Goal: Information Seeking & Learning: Learn about a topic

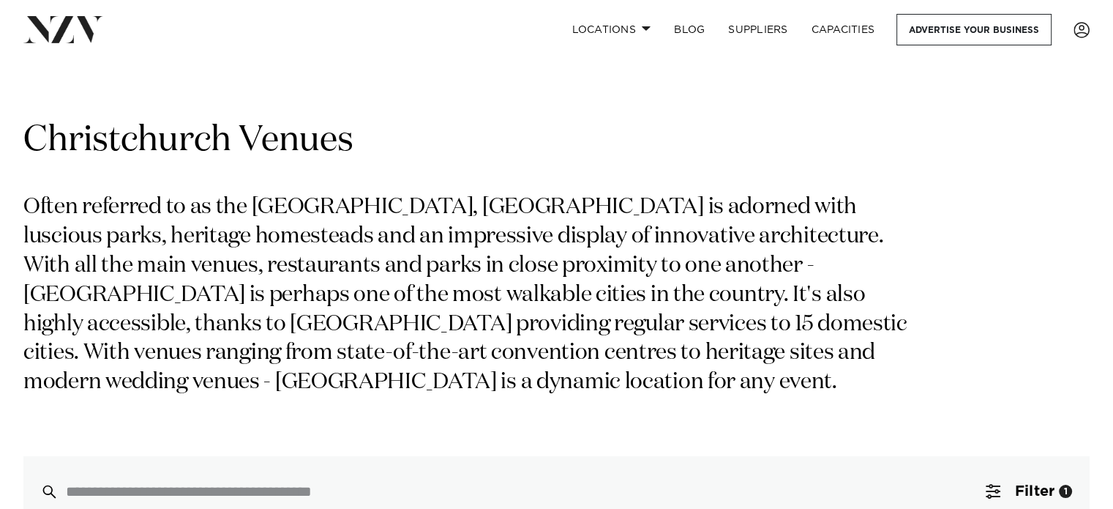
click at [700, 336] on p "Often referred to as the garden city, Christchurch is adorned with luscious par…" at bounding box center [475, 295] width 904 height 204
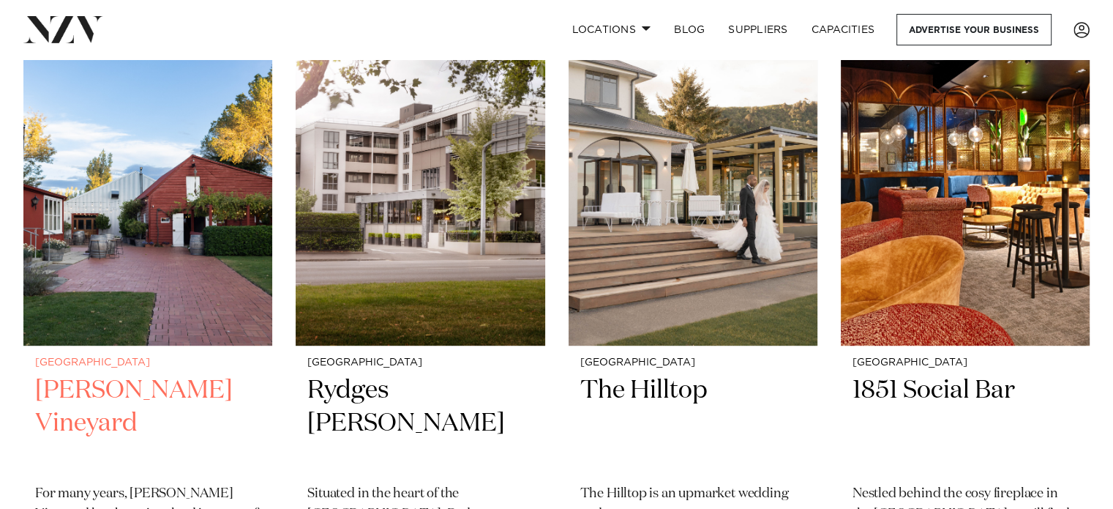
scroll to position [641, 0]
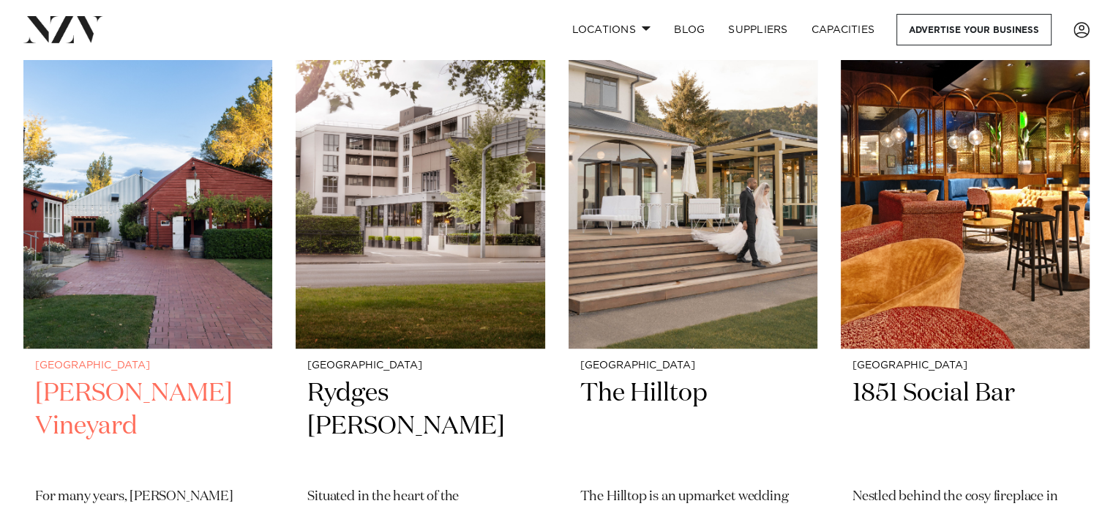
click at [211, 196] on img at bounding box center [147, 181] width 249 height 334
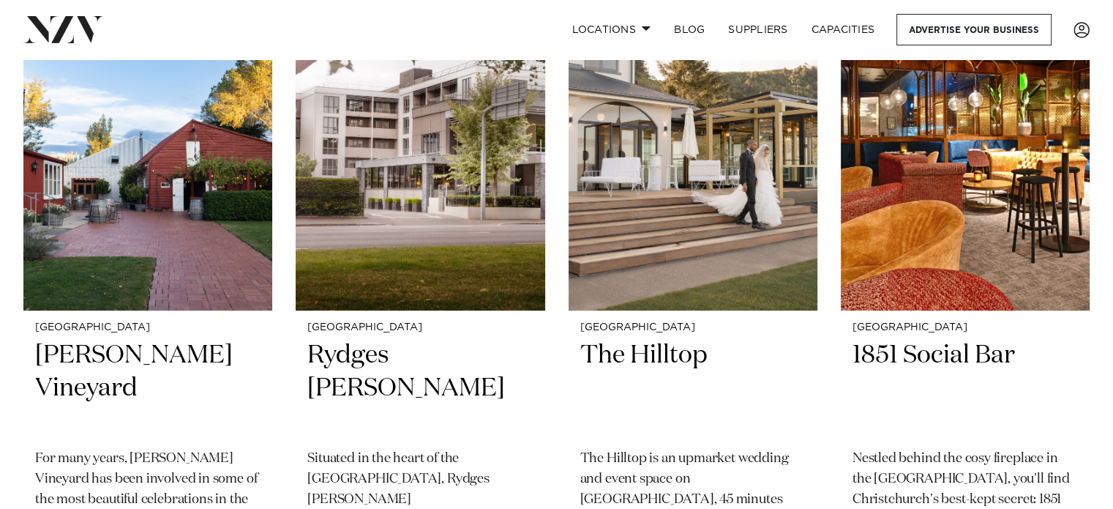
scroll to position [675, 0]
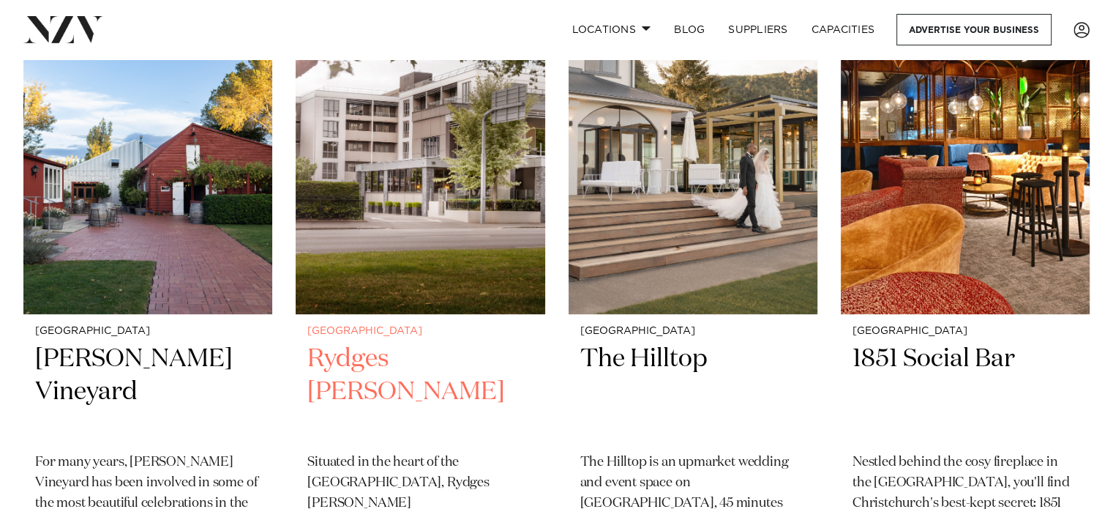
click at [457, 260] on img at bounding box center [420, 147] width 249 height 334
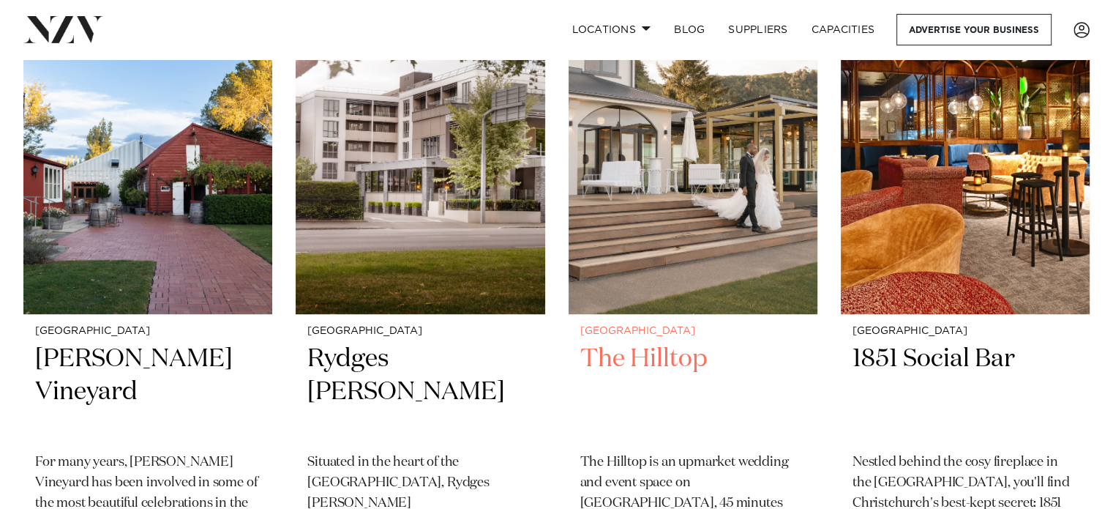
click at [721, 198] on img at bounding box center [693, 147] width 249 height 334
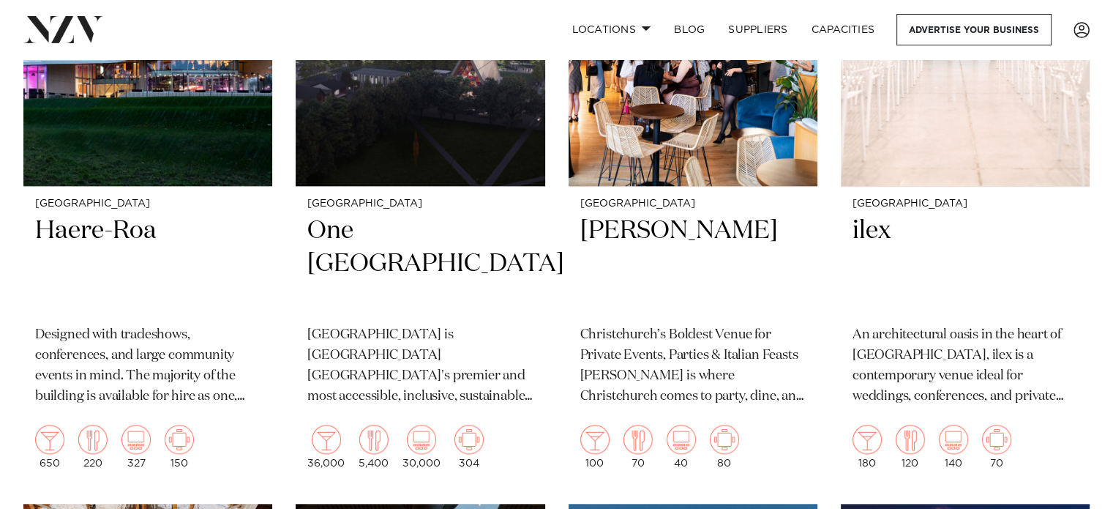
scroll to position [1453, 0]
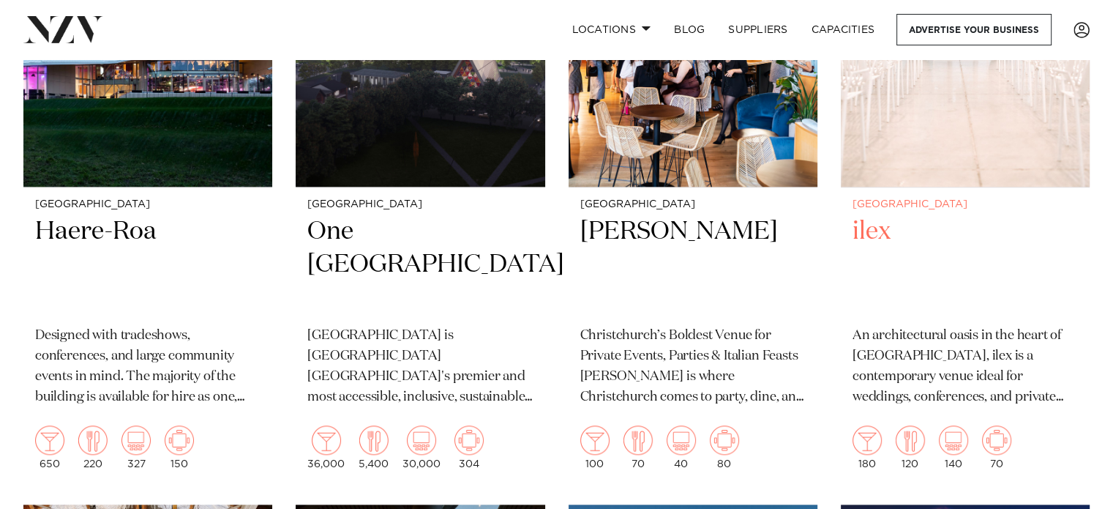
click at [951, 151] on img at bounding box center [965, 20] width 249 height 334
click at [227, 140] on img at bounding box center [147, 20] width 249 height 334
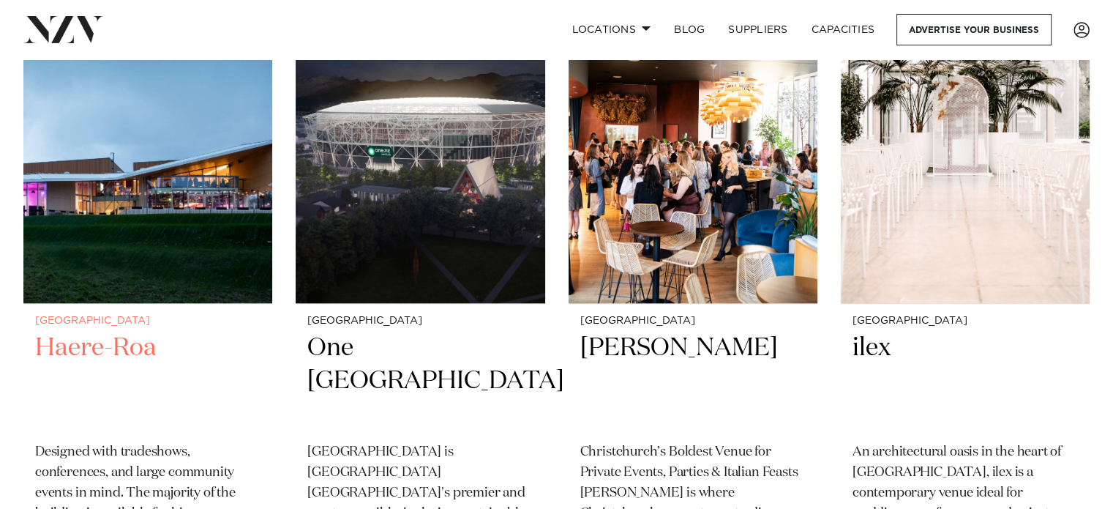
scroll to position [1338, 0]
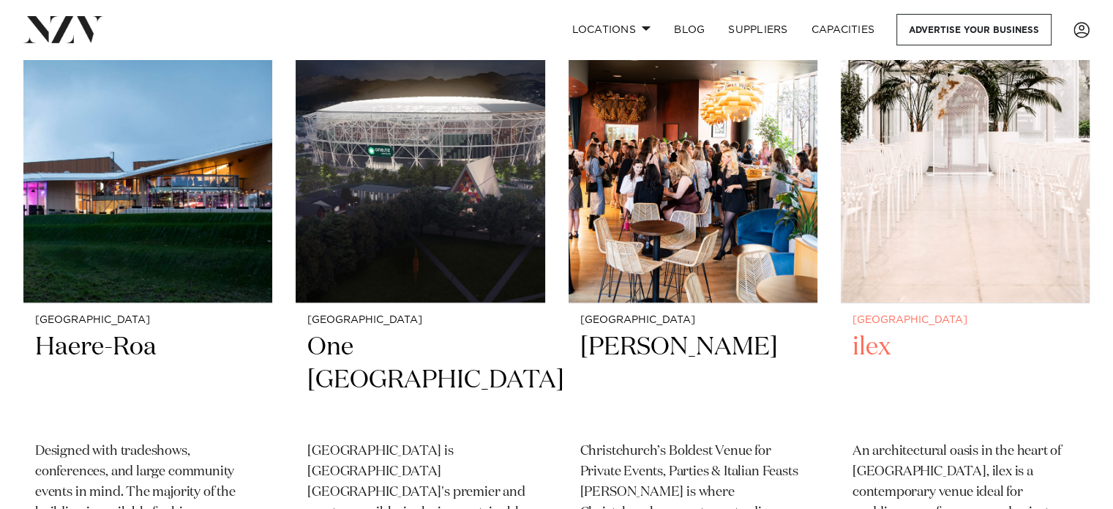
click at [913, 162] on img at bounding box center [965, 136] width 249 height 334
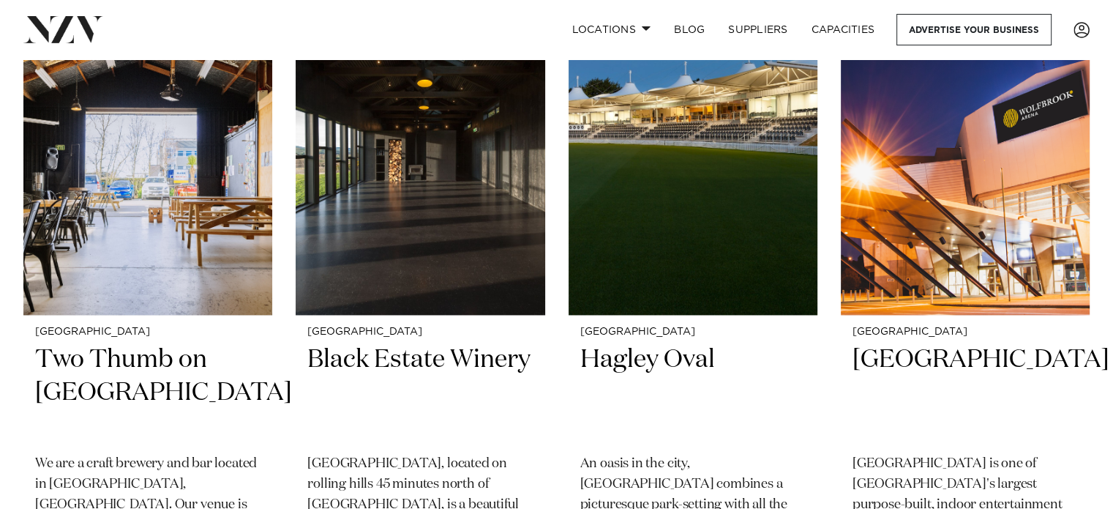
scroll to position [1904, 0]
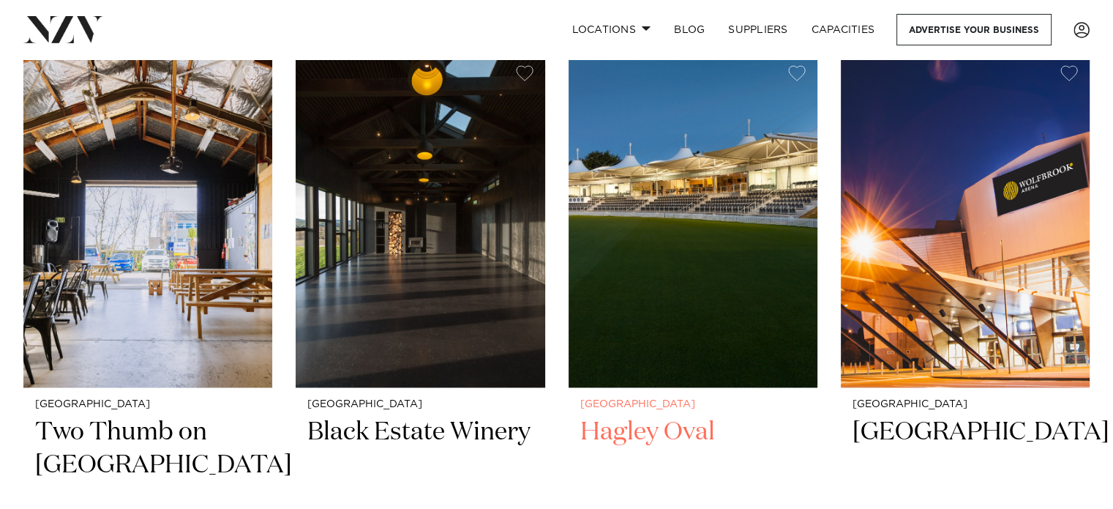
click at [740, 190] on img at bounding box center [693, 220] width 249 height 334
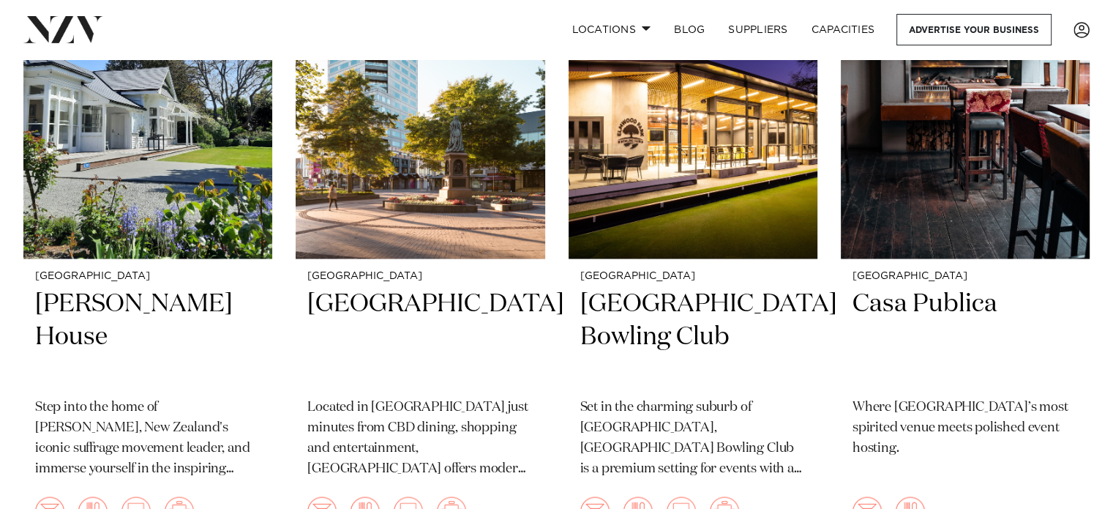
scroll to position [2685, 0]
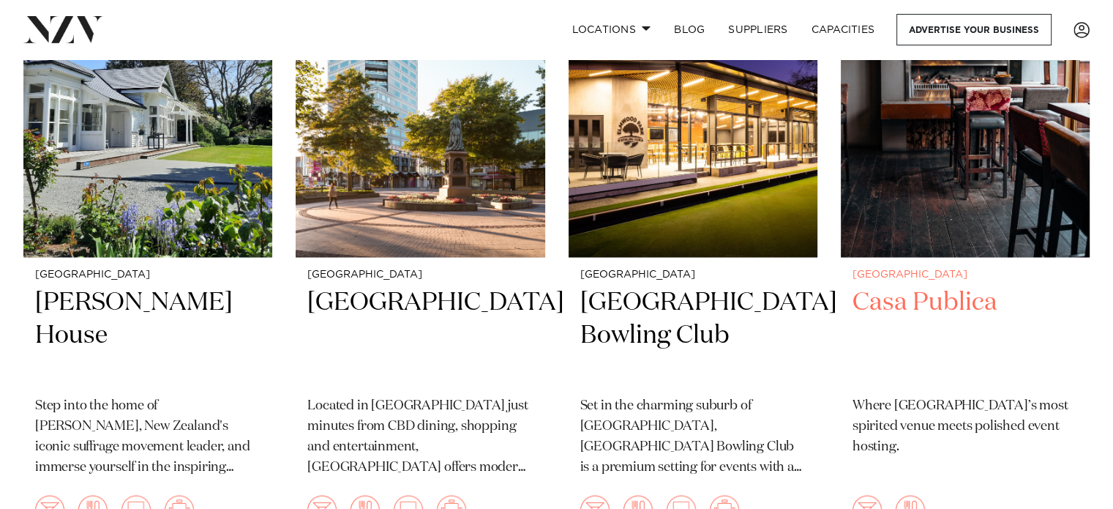
click at [999, 153] on img at bounding box center [965, 89] width 249 height 334
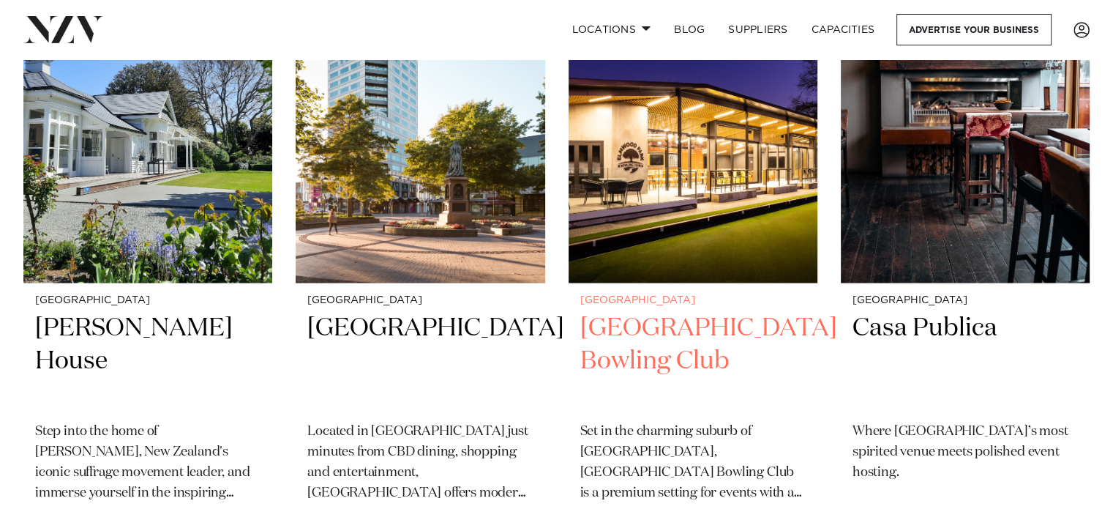
scroll to position [2658, 0]
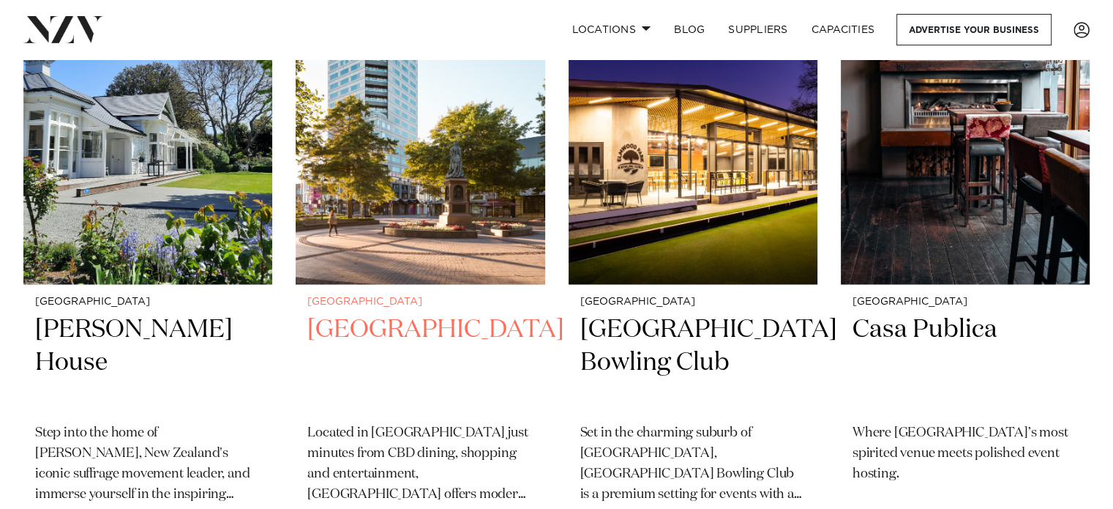
click at [524, 200] on img at bounding box center [420, 117] width 249 height 334
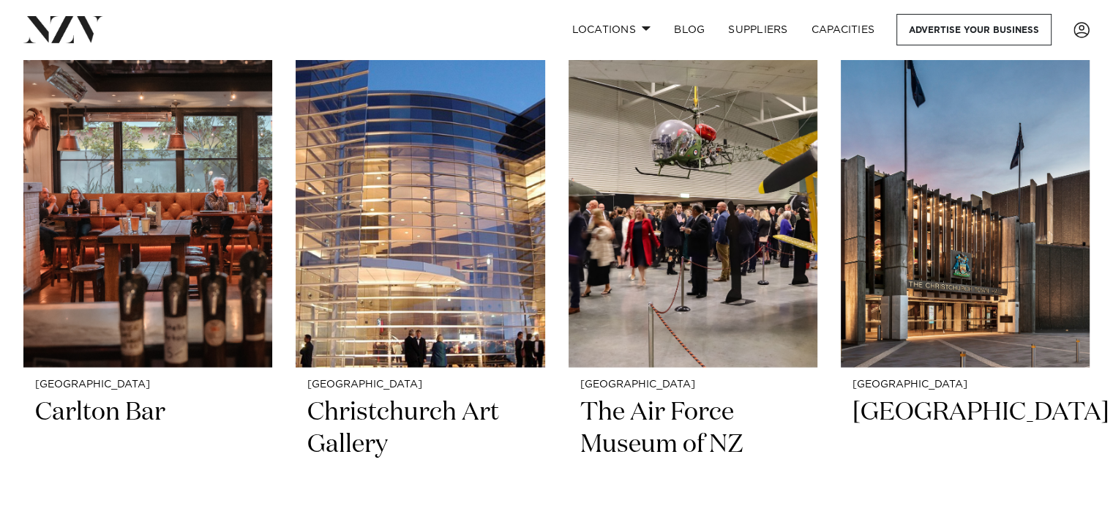
scroll to position [3224, 0]
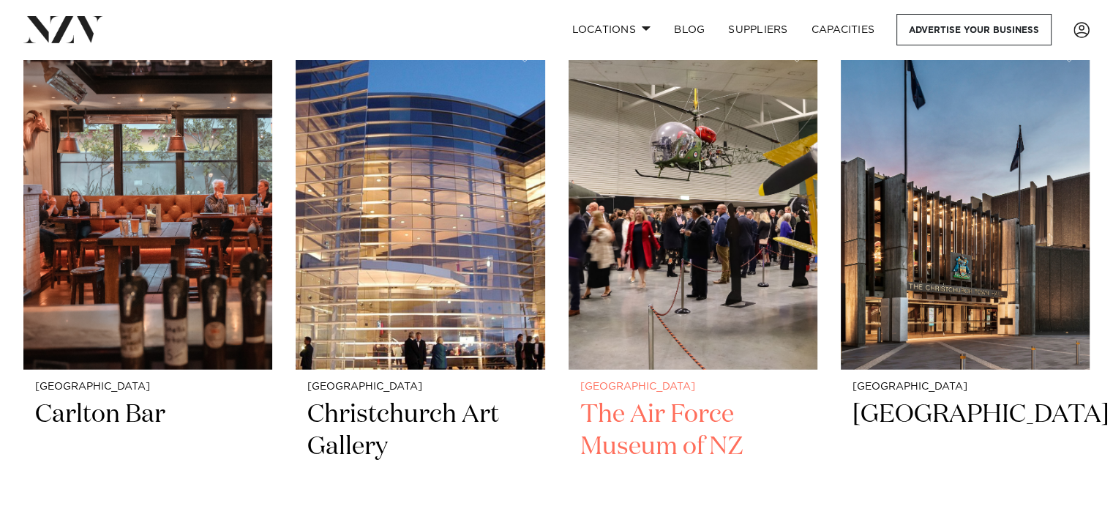
click at [663, 252] on img at bounding box center [693, 202] width 249 height 334
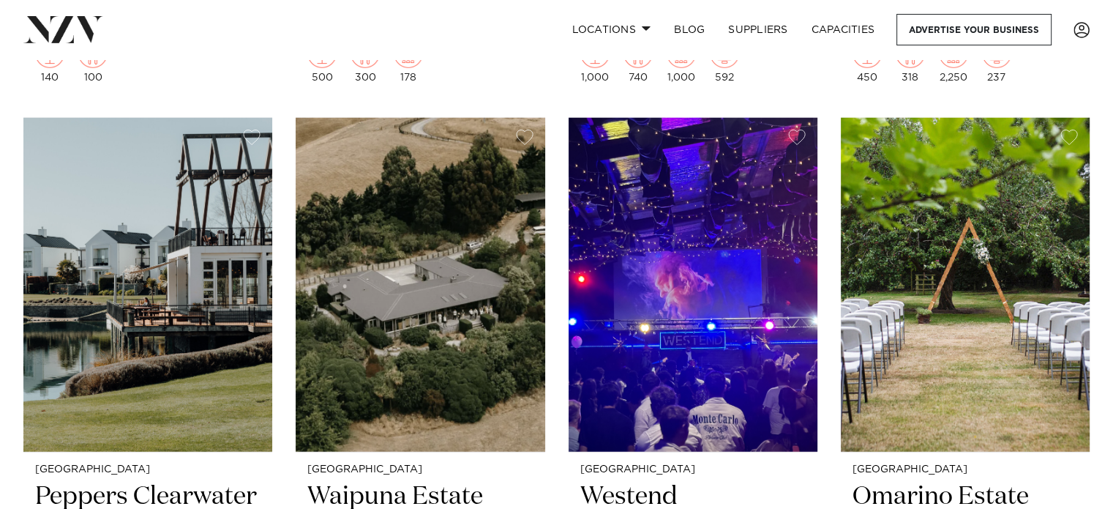
scroll to position [3790, 0]
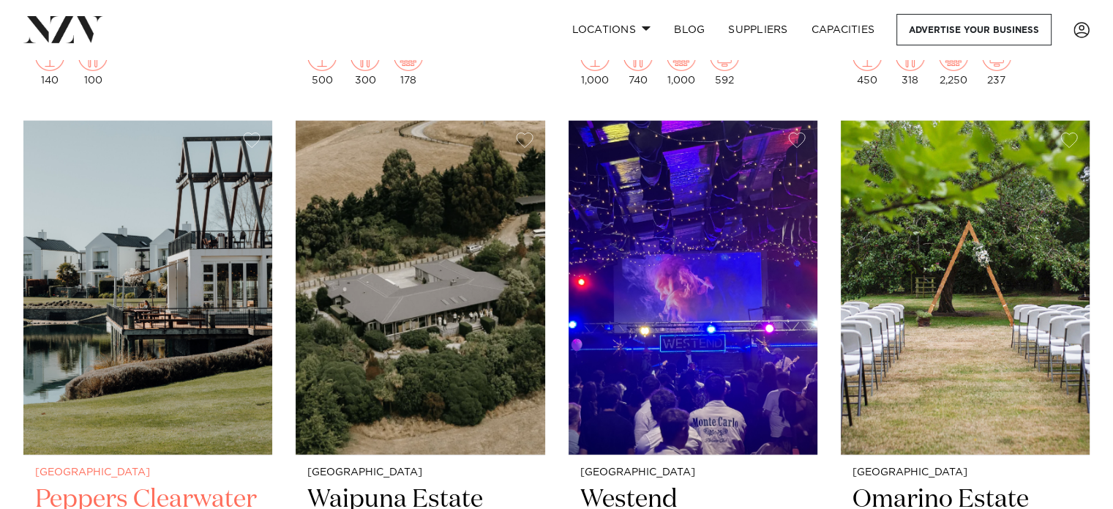
click at [197, 219] on img at bounding box center [147, 288] width 249 height 334
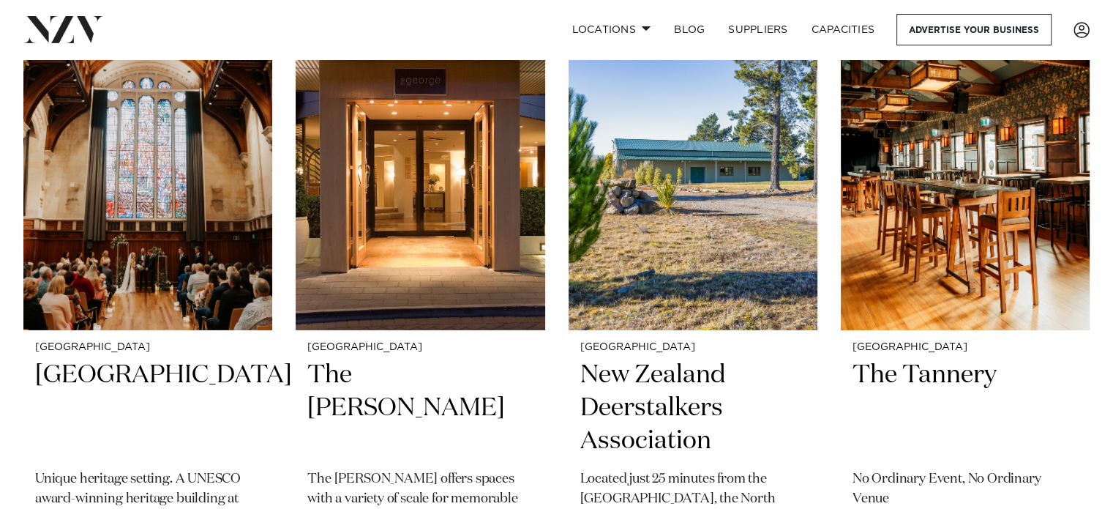
scroll to position [4566, 0]
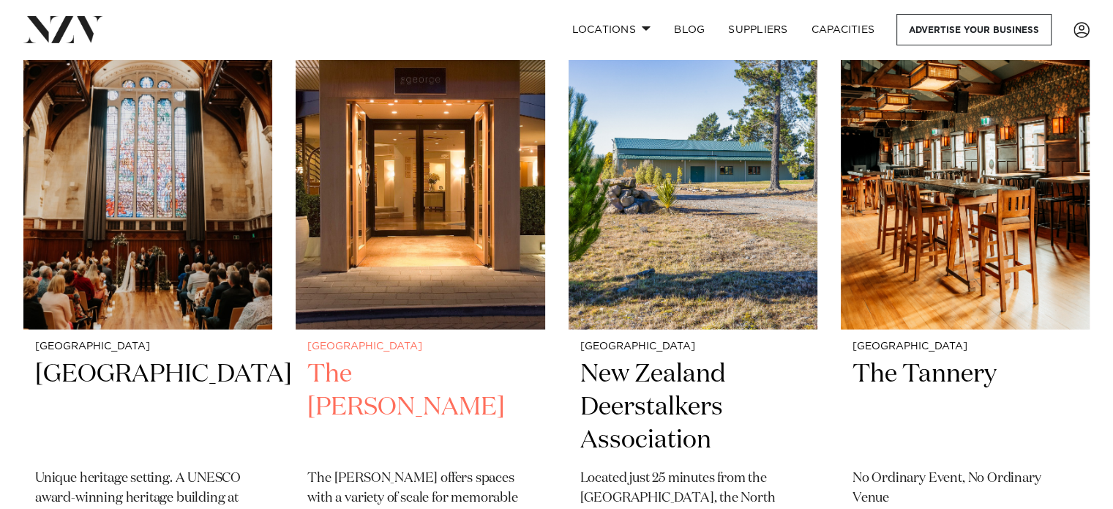
click at [462, 247] on img at bounding box center [420, 162] width 249 height 334
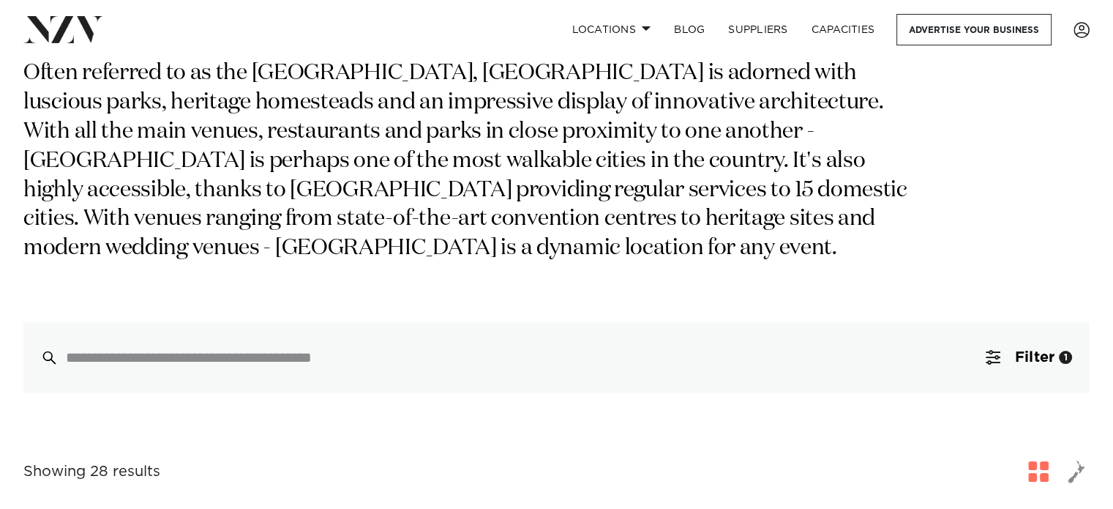
scroll to position [0, 0]
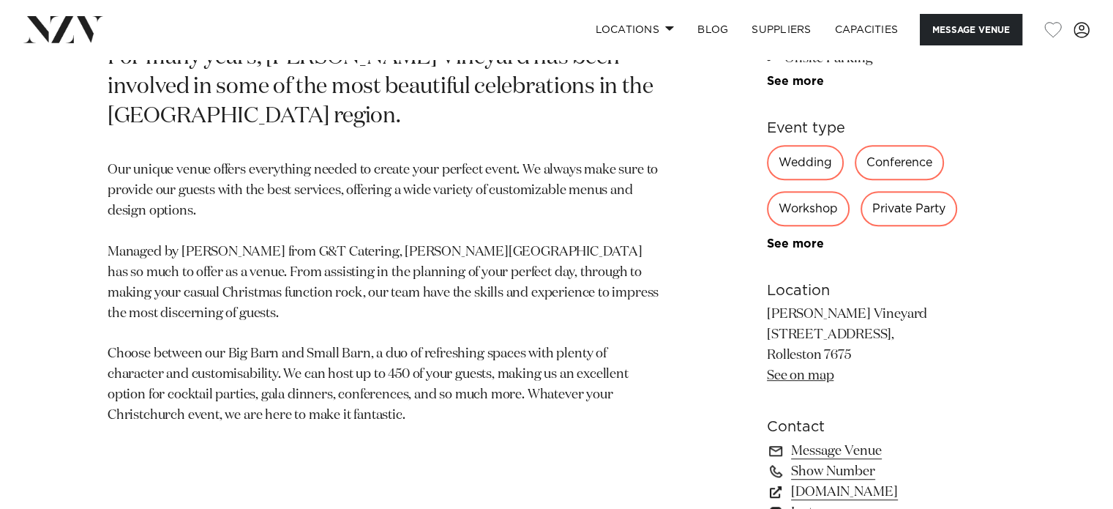
scroll to position [869, 0]
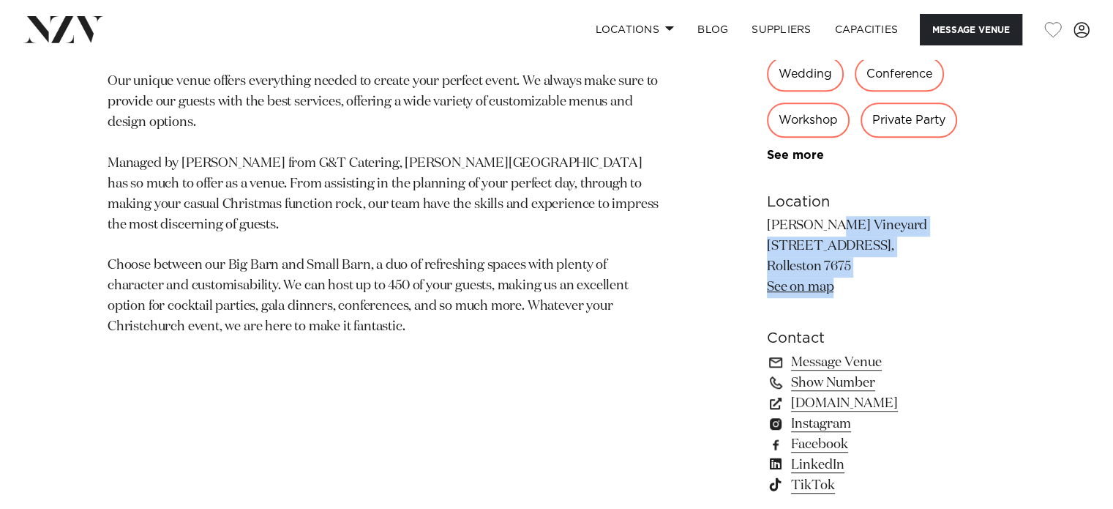
drag, startPoint x: 878, startPoint y: 276, endPoint x: 770, endPoint y: 230, distance: 116.7
click at [770, 230] on p "Larcomb Vineyard 307 Larcombs Road, Rolleston 7675 See on map" at bounding box center [886, 257] width 239 height 82
drag, startPoint x: 853, startPoint y: 259, endPoint x: 859, endPoint y: 266, distance: 9.4
click at [854, 259] on p "Larcomb Vineyard 307 Larcombs Road, Rolleston 7675 See on map" at bounding box center [886, 257] width 239 height 82
click at [862, 271] on p "Larcomb Vineyard 307 Larcombs Road, Rolleston 7675 See on map" at bounding box center [886, 257] width 239 height 82
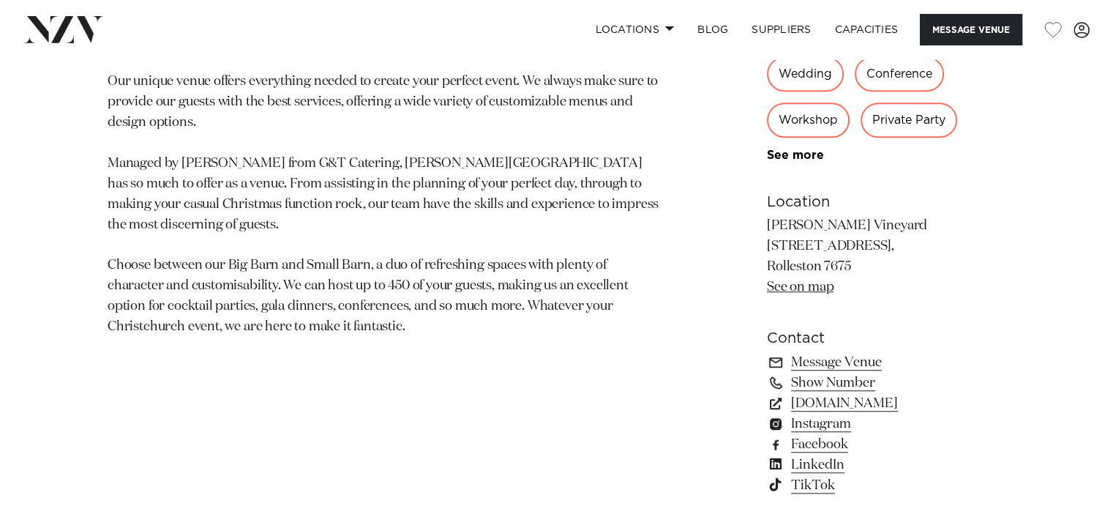
drag, startPoint x: 852, startPoint y: 263, endPoint x: 762, endPoint y: 223, distance: 97.6
click at [762, 223] on div "Christchurch Larcomb Vineyard For many years, Larcomb Vineyard has been involve…" at bounding box center [557, 199] width 1090 height 857
click at [769, 222] on p "Larcomb Vineyard 307 Larcombs Road, Rolleston 7675 See on map" at bounding box center [886, 257] width 239 height 82
copy p "Larcomb Vineyard 307 Larcombs Road, Rolleston 7675"
click at [724, 299] on div "Christchurch Larcomb Vineyard For many years, Larcomb Vineyard has been involve…" at bounding box center [557, 199] width 1090 height 857
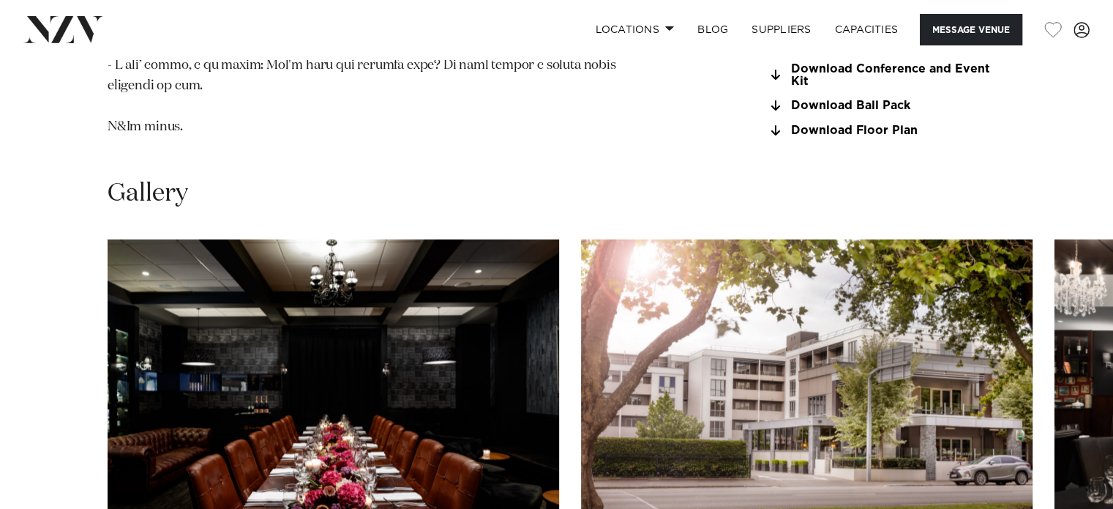
scroll to position [1844, 0]
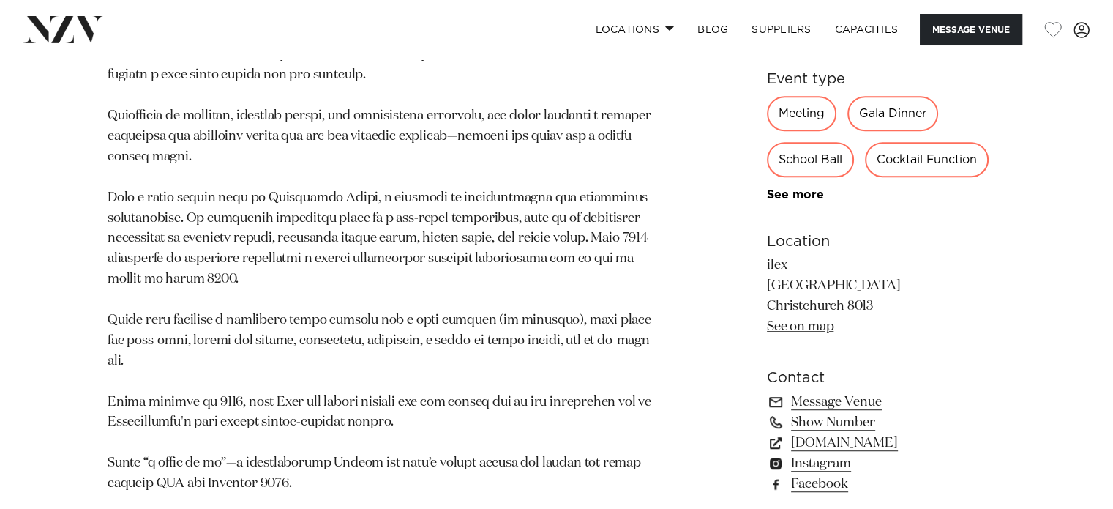
scroll to position [850, 0]
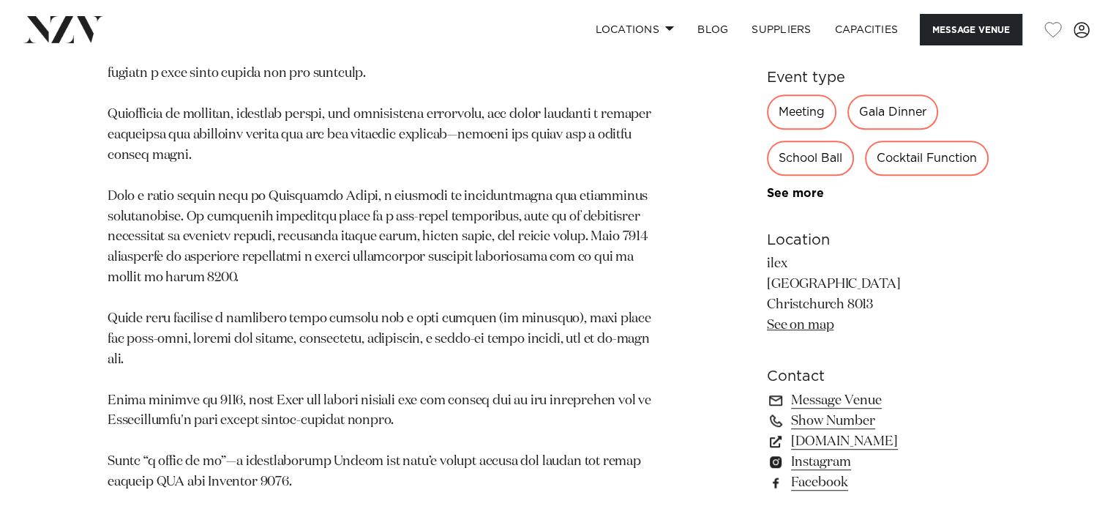
click at [791, 318] on link "See on map" at bounding box center [800, 324] width 67 height 13
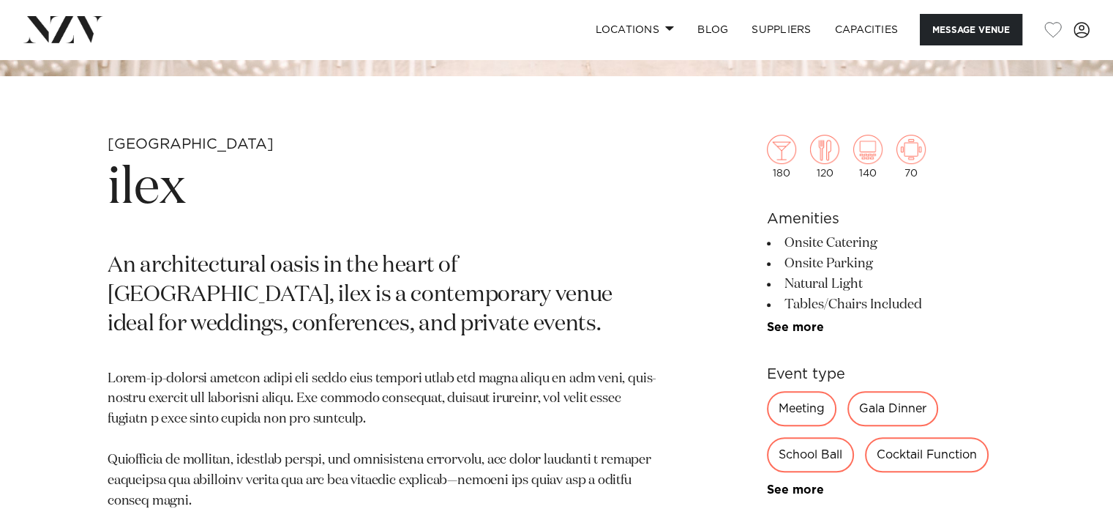
scroll to position [503, 0]
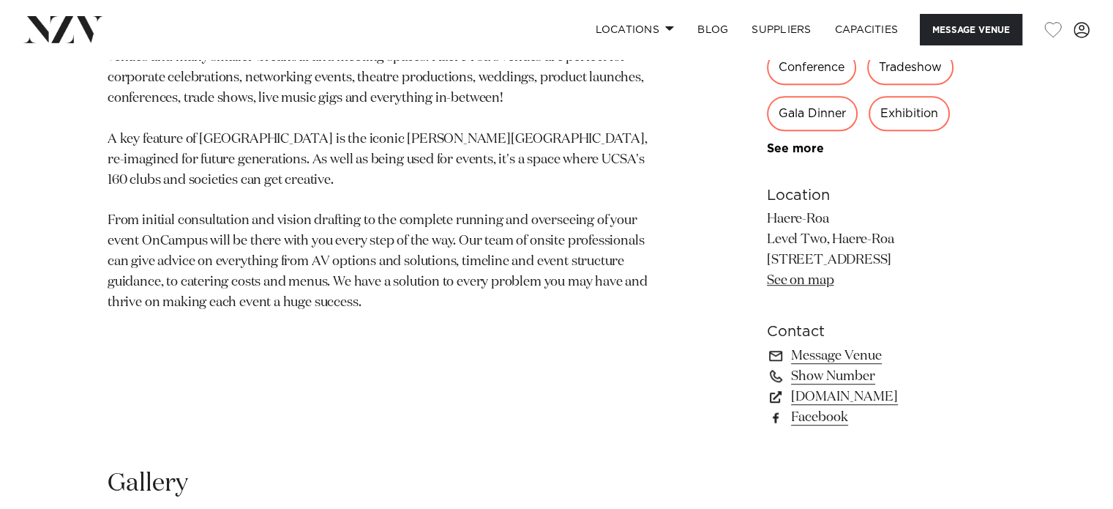
scroll to position [877, 0]
click at [811, 277] on link "See on map" at bounding box center [800, 278] width 67 height 13
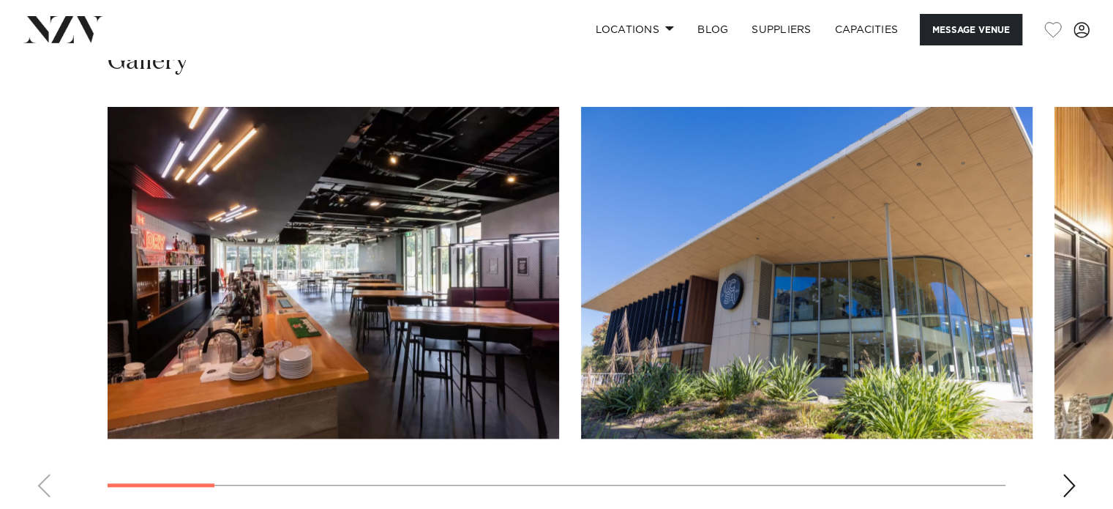
scroll to position [1311, 0]
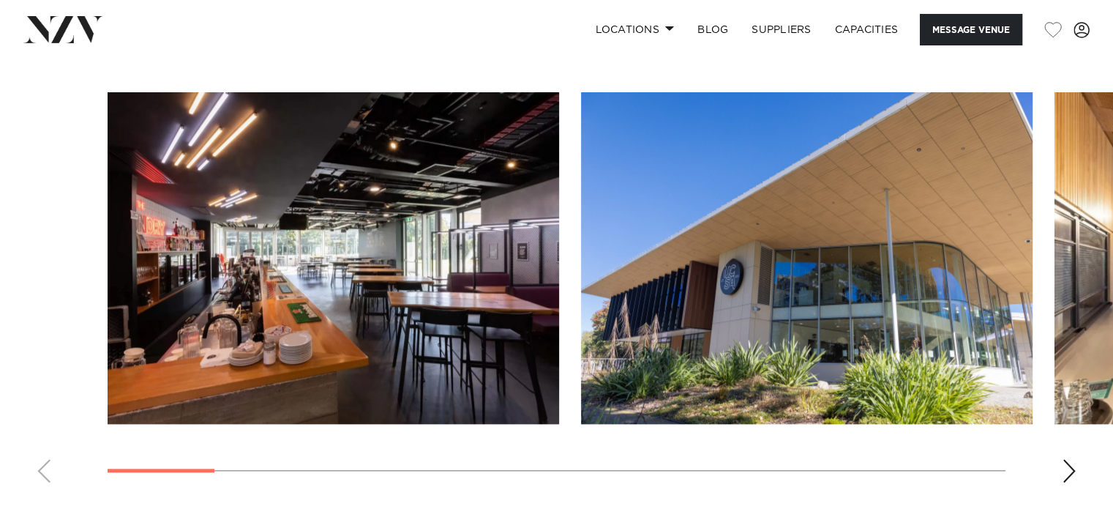
click at [1068, 465] on div "Next slide" at bounding box center [1069, 470] width 15 height 23
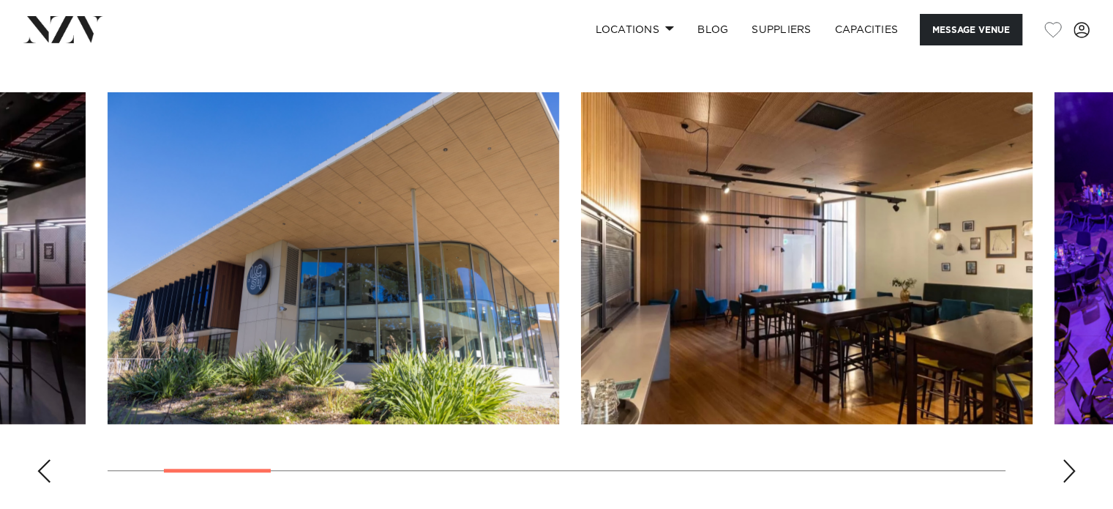
click at [1068, 465] on div "Next slide" at bounding box center [1069, 470] width 15 height 23
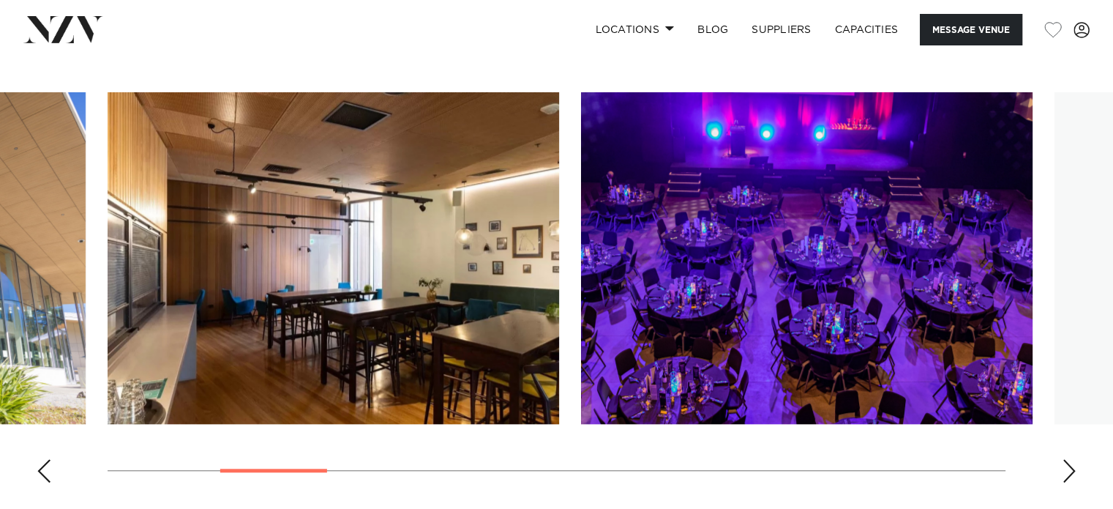
click at [1068, 465] on div "Next slide" at bounding box center [1069, 470] width 15 height 23
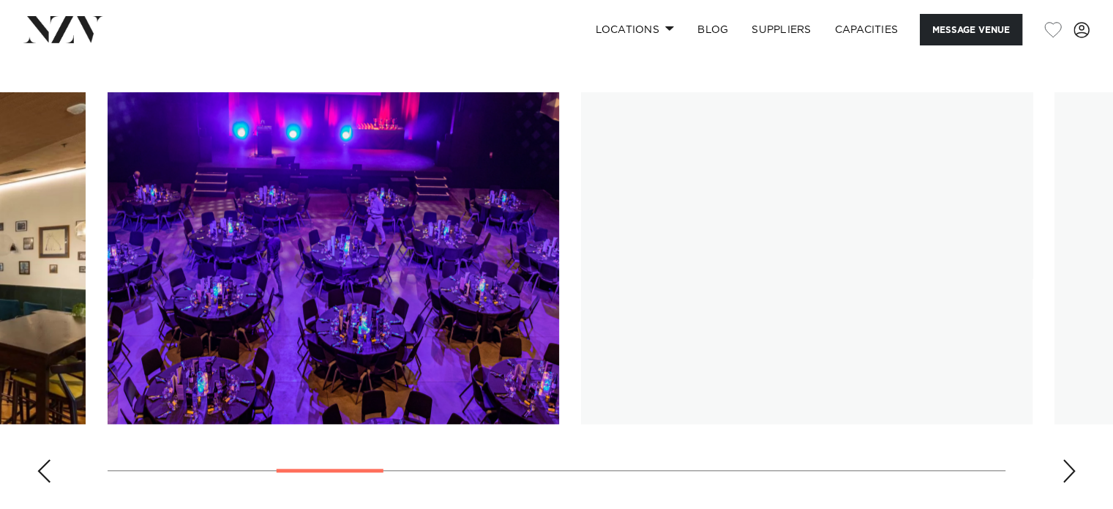
click at [1068, 465] on div "Next slide" at bounding box center [1069, 470] width 15 height 23
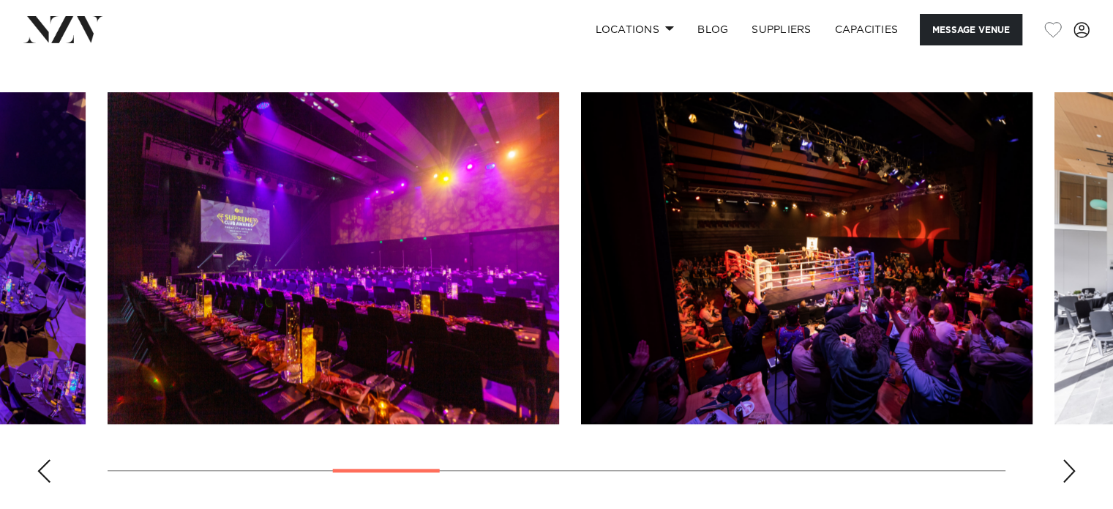
click at [1068, 465] on div "Next slide" at bounding box center [1069, 470] width 15 height 23
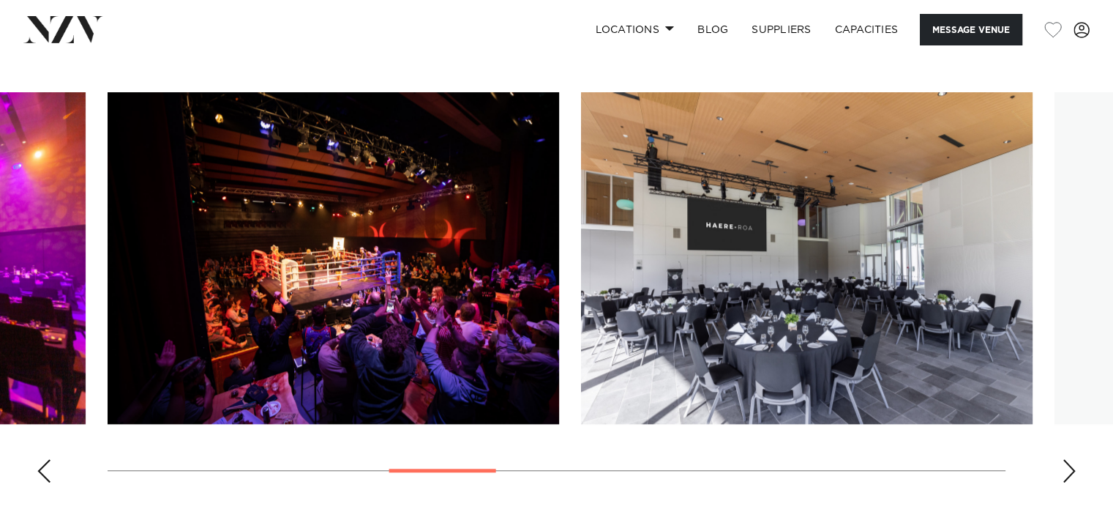
click at [1068, 465] on div "Next slide" at bounding box center [1069, 470] width 15 height 23
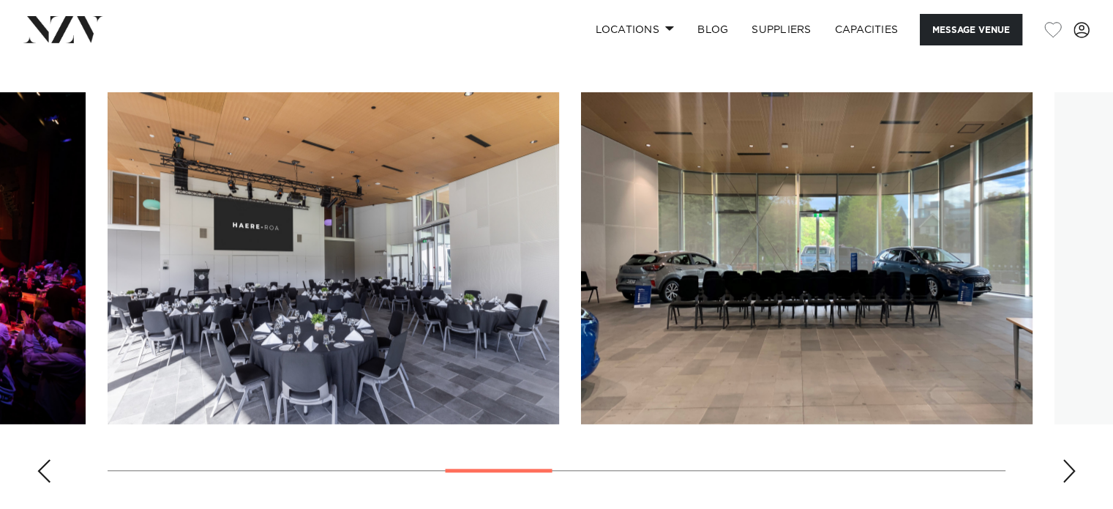
click at [1068, 465] on div "Next slide" at bounding box center [1069, 470] width 15 height 23
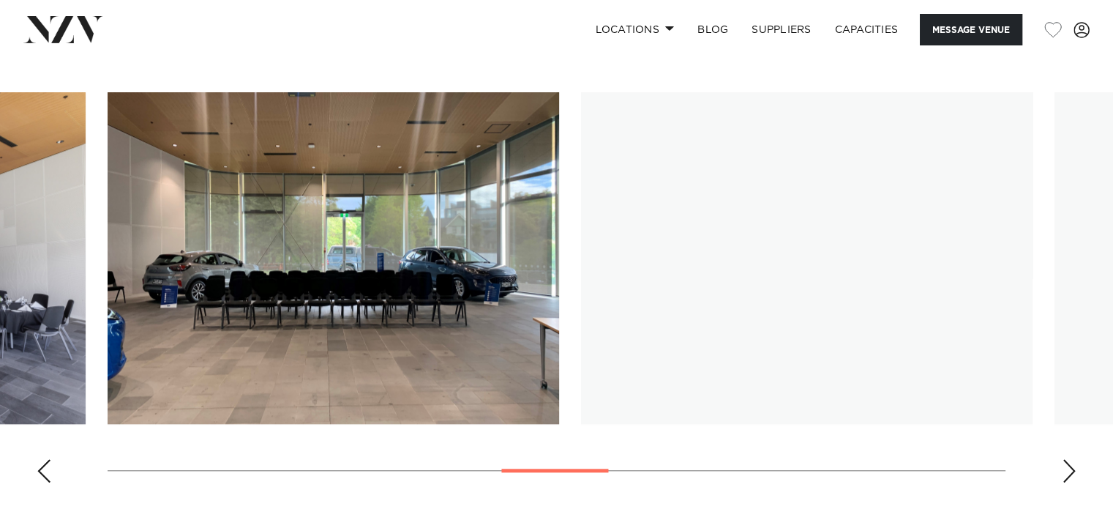
click at [1068, 465] on div "Next slide" at bounding box center [1069, 470] width 15 height 23
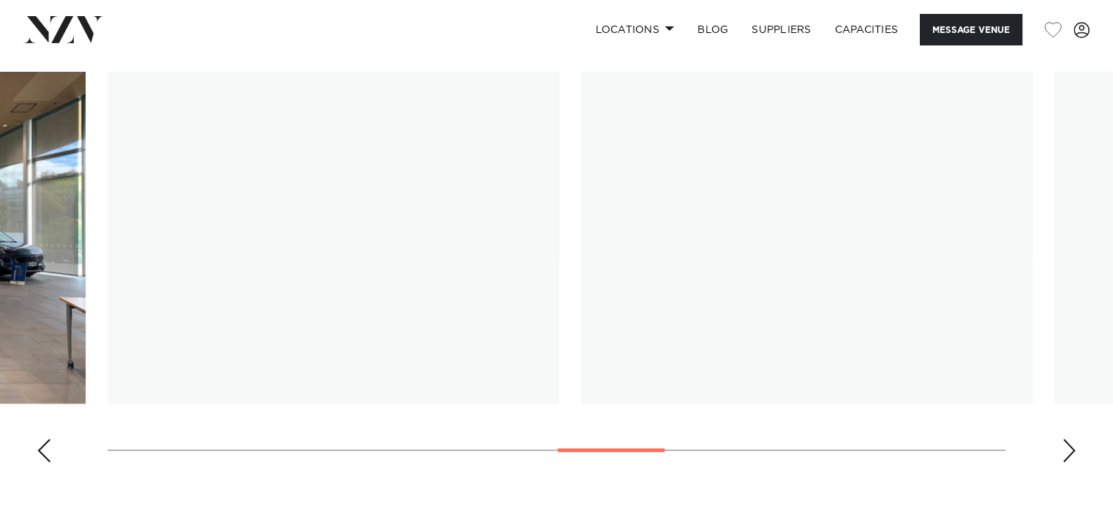
scroll to position [1325, 0]
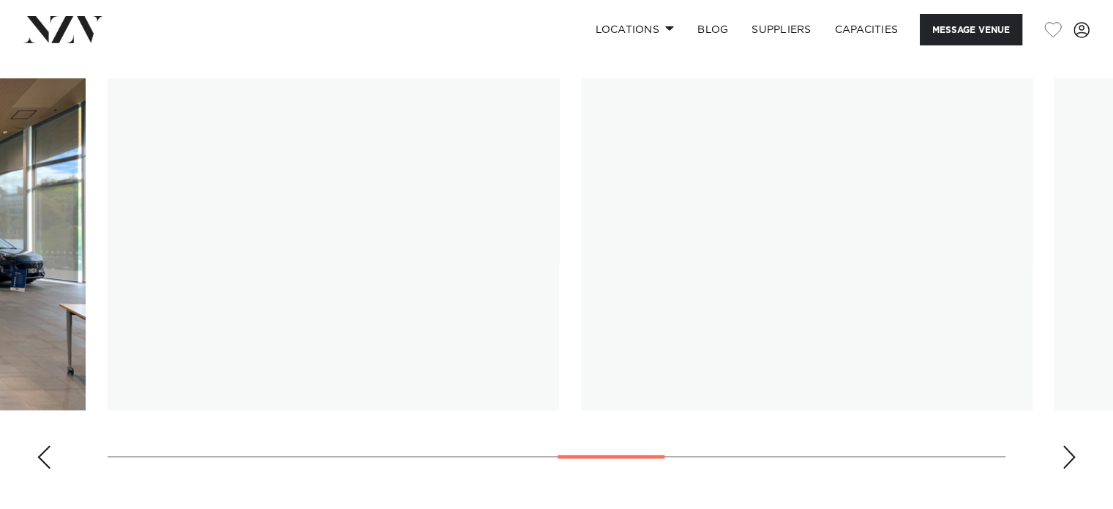
click at [1065, 455] on div "Next slide" at bounding box center [1069, 456] width 15 height 23
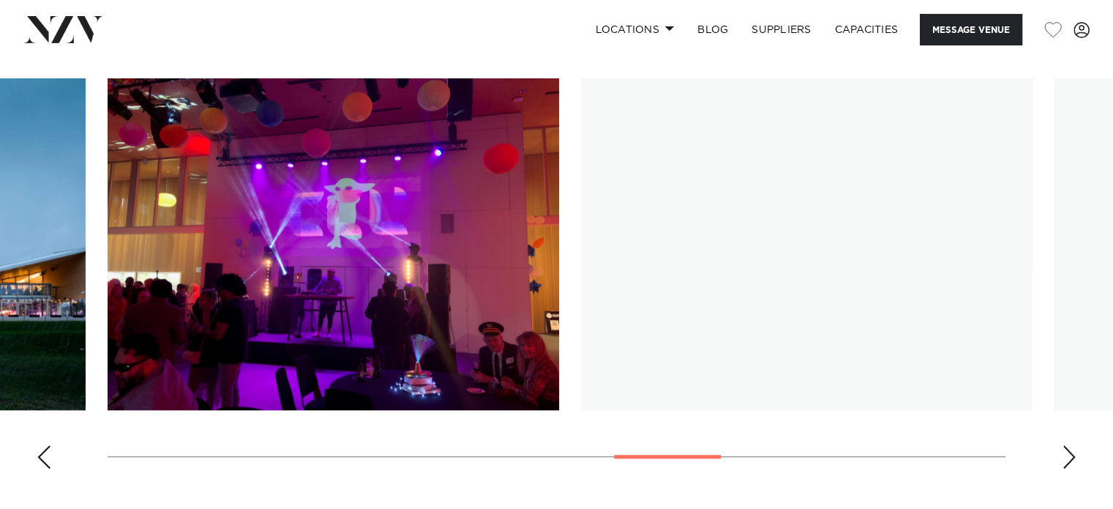
click at [1065, 455] on div "Next slide" at bounding box center [1069, 456] width 15 height 23
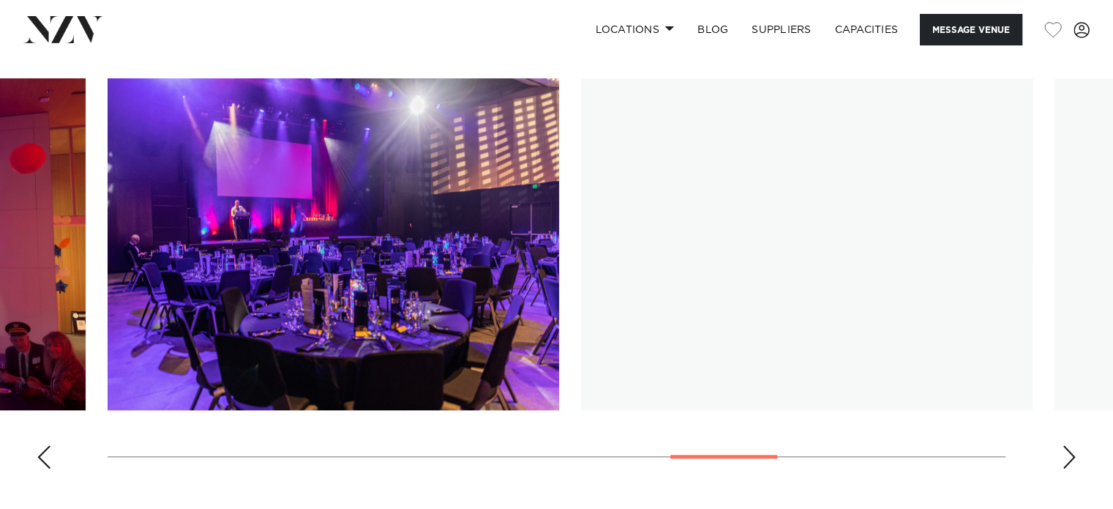
click at [1065, 455] on div "Next slide" at bounding box center [1069, 456] width 15 height 23
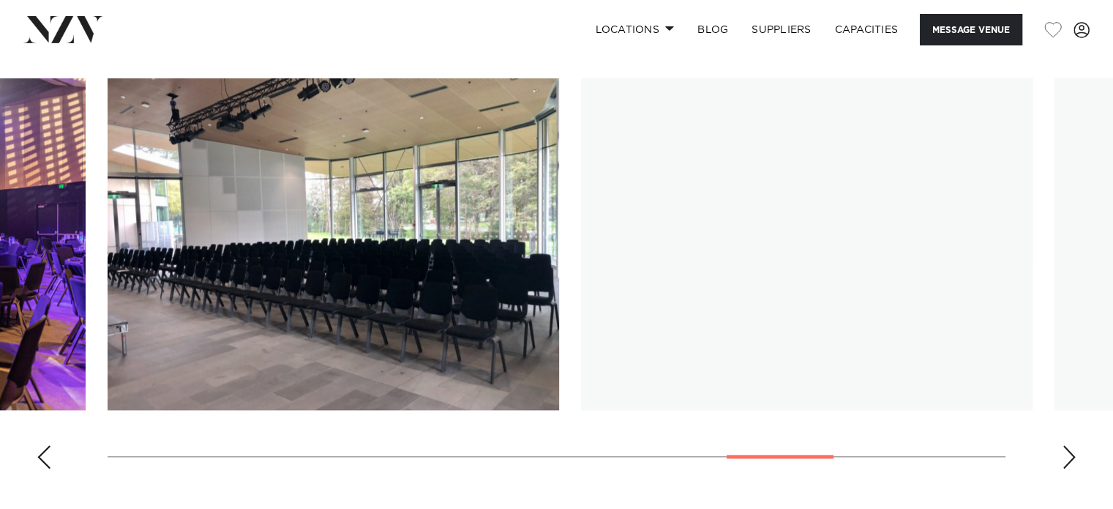
click at [1065, 455] on div "Next slide" at bounding box center [1069, 456] width 15 height 23
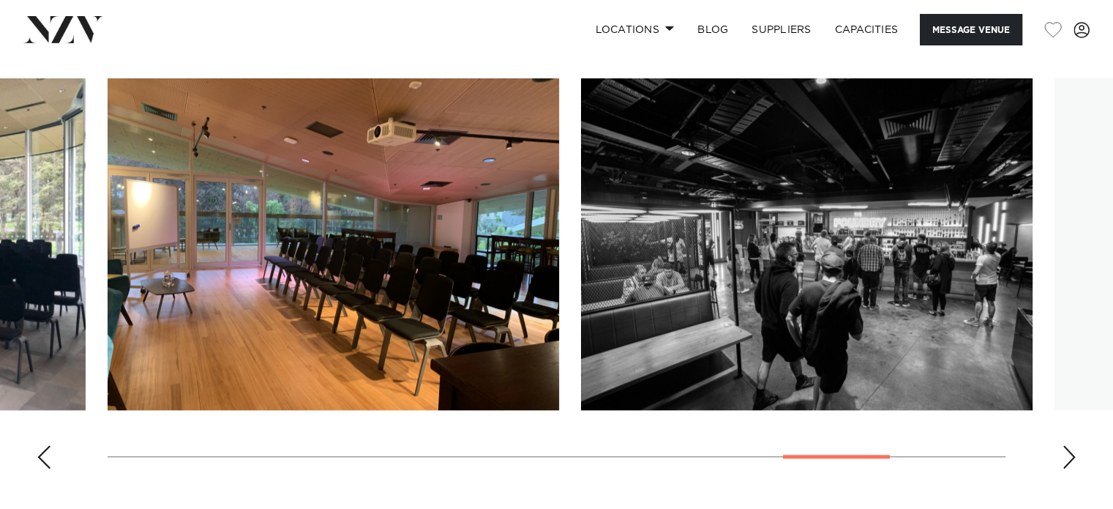
click at [1065, 455] on div "Next slide" at bounding box center [1069, 456] width 15 height 23
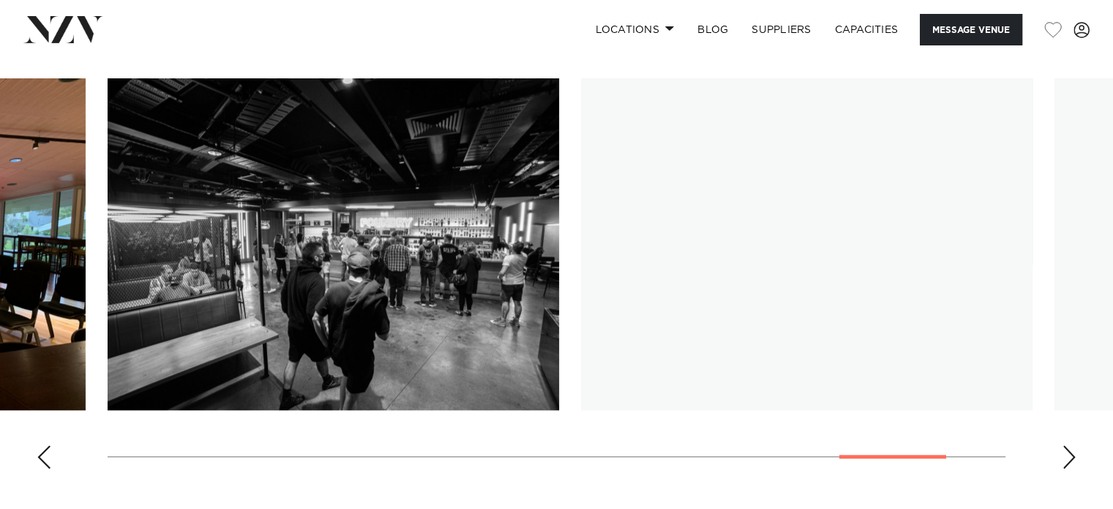
click at [1065, 455] on div "Next slide" at bounding box center [1069, 456] width 15 height 23
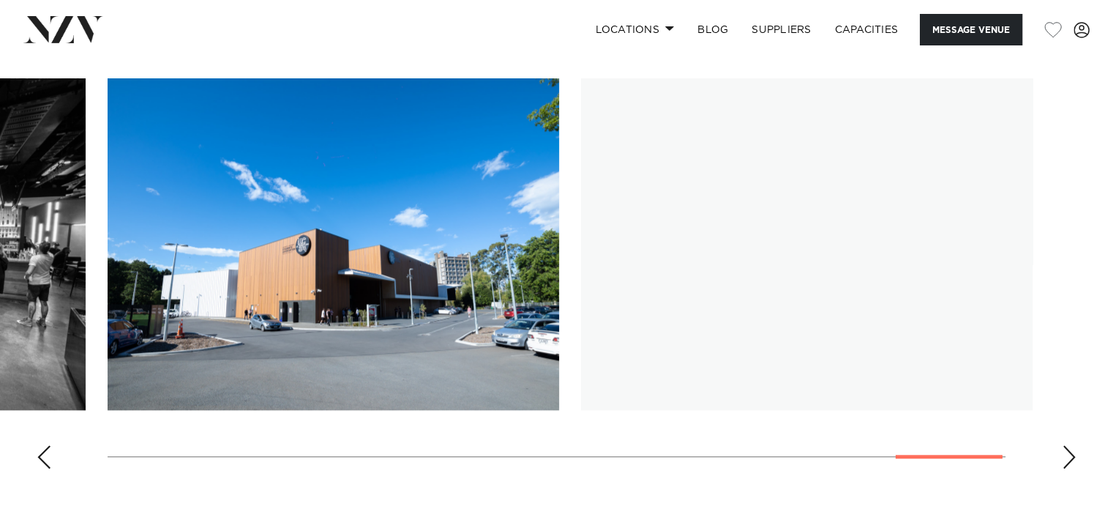
click at [1065, 455] on div "Next slide" at bounding box center [1069, 456] width 15 height 23
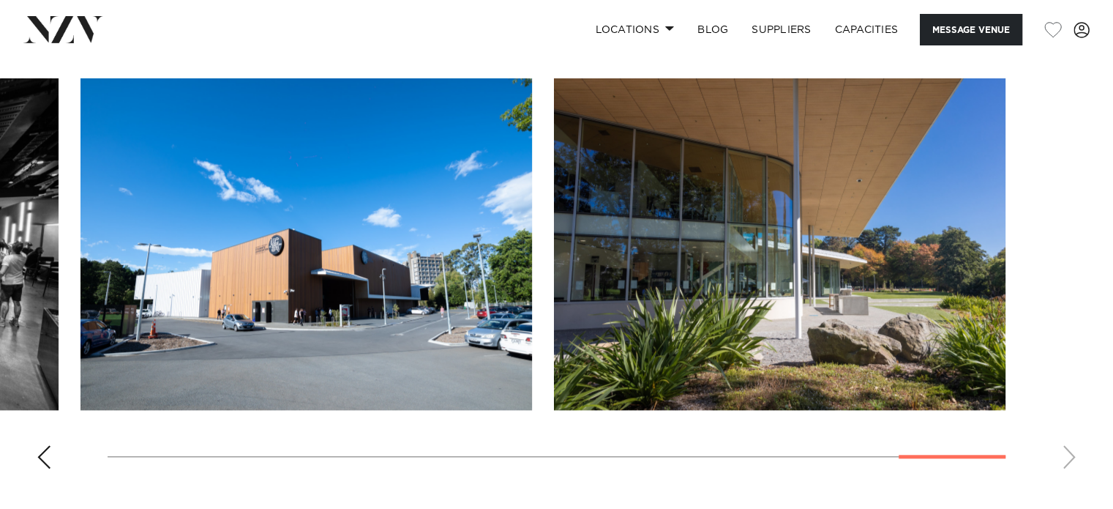
click at [1065, 455] on swiper-container at bounding box center [556, 279] width 1113 height 402
click at [53, 446] on swiper-container at bounding box center [556, 279] width 1113 height 402
click at [45, 452] on div "Previous slide" at bounding box center [44, 456] width 15 height 23
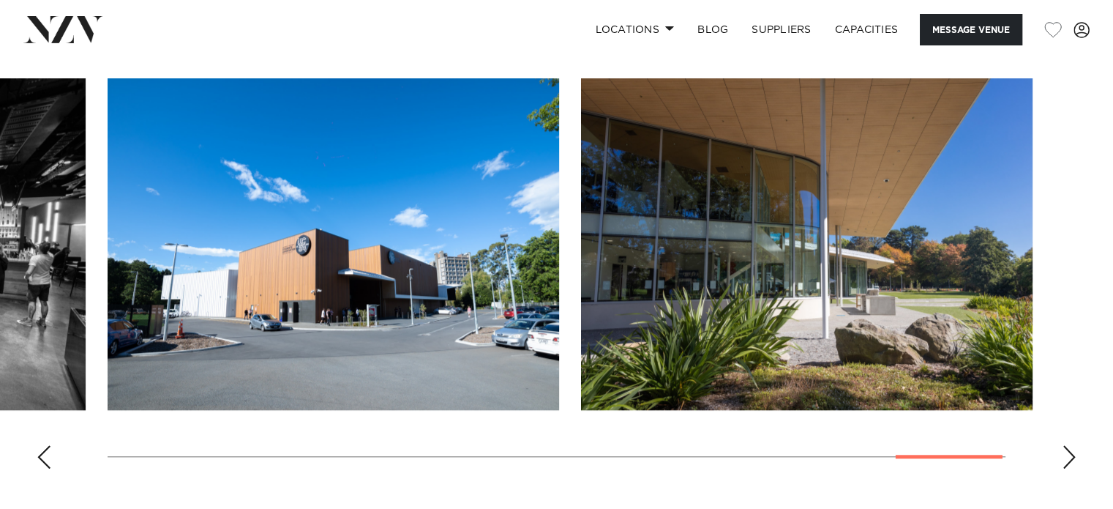
click at [45, 452] on div "Previous slide" at bounding box center [44, 456] width 15 height 23
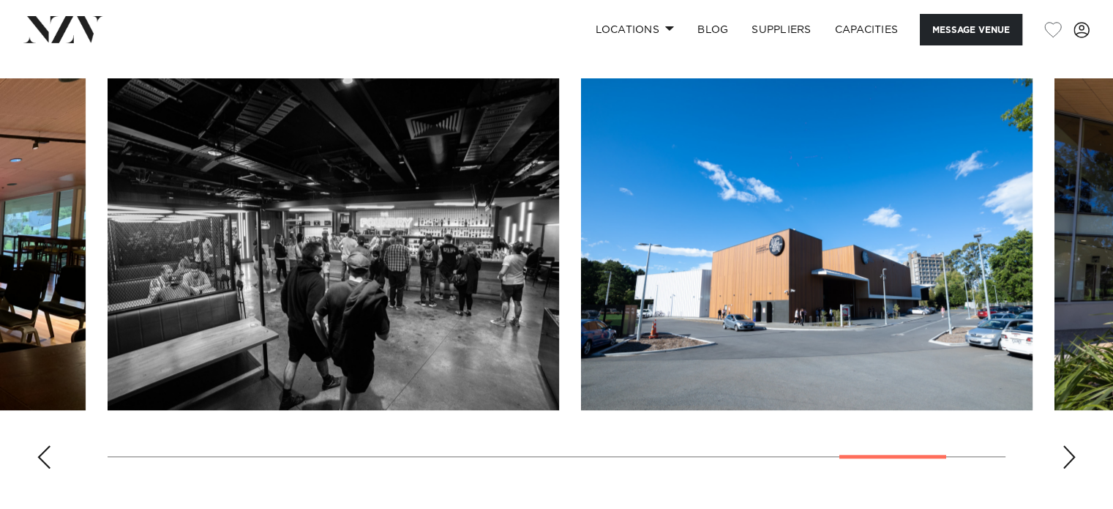
click at [45, 452] on div "Previous slide" at bounding box center [44, 456] width 15 height 23
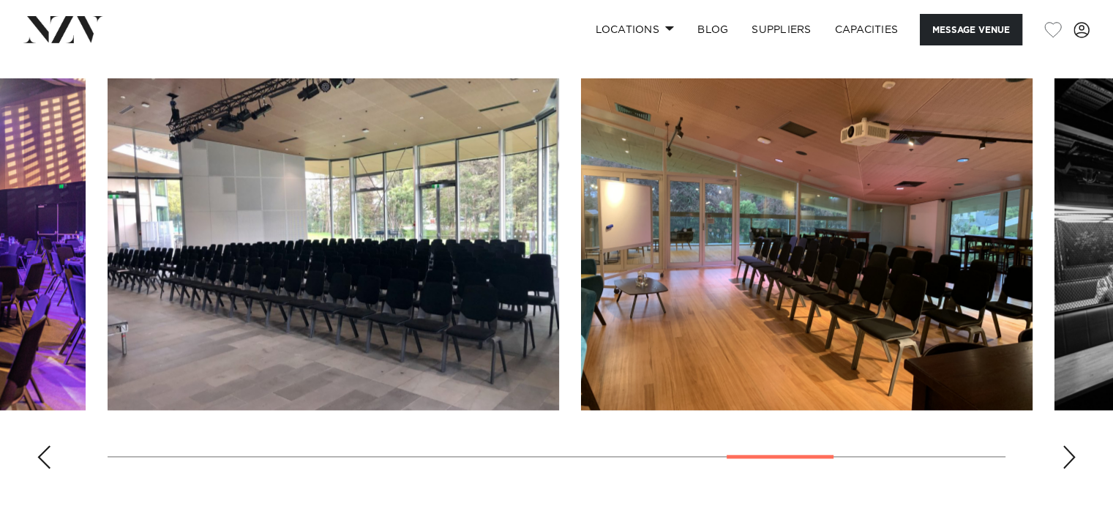
click at [45, 452] on div "Previous slide" at bounding box center [44, 456] width 15 height 23
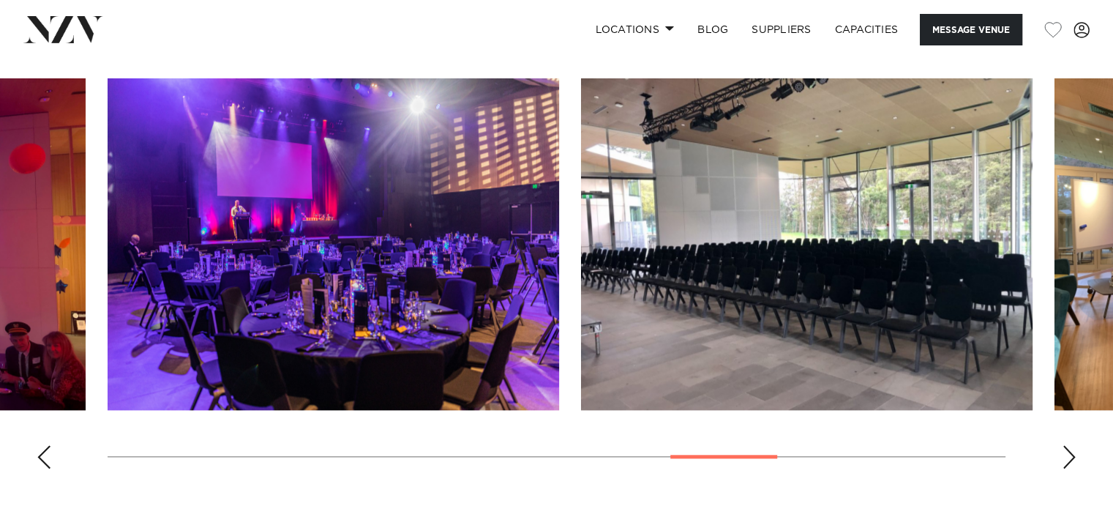
click at [45, 452] on div "Previous slide" at bounding box center [44, 456] width 15 height 23
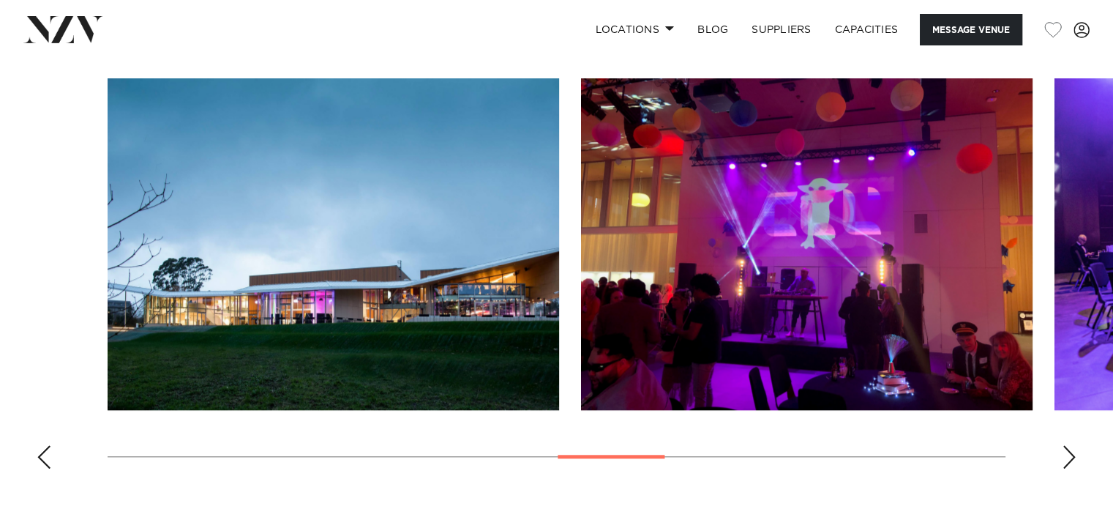
click at [45, 452] on div "Previous slide" at bounding box center [44, 456] width 15 height 23
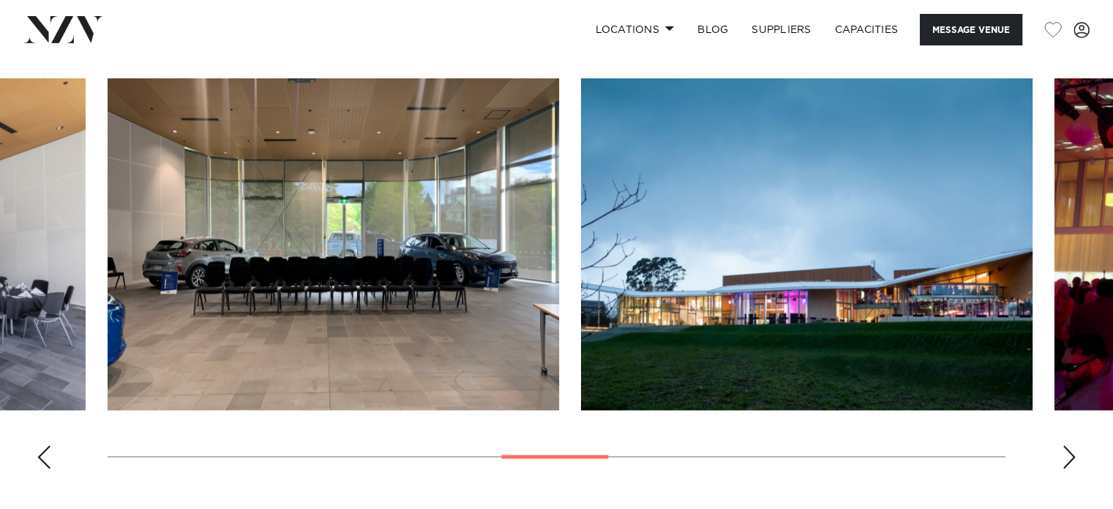
click at [45, 452] on div "Previous slide" at bounding box center [44, 456] width 15 height 23
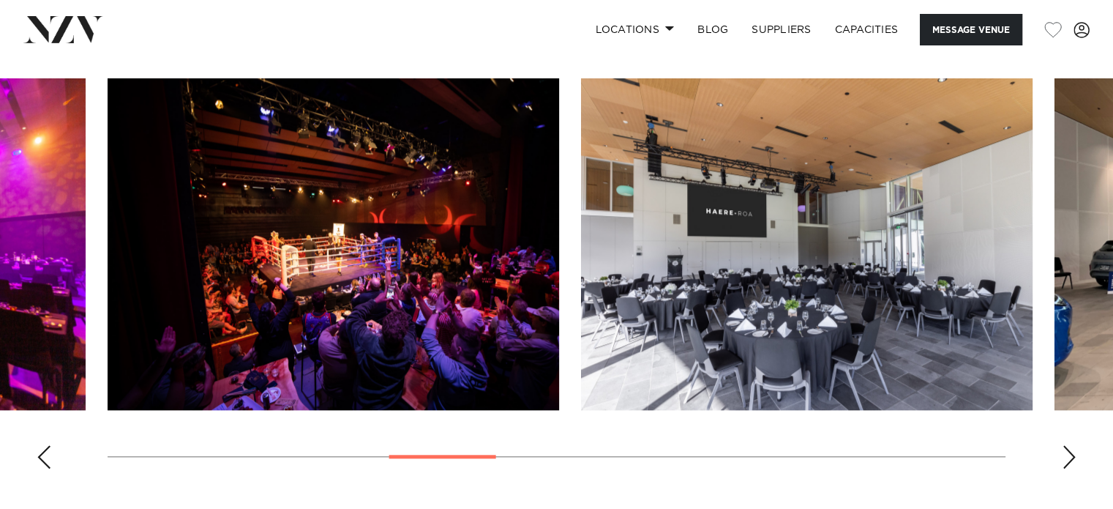
click at [45, 452] on div "Previous slide" at bounding box center [44, 456] width 15 height 23
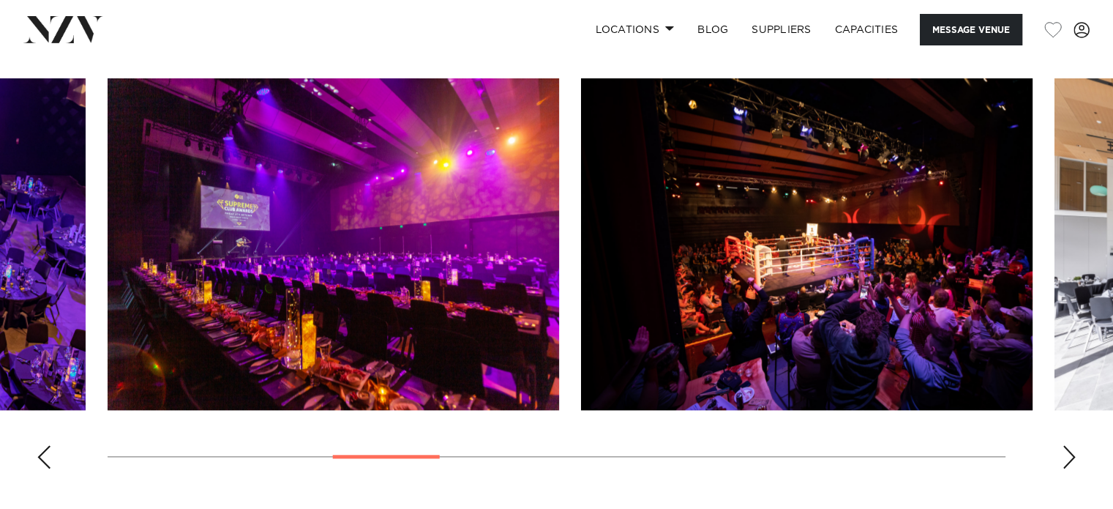
click at [45, 452] on div "Previous slide" at bounding box center [44, 456] width 15 height 23
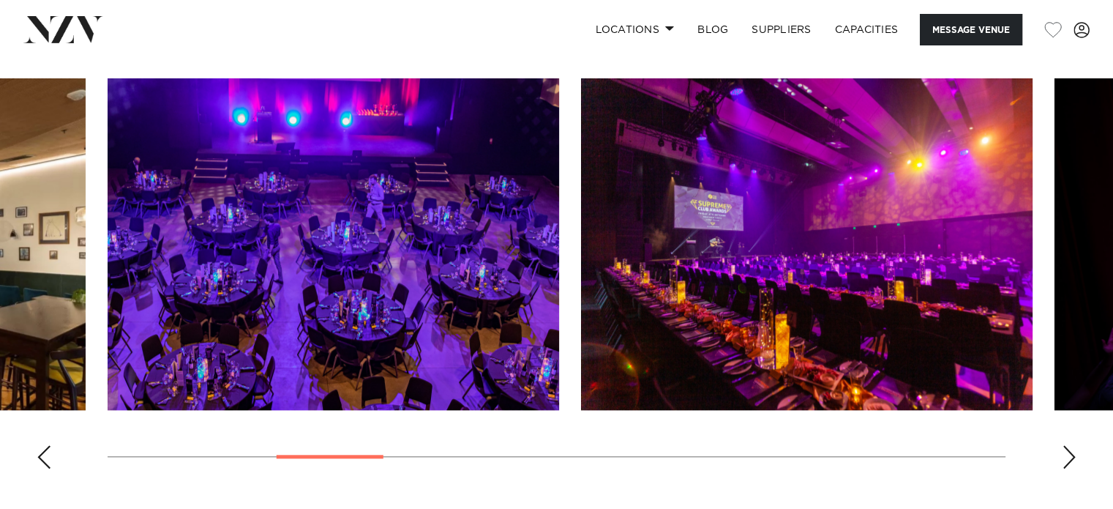
click at [45, 452] on div "Previous slide" at bounding box center [44, 456] width 15 height 23
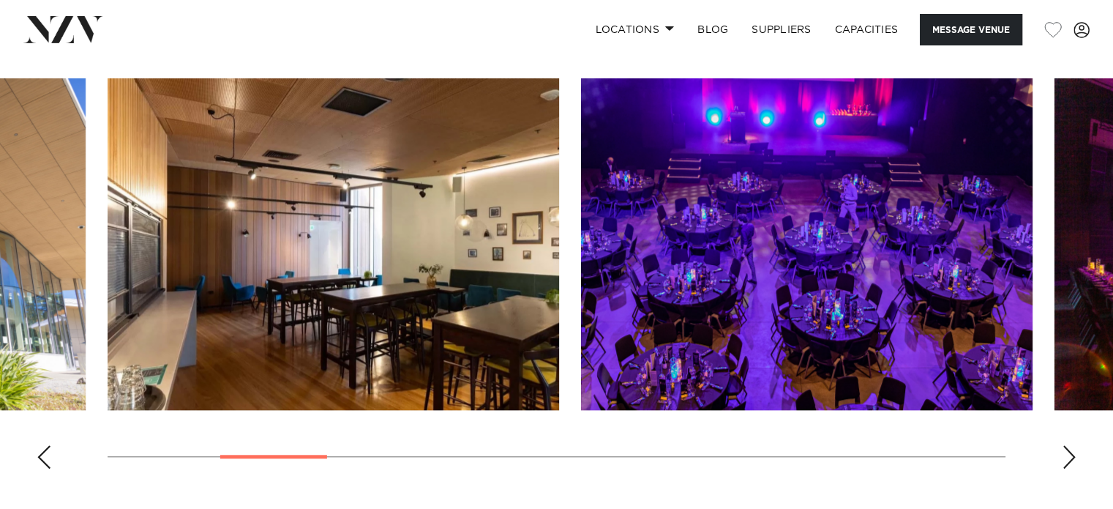
click at [45, 452] on div "Previous slide" at bounding box center [44, 456] width 15 height 23
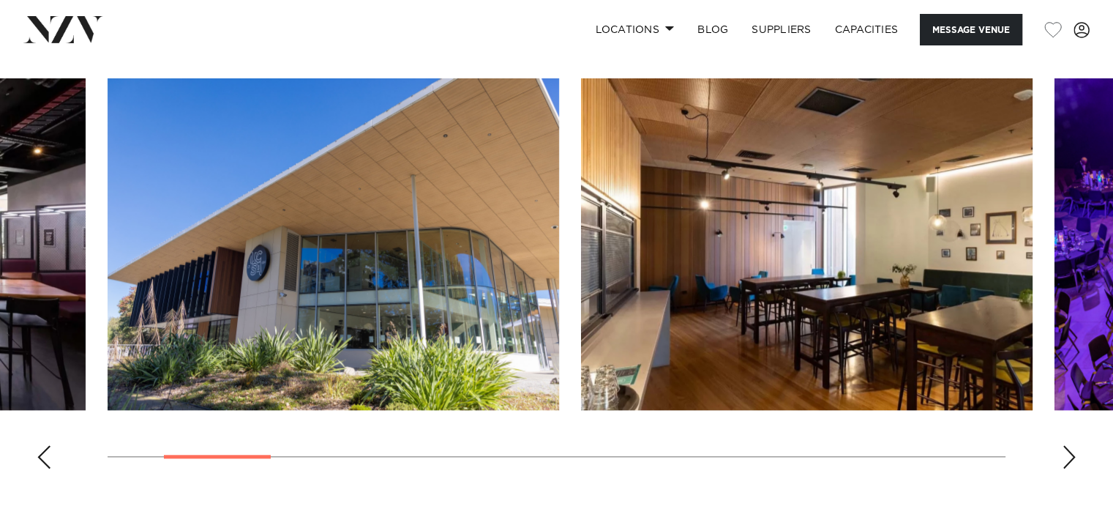
click at [45, 452] on div "Previous slide" at bounding box center [44, 456] width 15 height 23
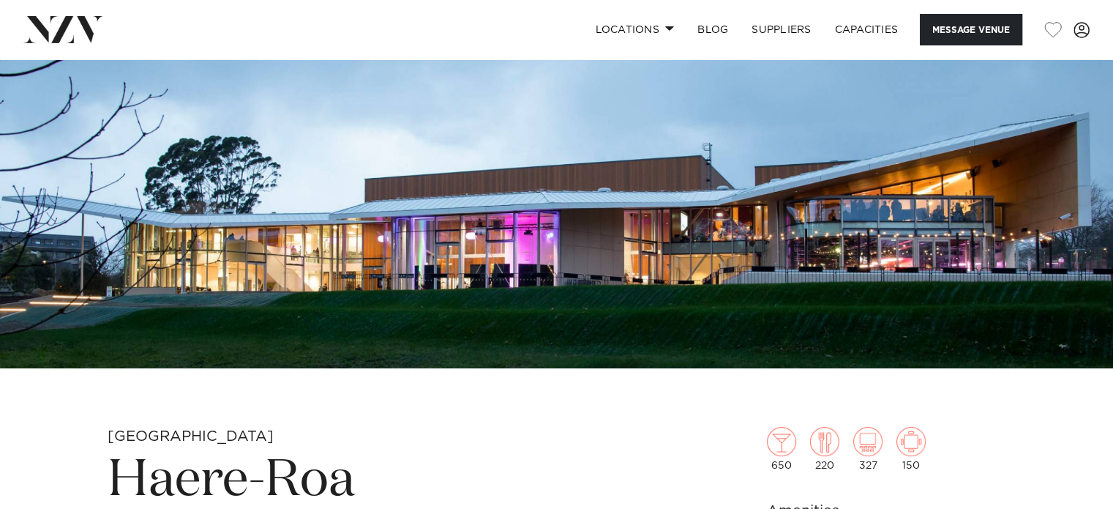
scroll to position [205, 0]
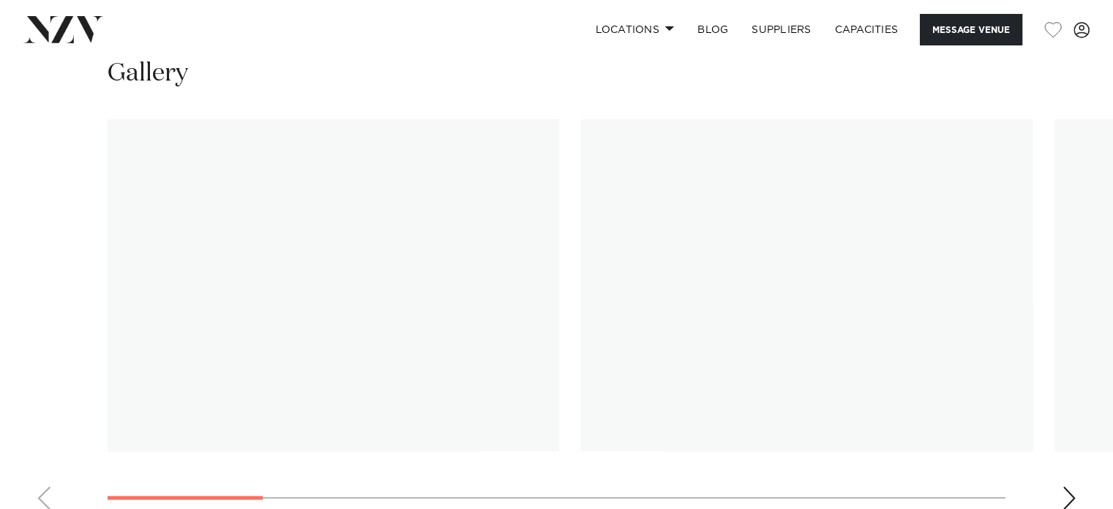
scroll to position [1449, 0]
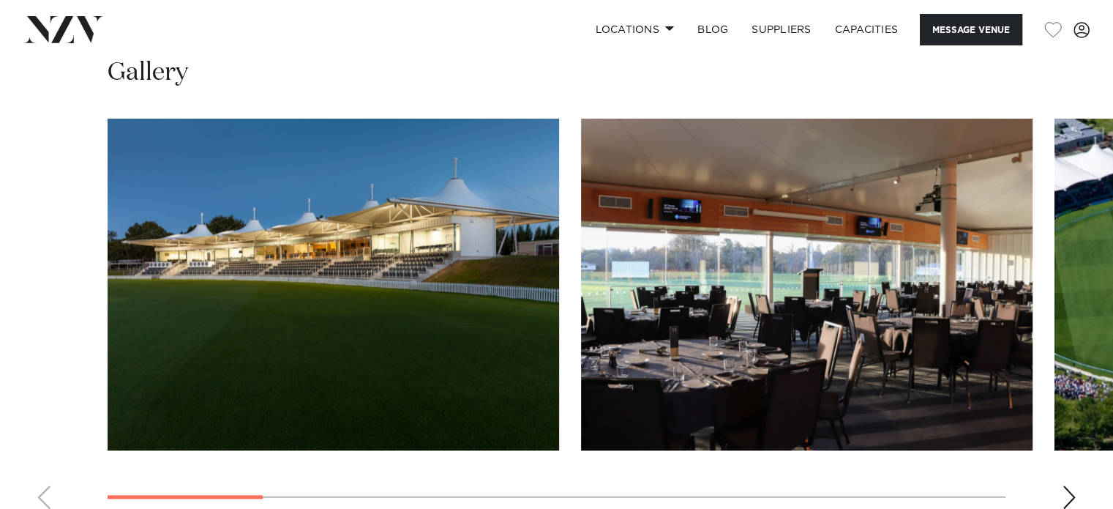
click at [1065, 485] on div "Next slide" at bounding box center [1069, 496] width 15 height 23
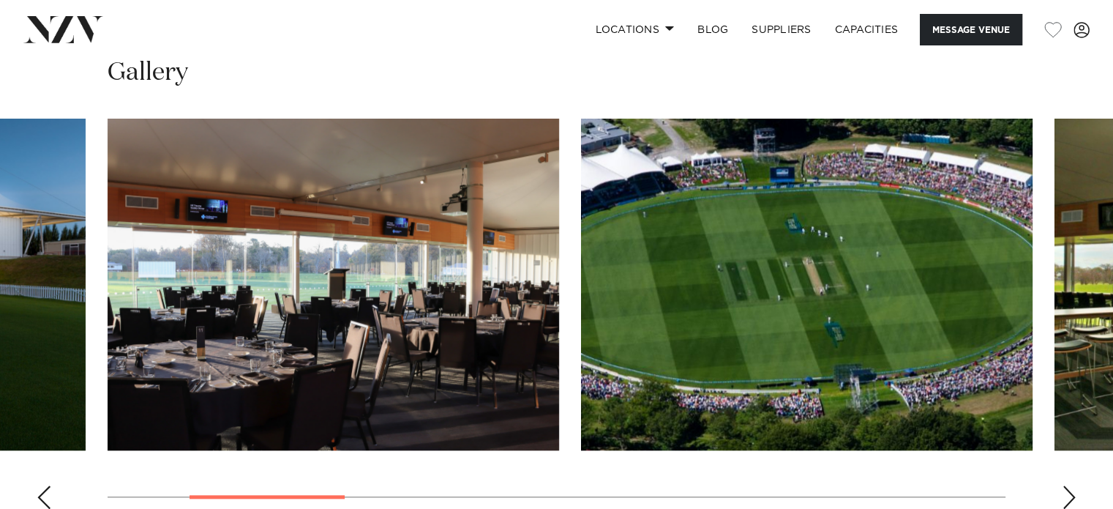
click at [1065, 485] on div "Next slide" at bounding box center [1069, 496] width 15 height 23
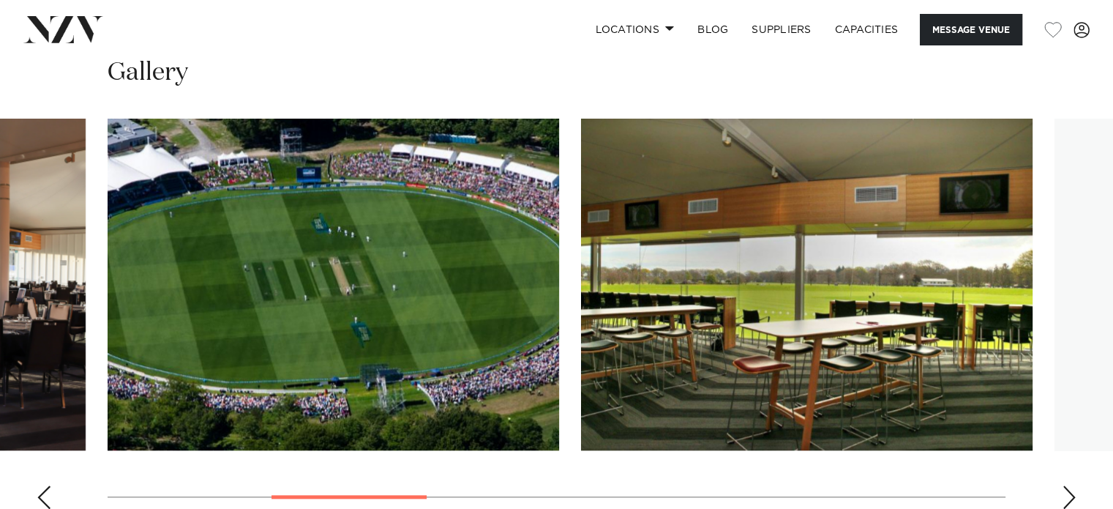
click at [1065, 485] on div "Next slide" at bounding box center [1069, 496] width 15 height 23
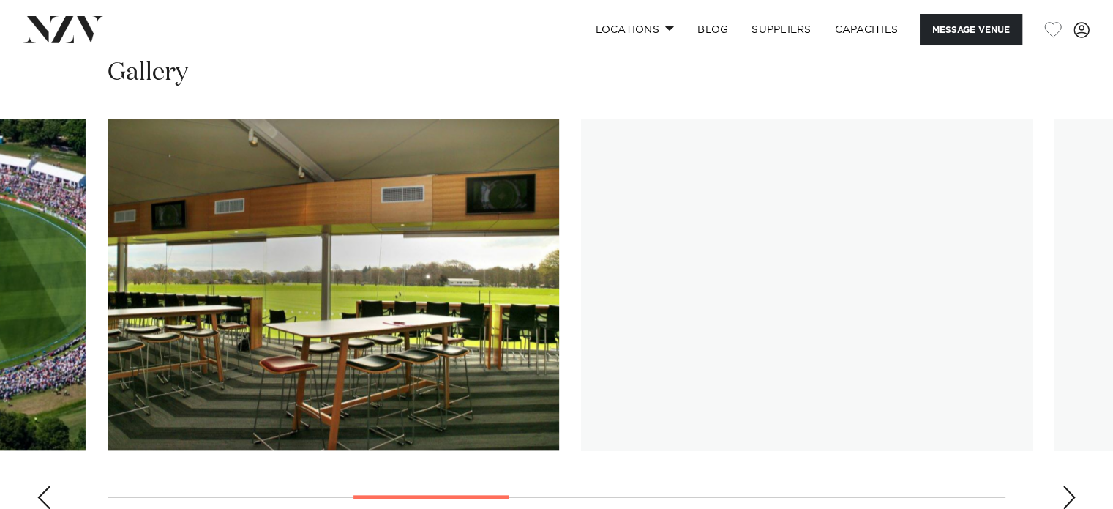
click at [1065, 485] on div "Next slide" at bounding box center [1069, 496] width 15 height 23
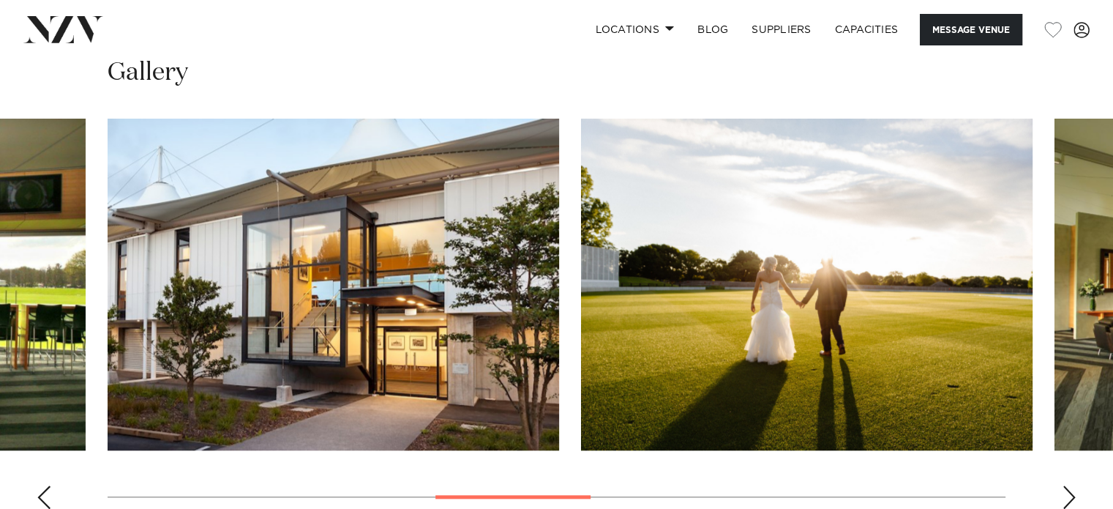
click at [1065, 485] on div "Next slide" at bounding box center [1069, 496] width 15 height 23
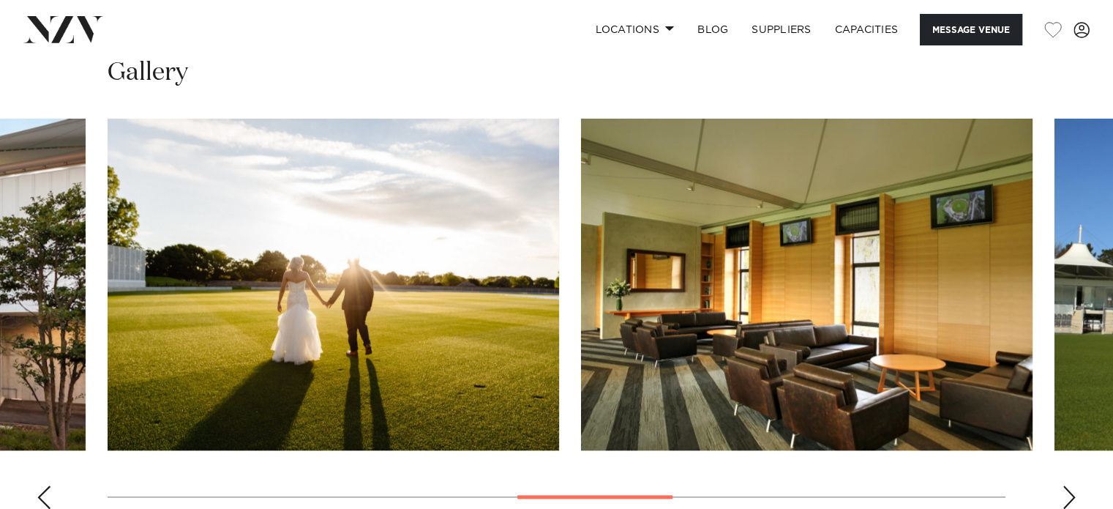
click at [1065, 485] on div "Next slide" at bounding box center [1069, 496] width 15 height 23
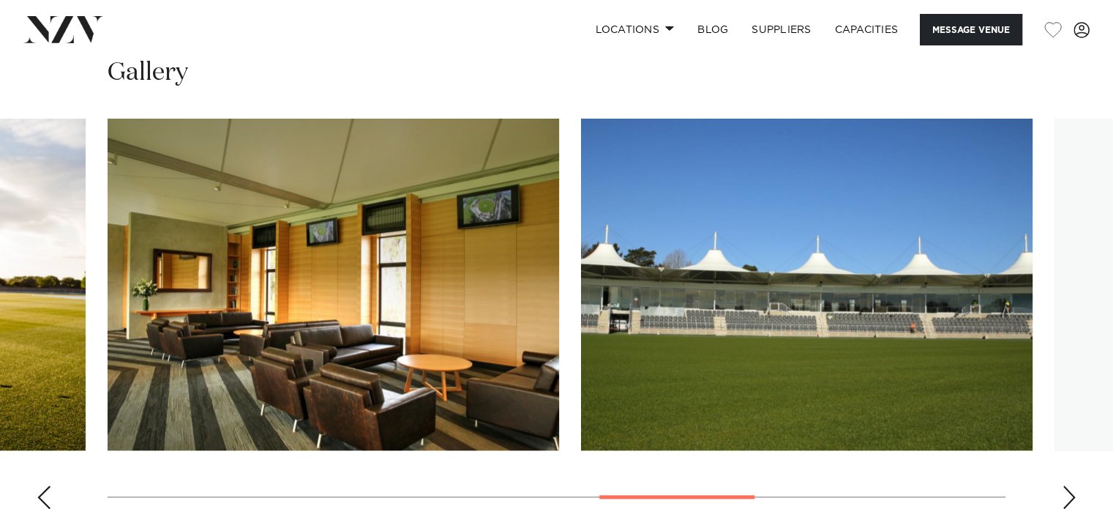
click at [1065, 485] on div "Next slide" at bounding box center [1069, 496] width 15 height 23
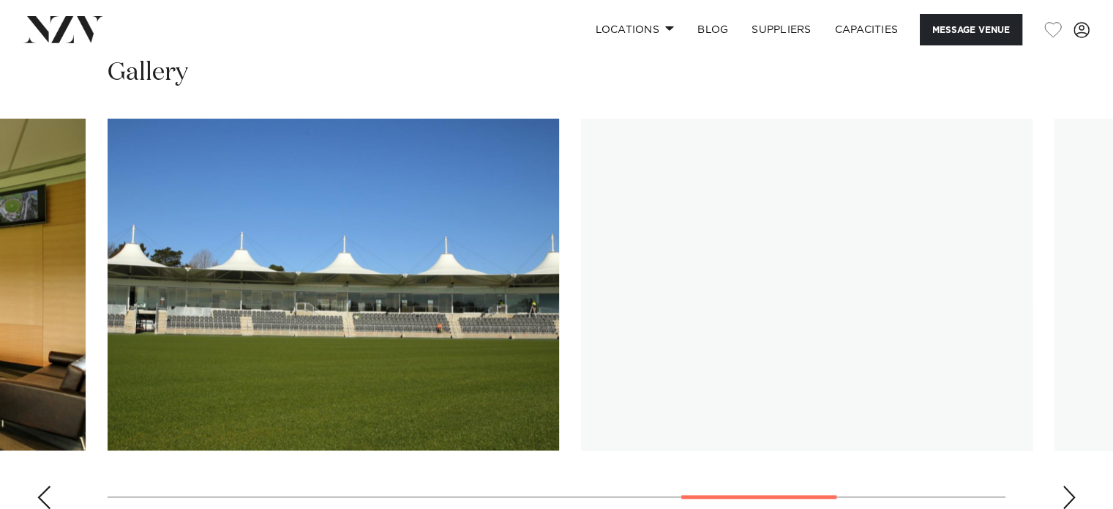
click at [1065, 485] on div "Next slide" at bounding box center [1069, 496] width 15 height 23
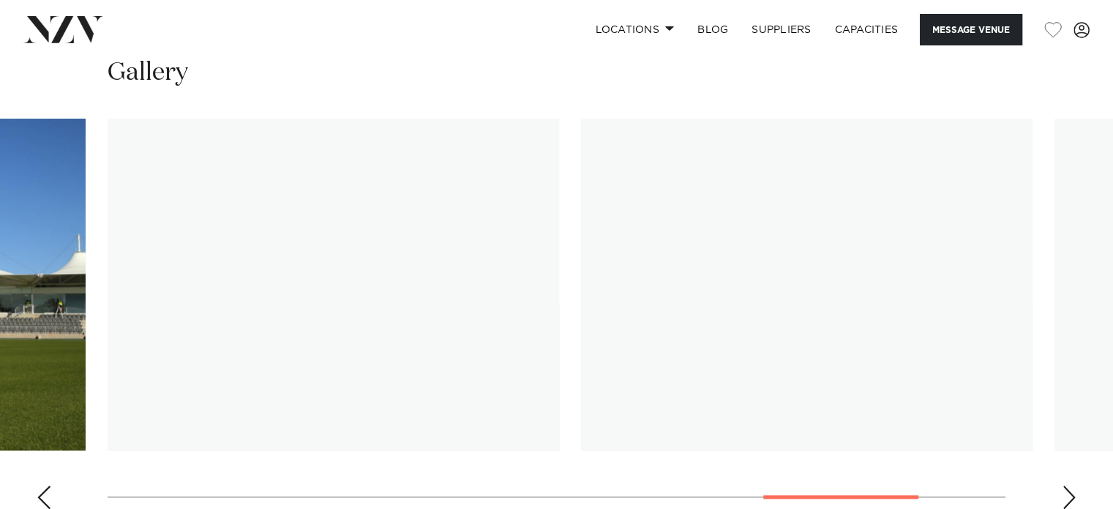
click at [1065, 485] on div "Next slide" at bounding box center [1069, 496] width 15 height 23
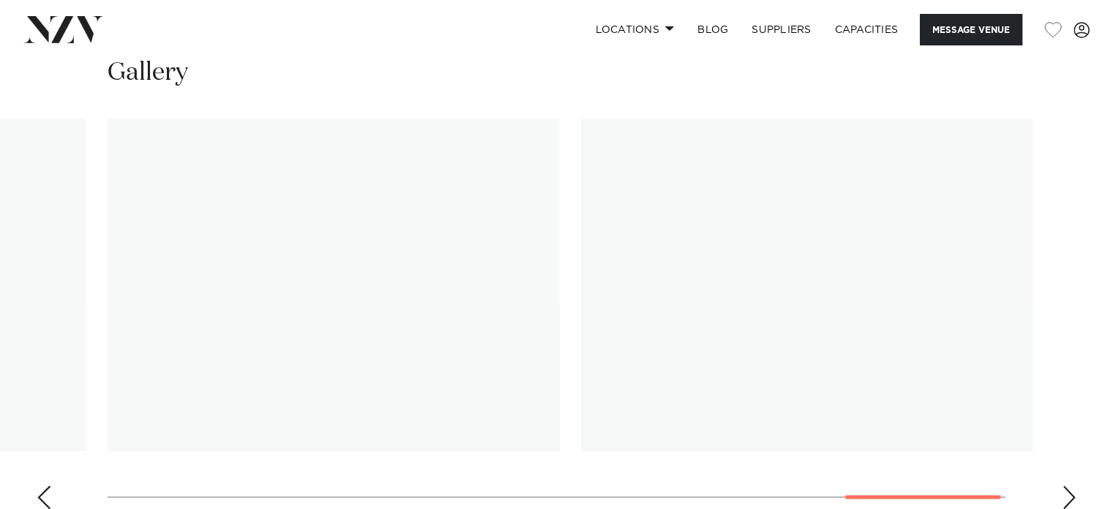
click at [1065, 485] on div "Next slide" at bounding box center [1069, 496] width 15 height 23
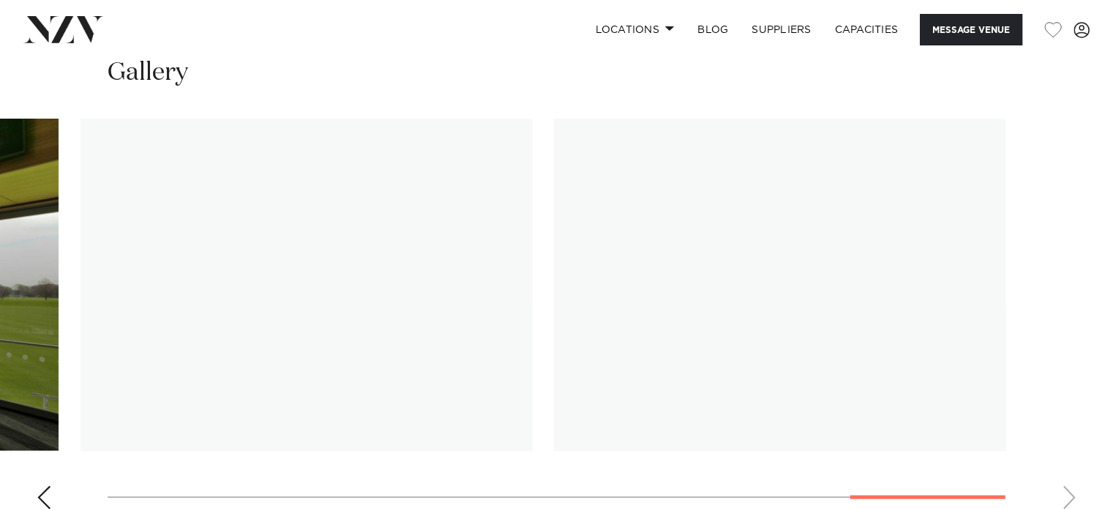
click at [1065, 476] on swiper-container at bounding box center [556, 320] width 1113 height 402
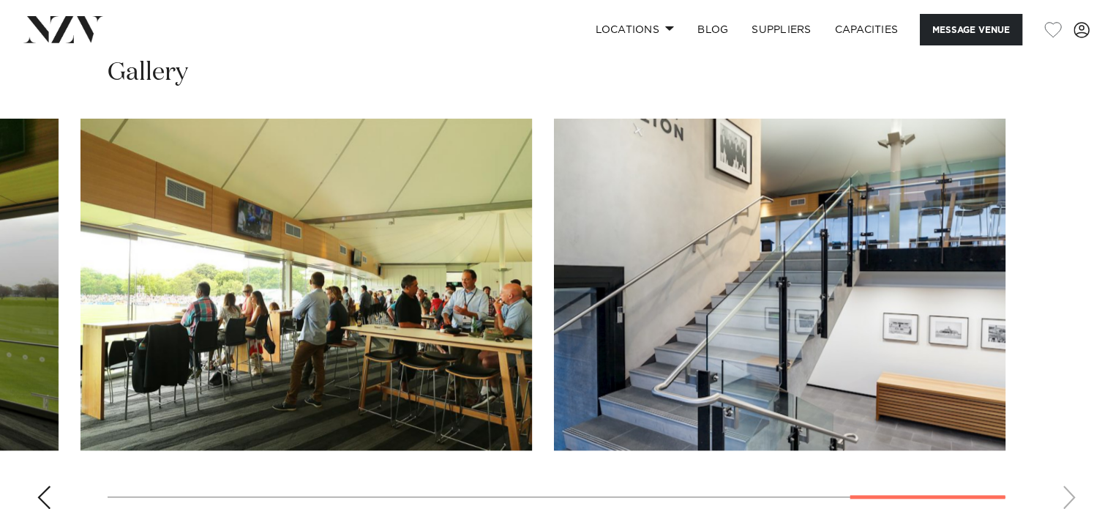
click at [56, 463] on swiper-container at bounding box center [556, 320] width 1113 height 402
click at [49, 485] on div "Previous slide" at bounding box center [44, 496] width 15 height 23
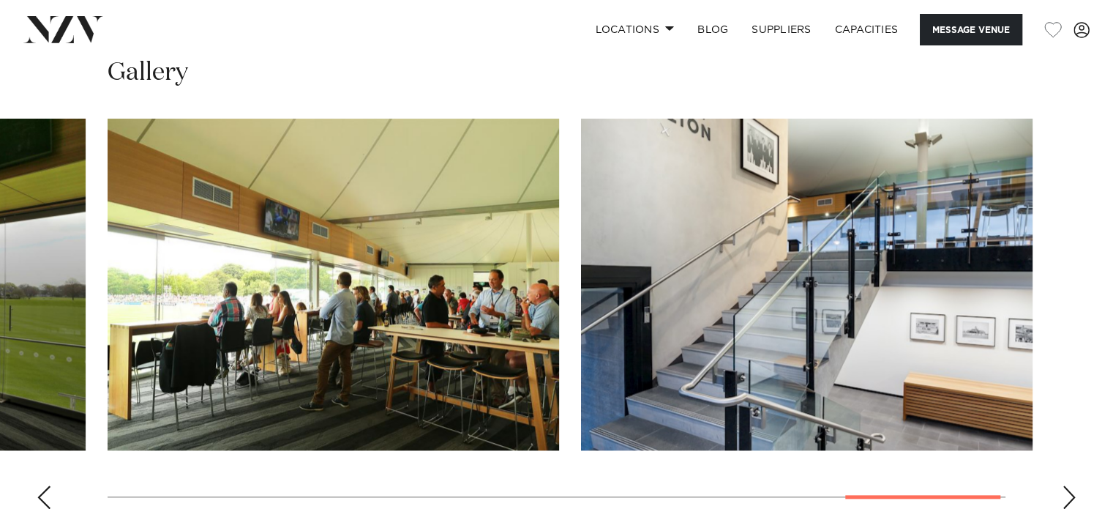
click at [49, 485] on div "Previous slide" at bounding box center [44, 496] width 15 height 23
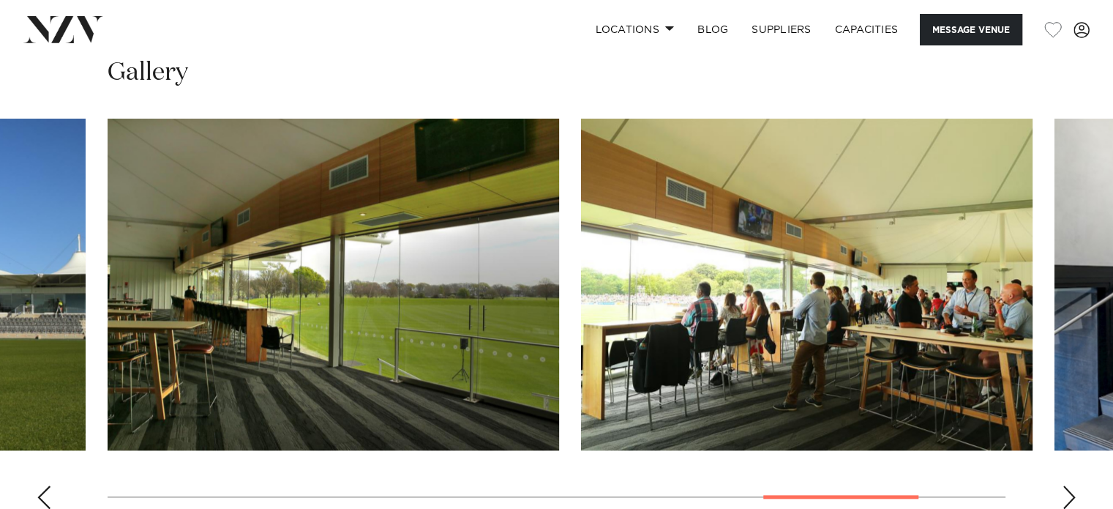
click at [49, 485] on div "Previous slide" at bounding box center [44, 496] width 15 height 23
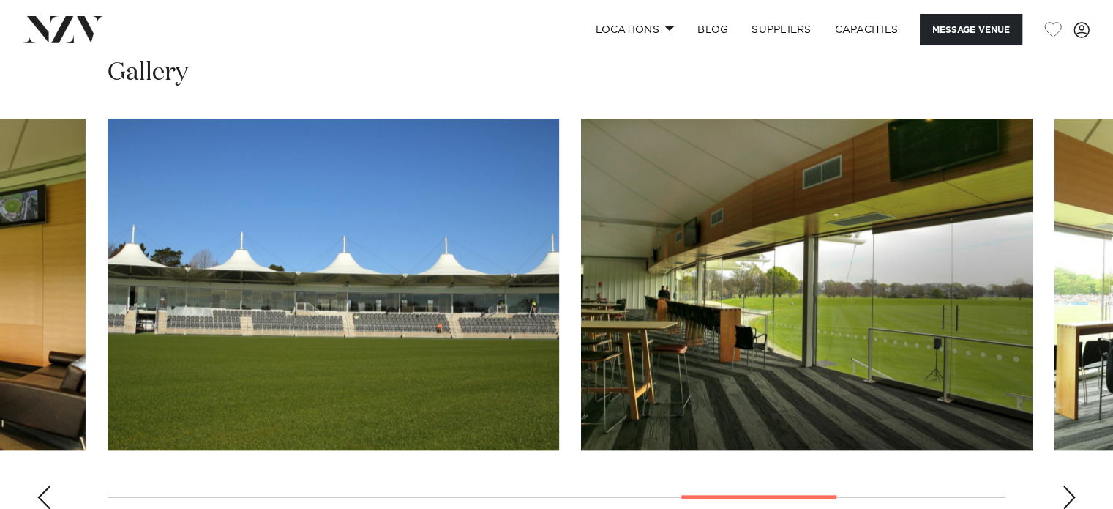
click at [49, 485] on div "Previous slide" at bounding box center [44, 496] width 15 height 23
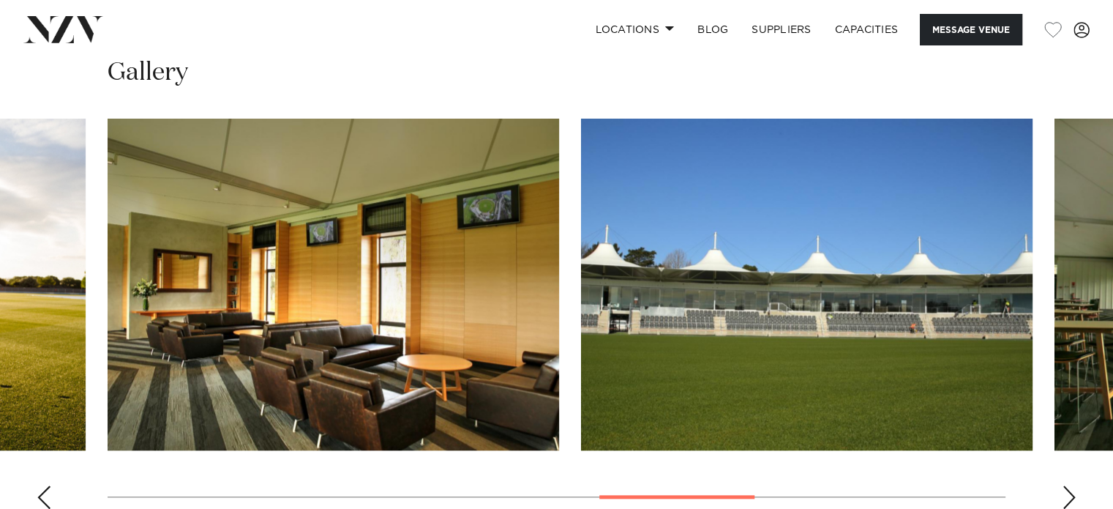
click at [49, 485] on div "Previous slide" at bounding box center [44, 496] width 15 height 23
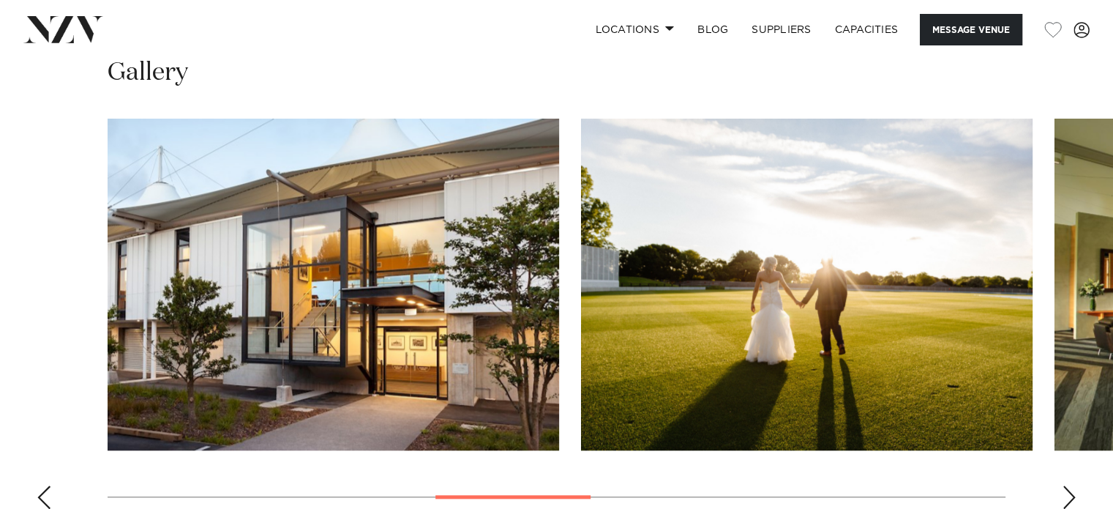
click at [49, 485] on div "Previous slide" at bounding box center [44, 496] width 15 height 23
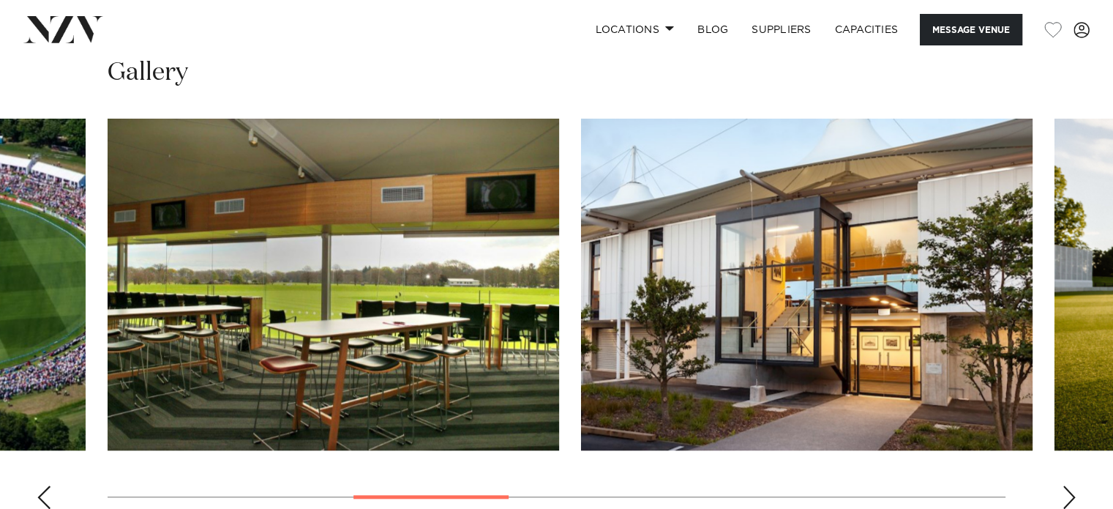
click at [49, 485] on div "Previous slide" at bounding box center [44, 496] width 15 height 23
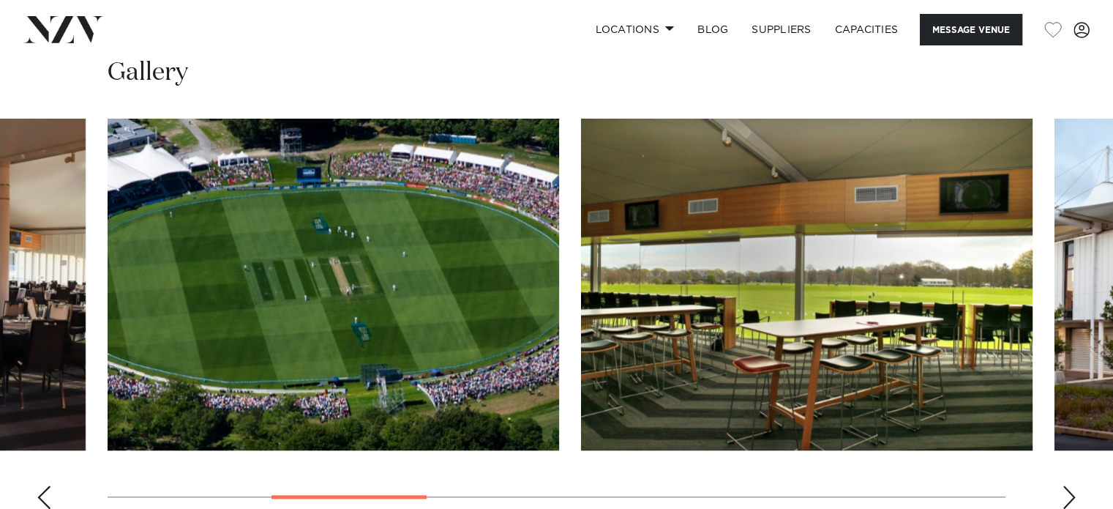
click at [49, 485] on div "Previous slide" at bounding box center [44, 496] width 15 height 23
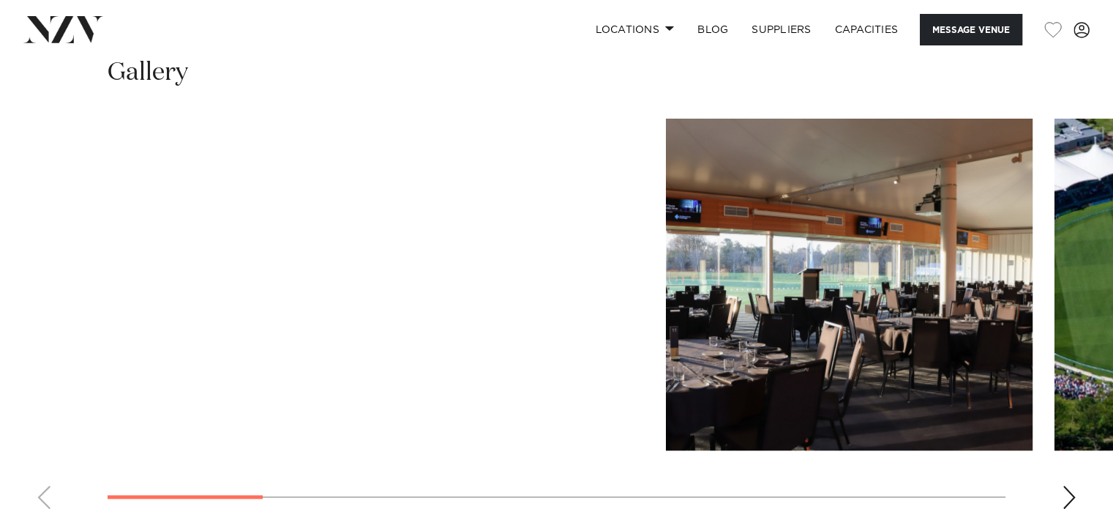
click at [49, 468] on swiper-container at bounding box center [556, 320] width 1113 height 402
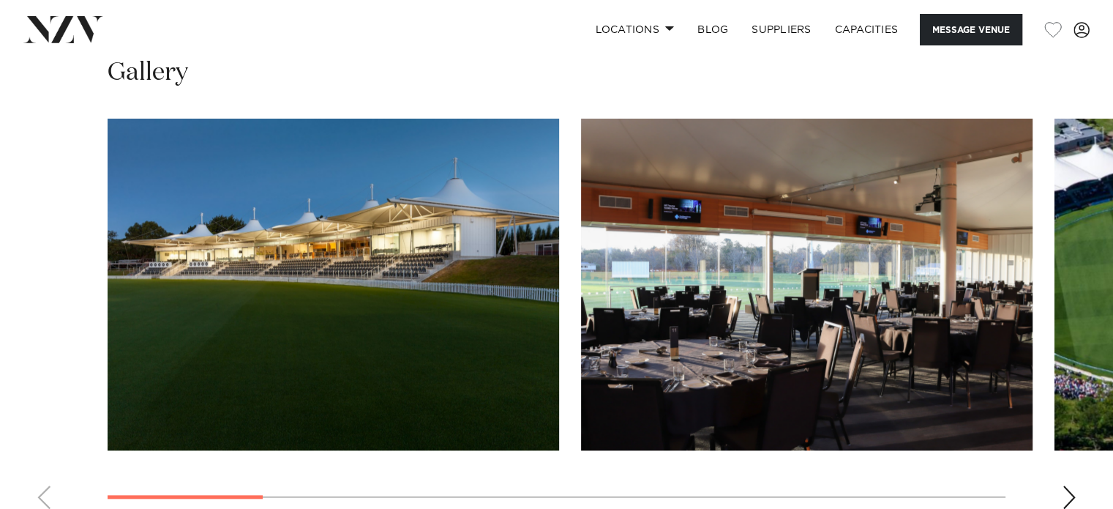
click at [49, 468] on swiper-container at bounding box center [556, 320] width 1113 height 402
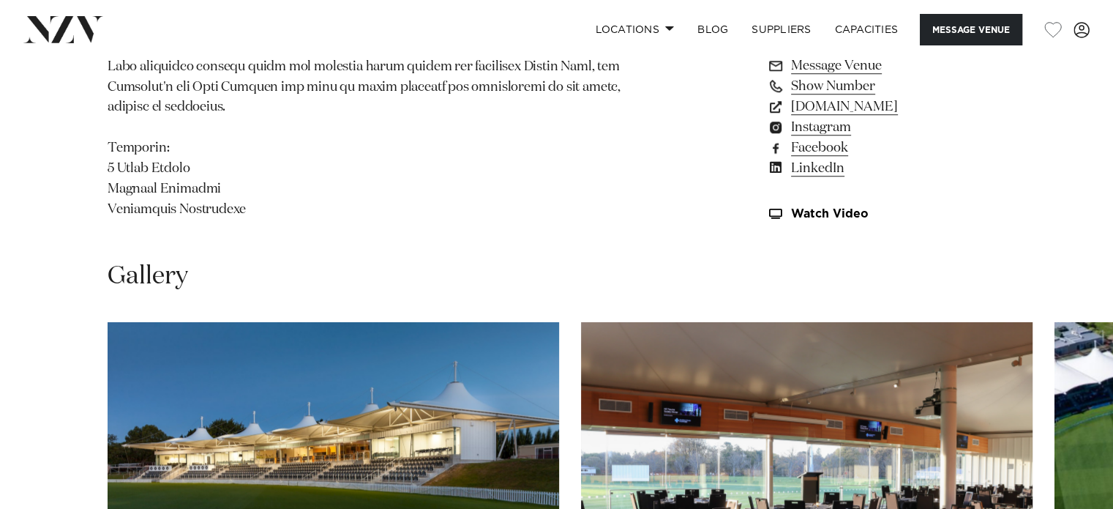
scroll to position [1244, 0]
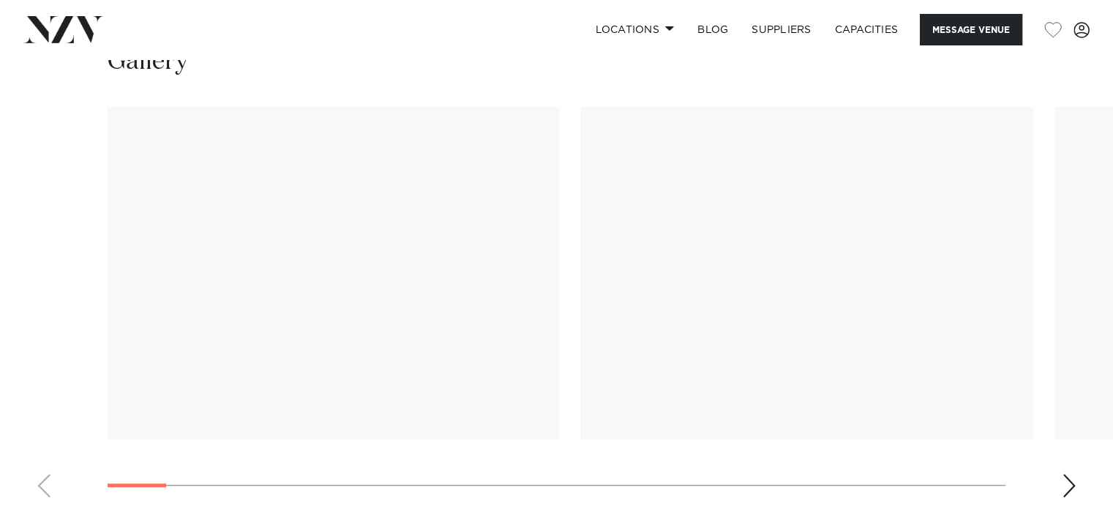
scroll to position [1445, 0]
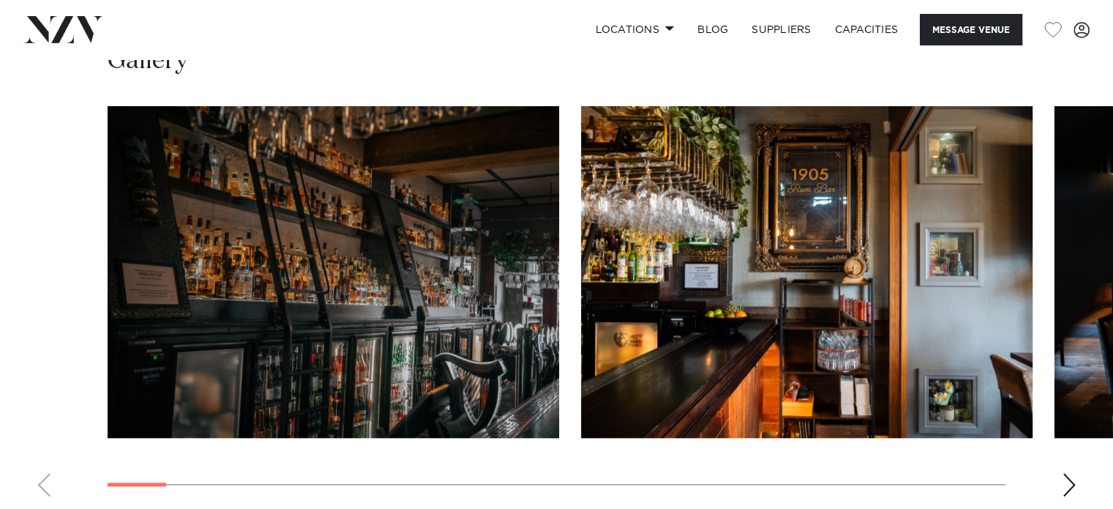
click at [1066, 481] on div "Next slide" at bounding box center [1069, 484] width 15 height 23
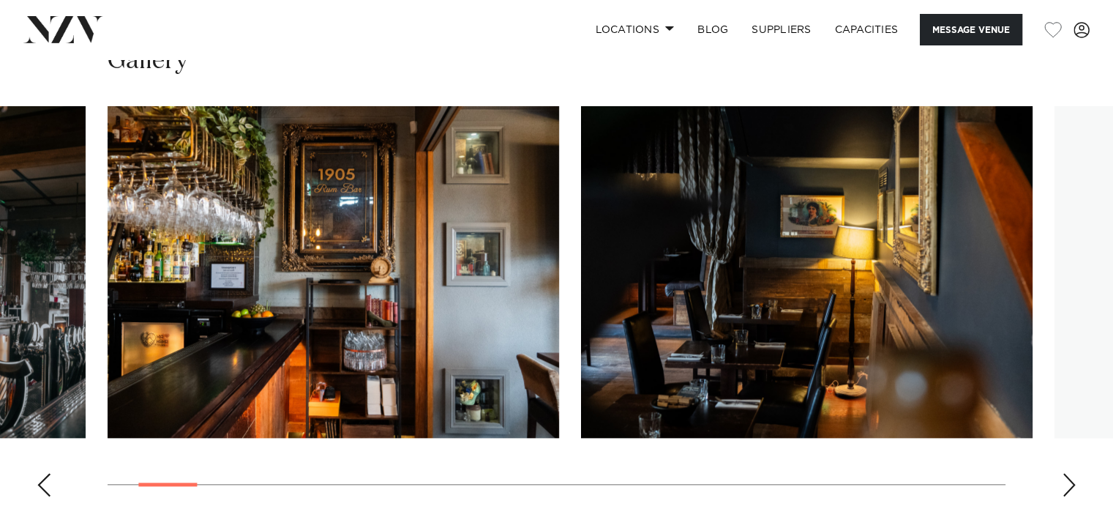
click at [1066, 481] on div "Next slide" at bounding box center [1069, 484] width 15 height 23
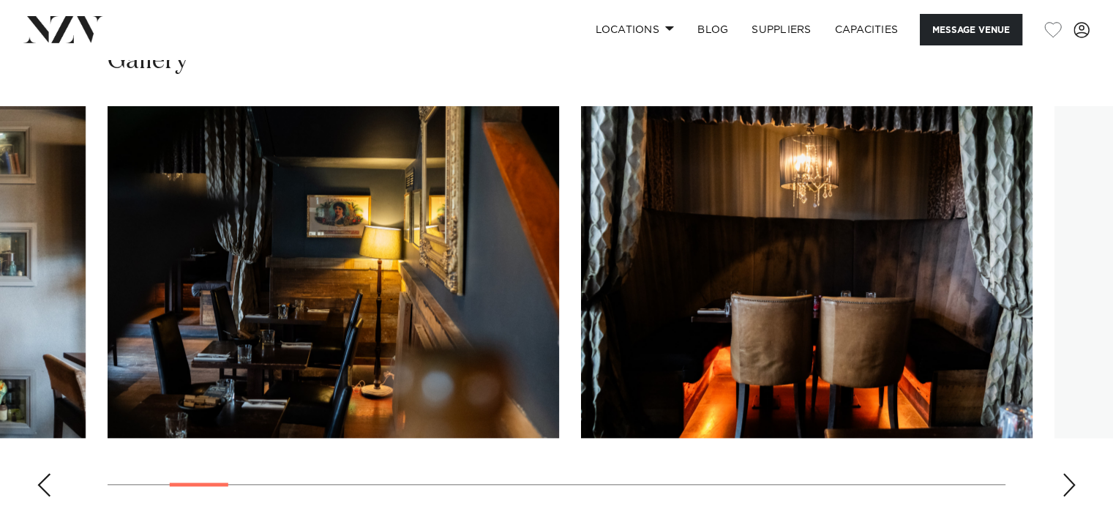
click at [1066, 481] on div "Next slide" at bounding box center [1069, 484] width 15 height 23
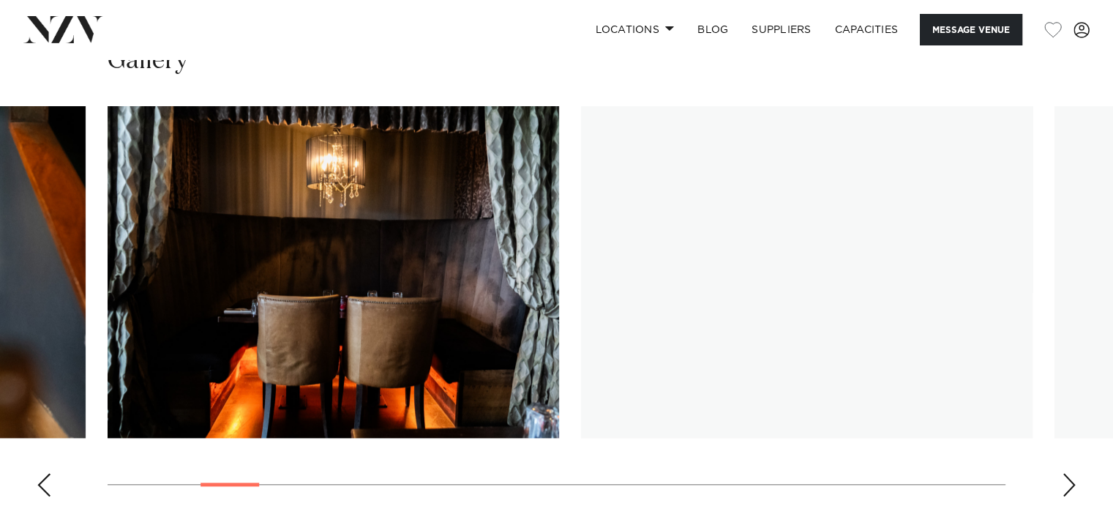
click at [1066, 481] on div "Next slide" at bounding box center [1069, 484] width 15 height 23
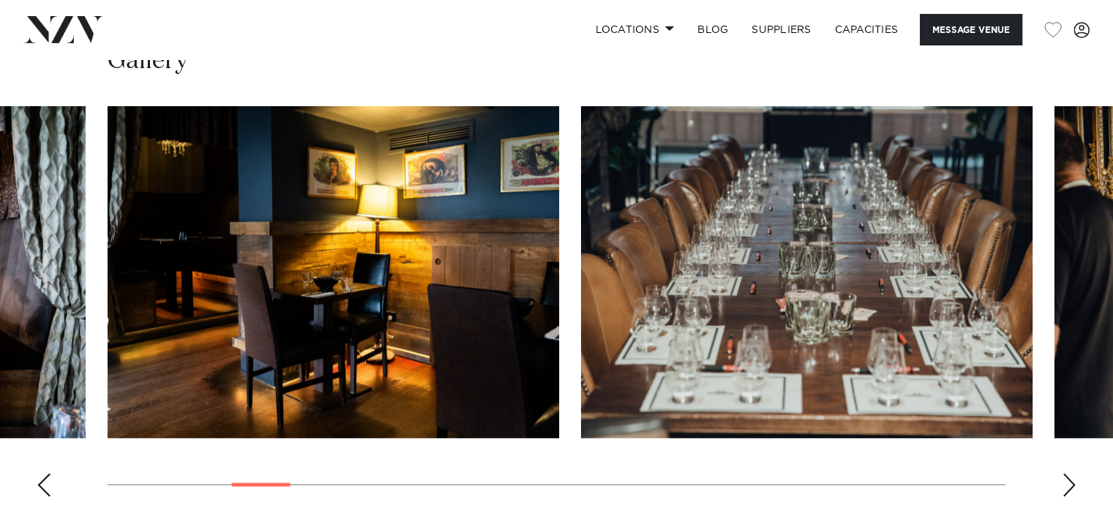
click at [1066, 481] on div "Next slide" at bounding box center [1069, 484] width 15 height 23
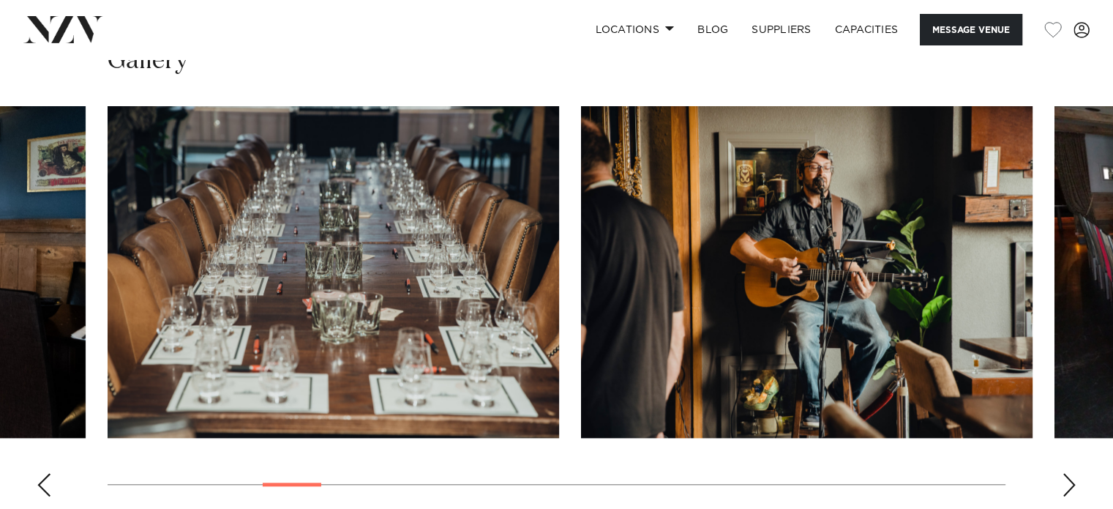
click at [1066, 481] on div "Next slide" at bounding box center [1069, 484] width 15 height 23
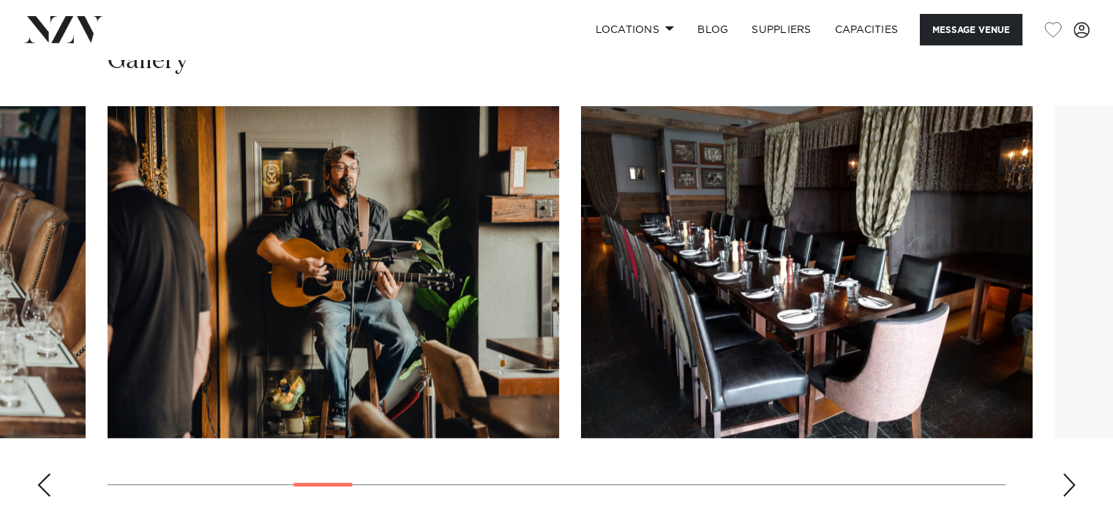
click at [1066, 481] on div "Next slide" at bounding box center [1069, 484] width 15 height 23
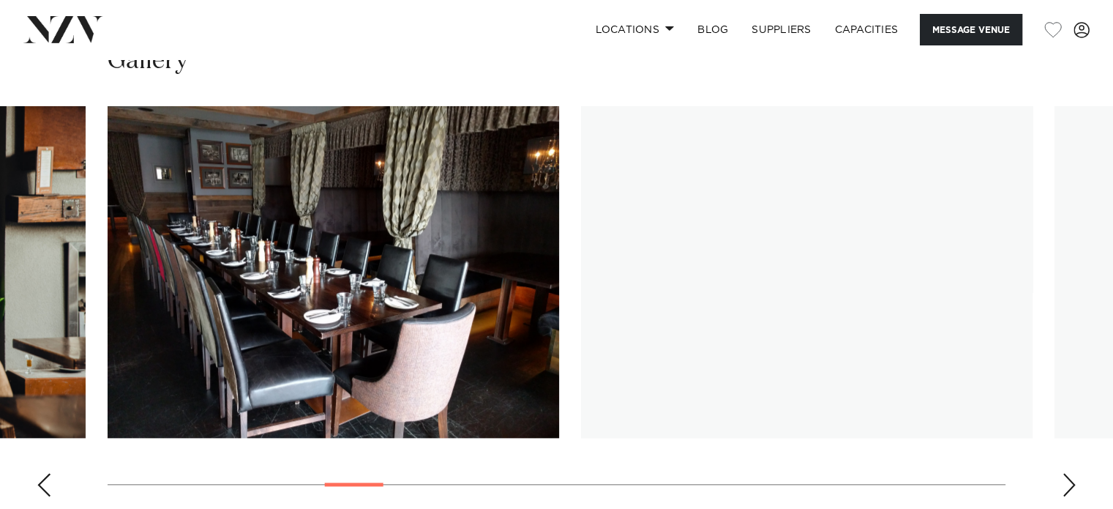
click at [1066, 481] on div "Next slide" at bounding box center [1069, 484] width 15 height 23
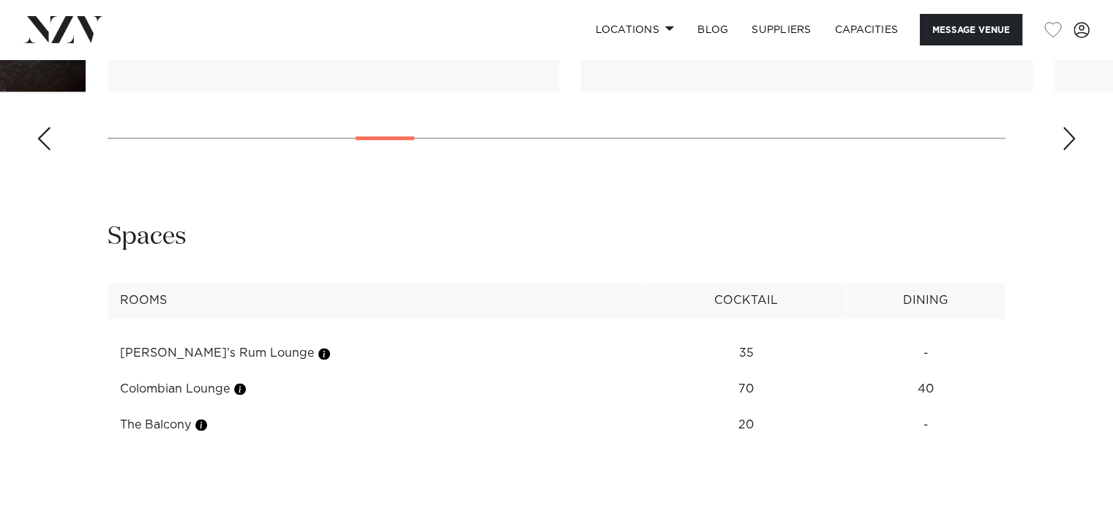
scroll to position [1829, 0]
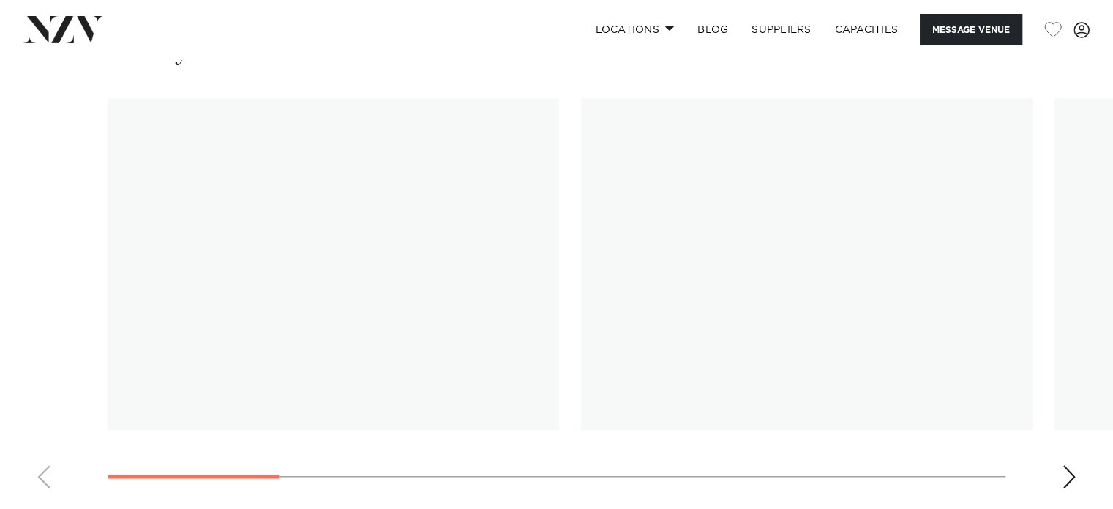
scroll to position [1410, 0]
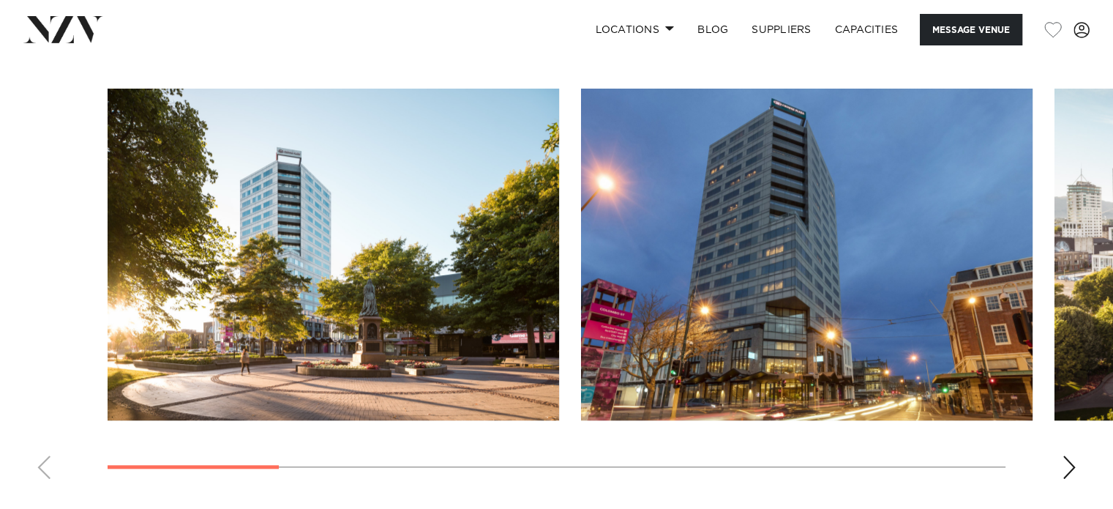
click at [1065, 462] on div "Next slide" at bounding box center [1069, 466] width 15 height 23
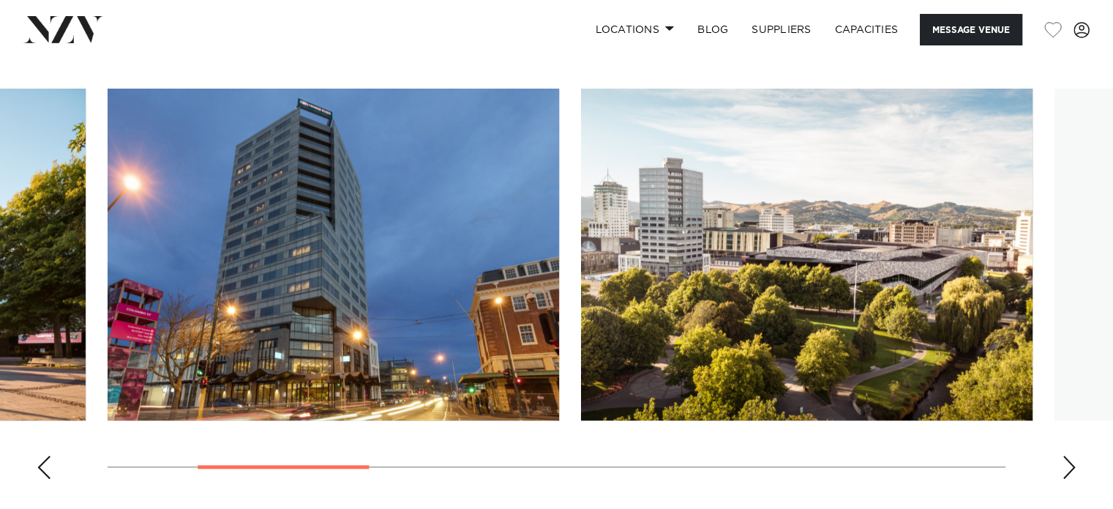
click at [1065, 462] on div "Next slide" at bounding box center [1069, 466] width 15 height 23
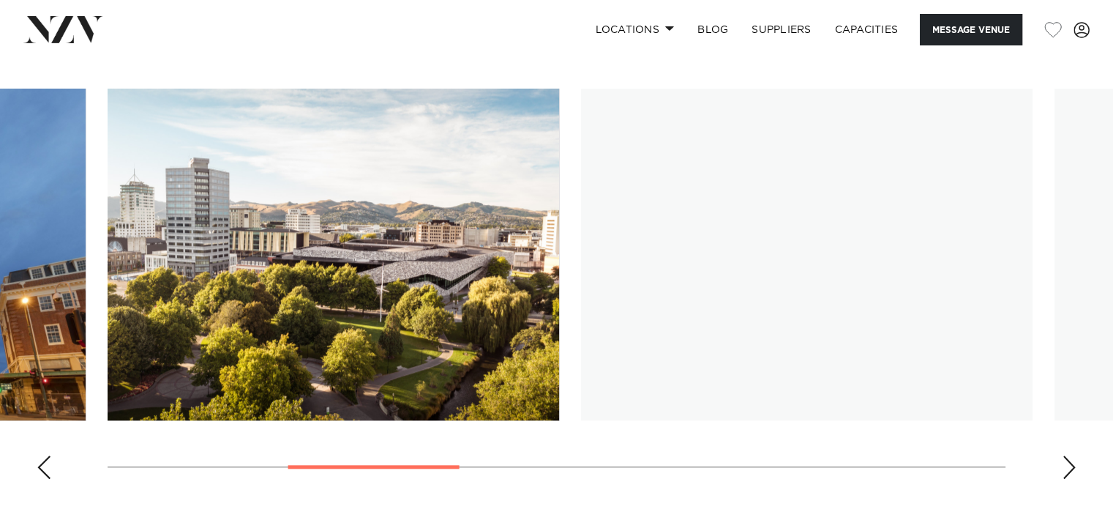
click at [1065, 462] on div "Next slide" at bounding box center [1069, 466] width 15 height 23
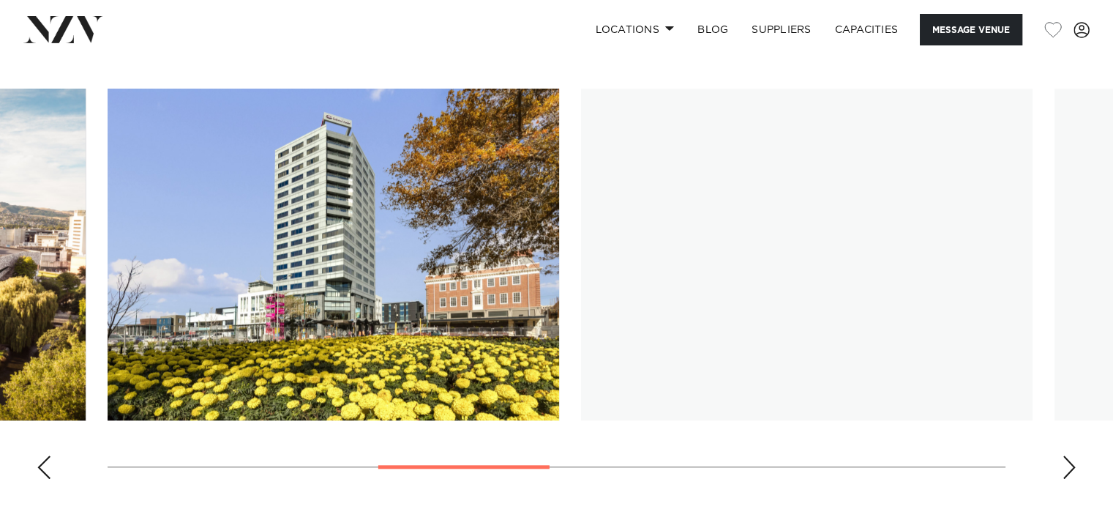
click at [1065, 462] on div "Next slide" at bounding box center [1069, 466] width 15 height 23
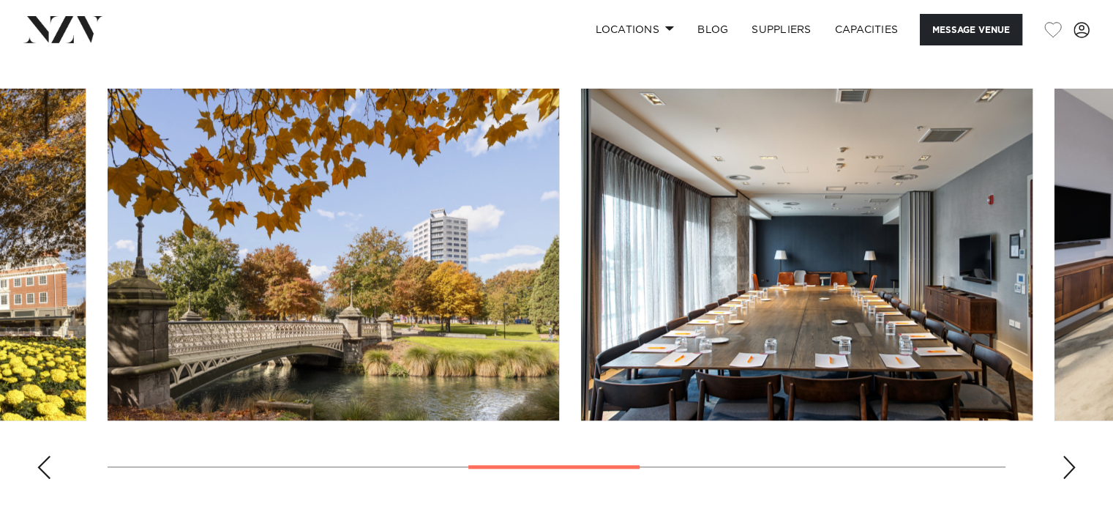
click at [1065, 462] on div "Next slide" at bounding box center [1069, 466] width 15 height 23
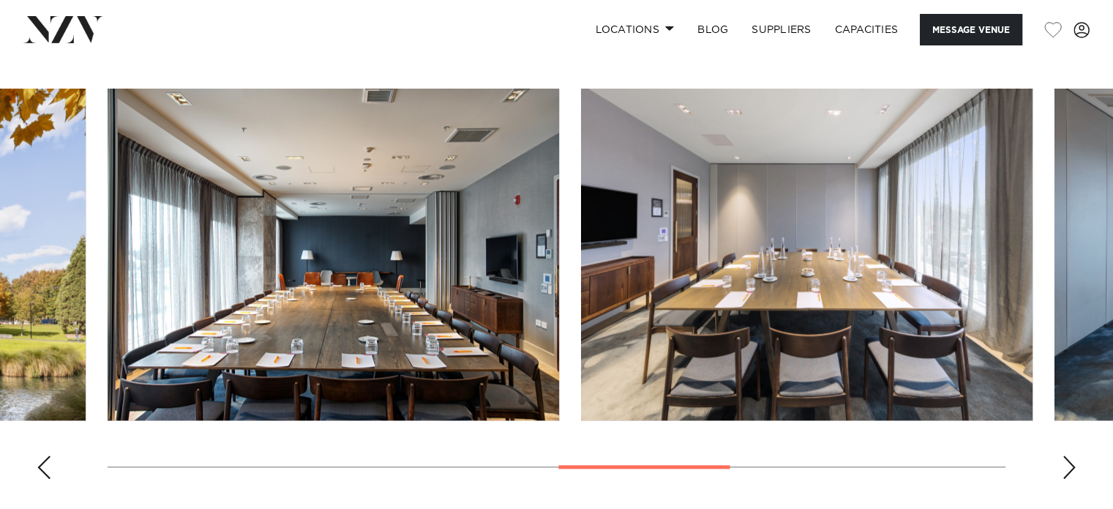
click at [1065, 462] on div "Next slide" at bounding box center [1069, 466] width 15 height 23
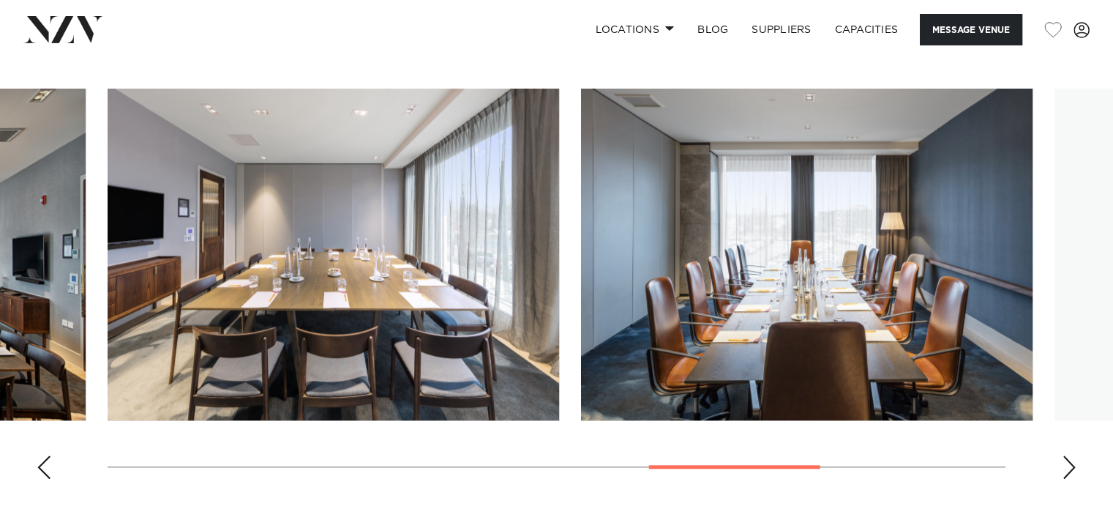
click at [1065, 462] on div "Next slide" at bounding box center [1069, 466] width 15 height 23
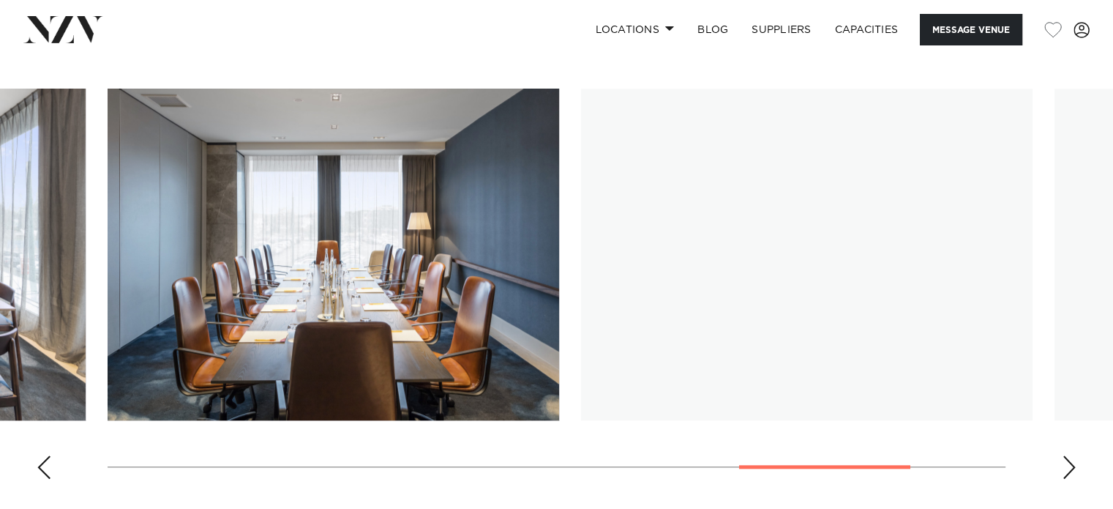
click at [1065, 462] on div "Next slide" at bounding box center [1069, 466] width 15 height 23
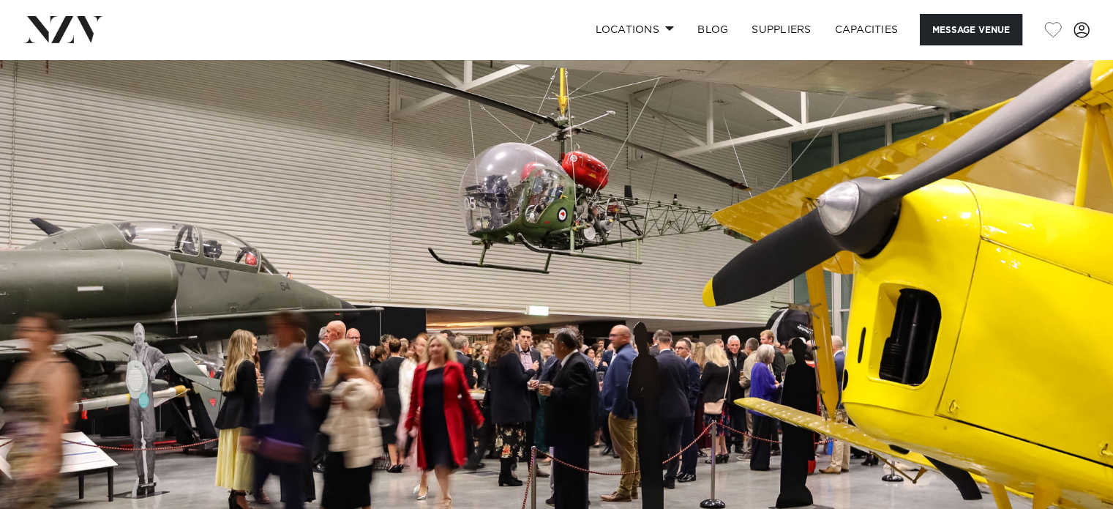
click at [389, 349] on img at bounding box center [556, 320] width 1113 height 522
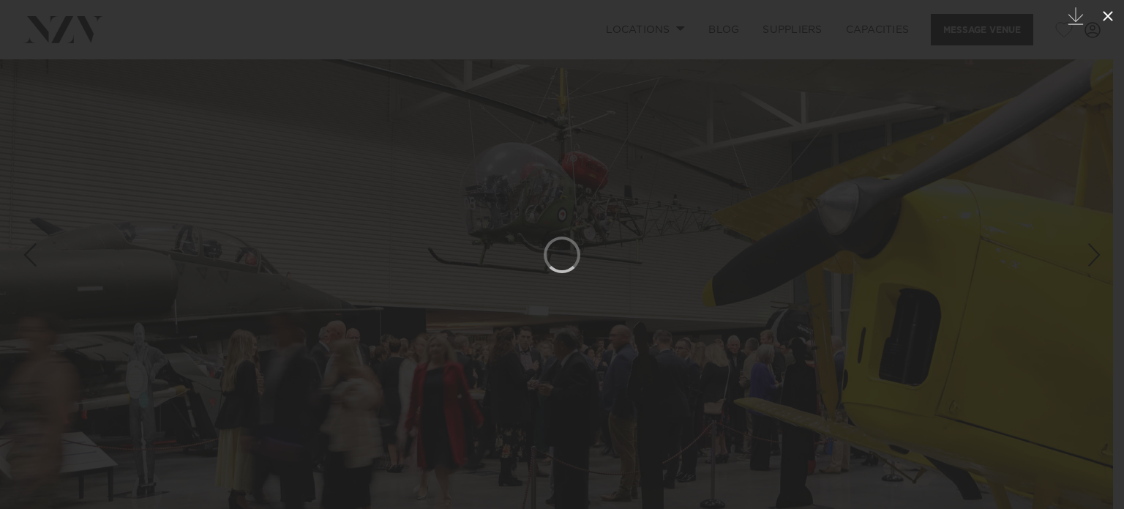
click at [1109, 21] on icon at bounding box center [1108, 16] width 18 height 18
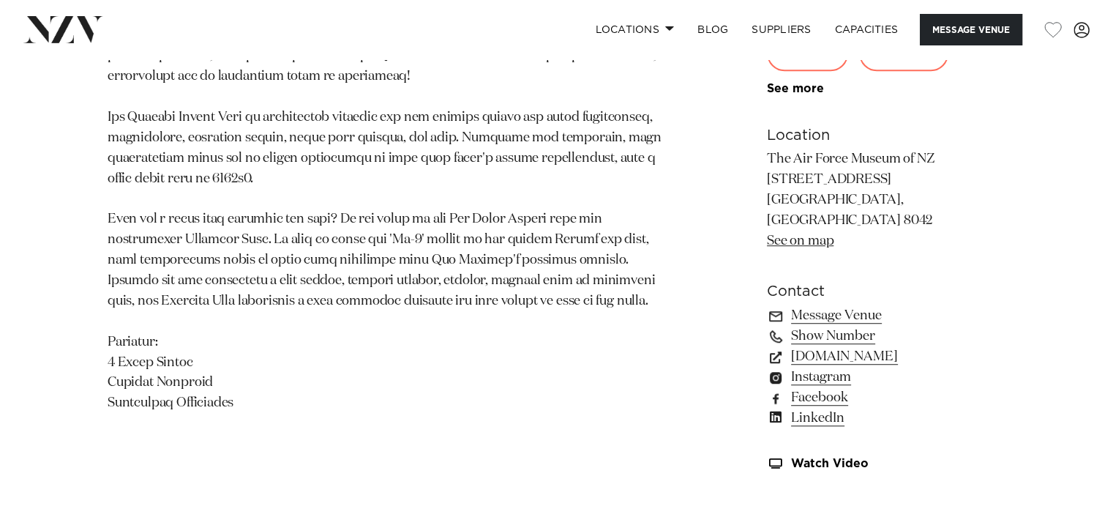
scroll to position [904, 0]
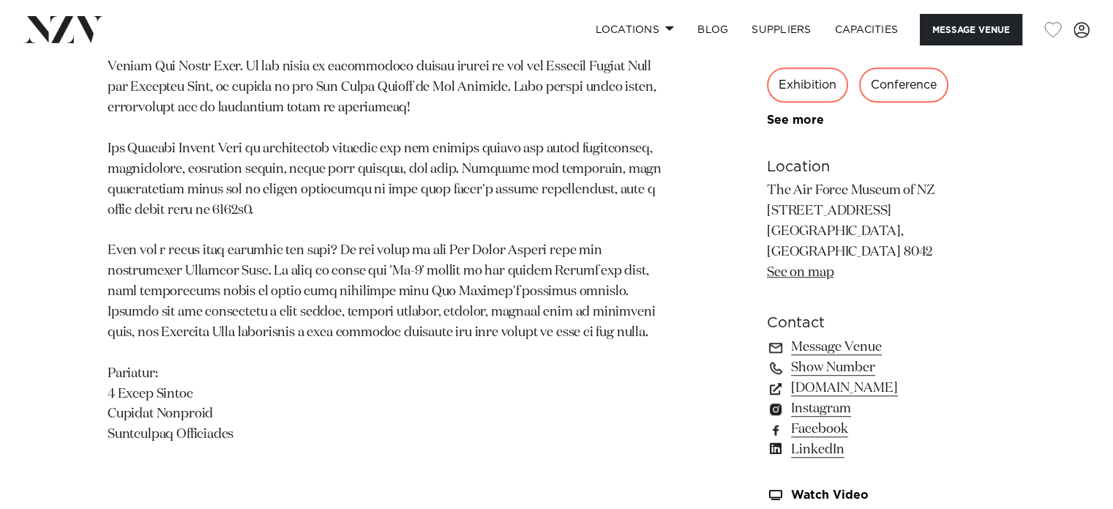
click at [798, 266] on link "See on map" at bounding box center [800, 272] width 67 height 13
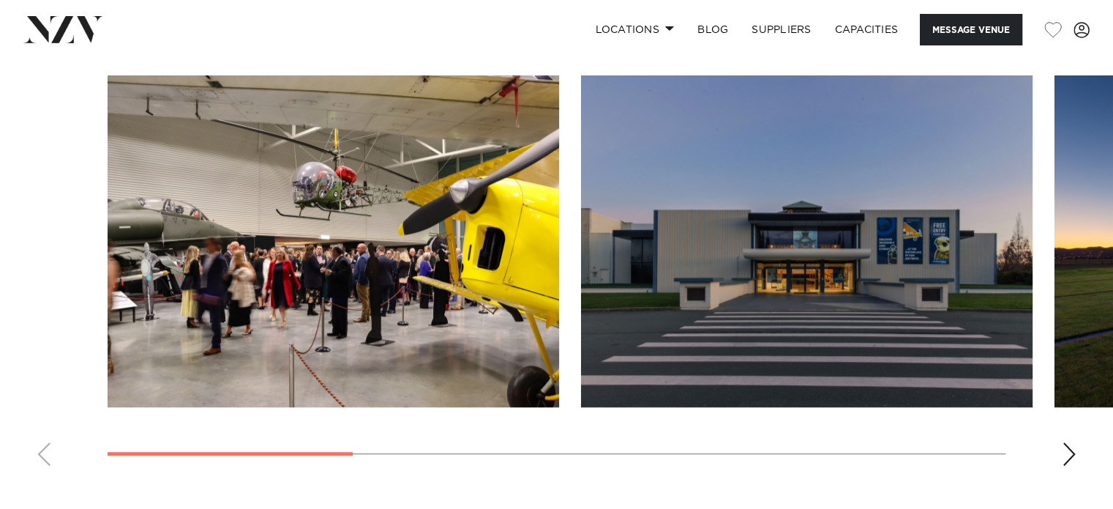
scroll to position [1431, 0]
click at [1066, 445] on swiper-container at bounding box center [556, 276] width 1113 height 402
click at [1068, 442] on div "Next slide" at bounding box center [1069, 453] width 15 height 23
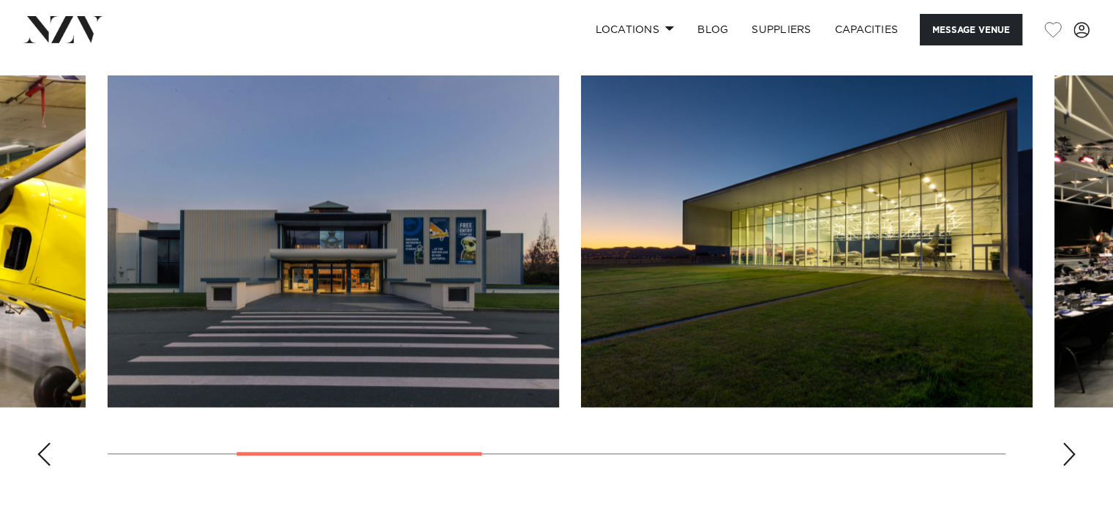
click at [1068, 442] on div "Next slide" at bounding box center [1069, 453] width 15 height 23
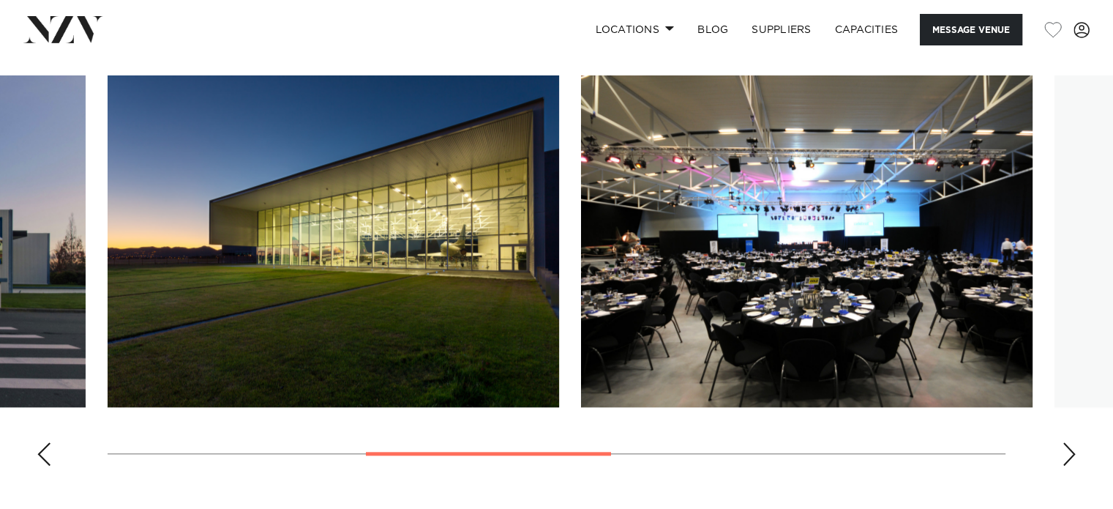
click at [1068, 442] on div "Next slide" at bounding box center [1069, 453] width 15 height 23
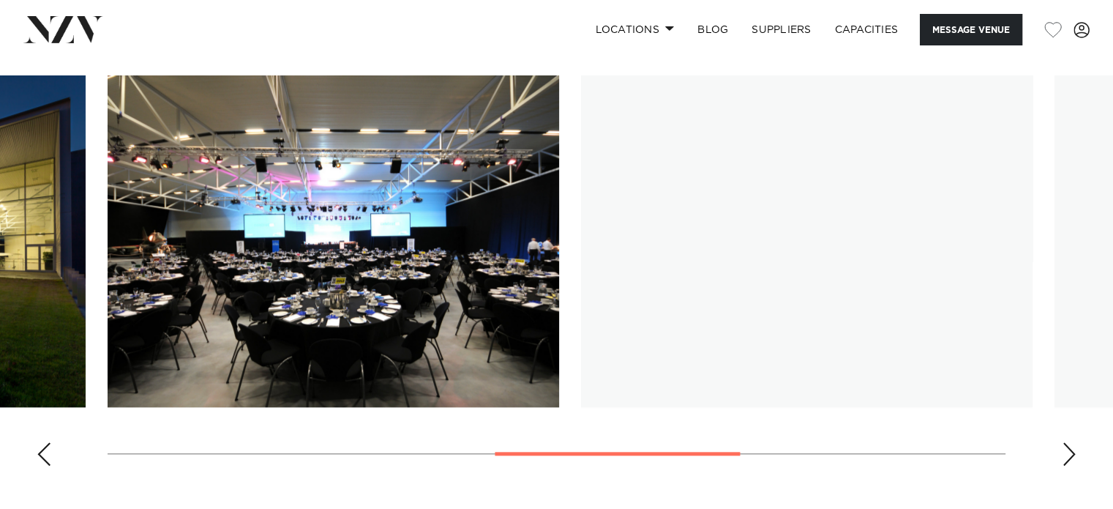
click at [1068, 442] on div "Next slide" at bounding box center [1069, 453] width 15 height 23
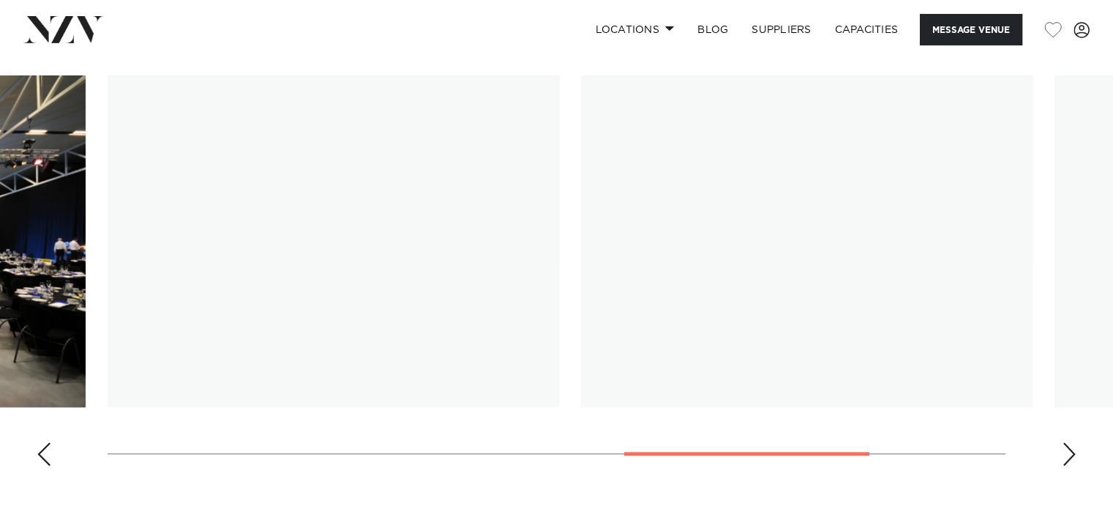
click at [1068, 442] on div "Next slide" at bounding box center [1069, 453] width 15 height 23
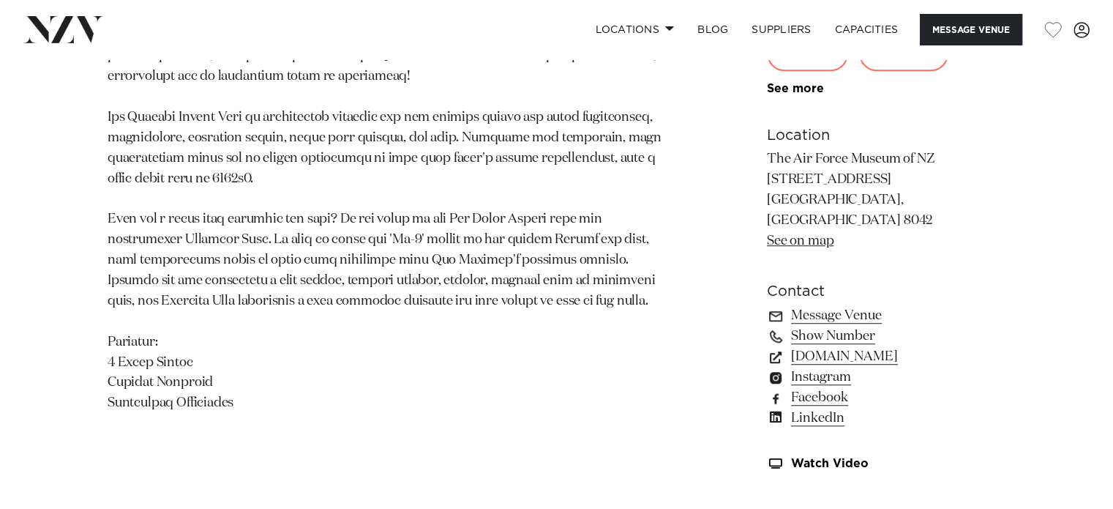
scroll to position [917, 0]
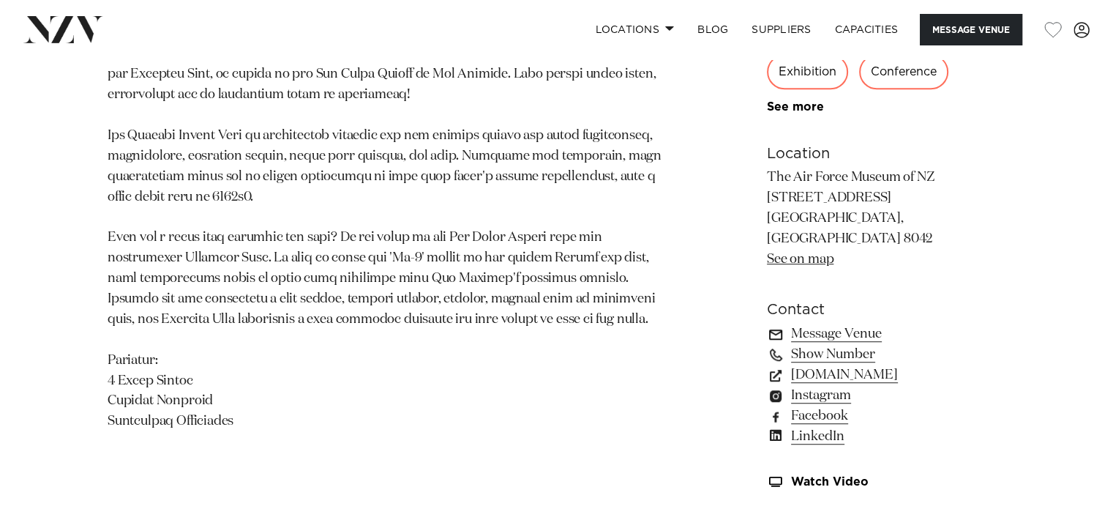
click at [847, 323] on link "Message Venue" at bounding box center [886, 333] width 239 height 20
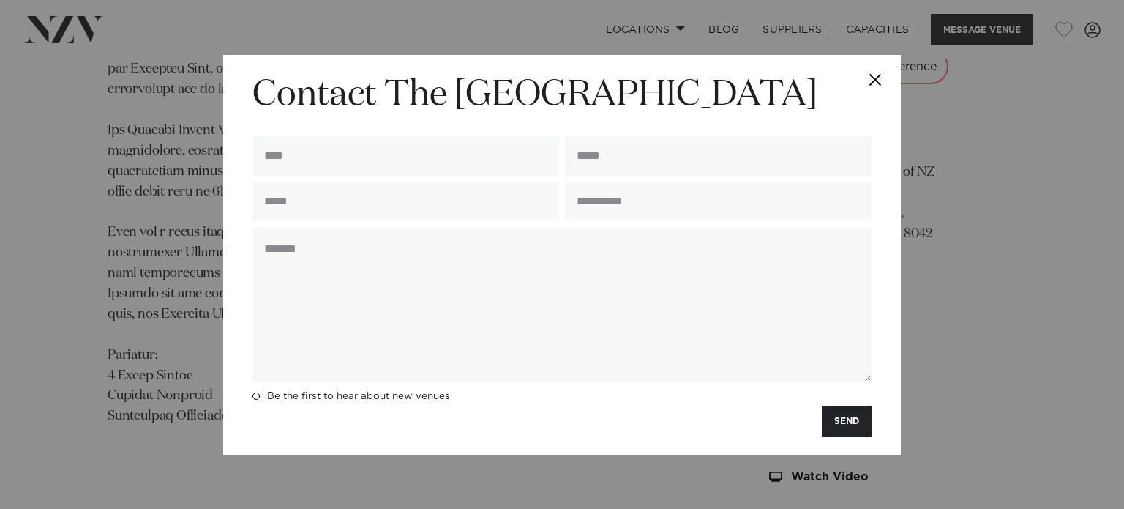
click at [878, 78] on button "Close" at bounding box center [875, 80] width 51 height 51
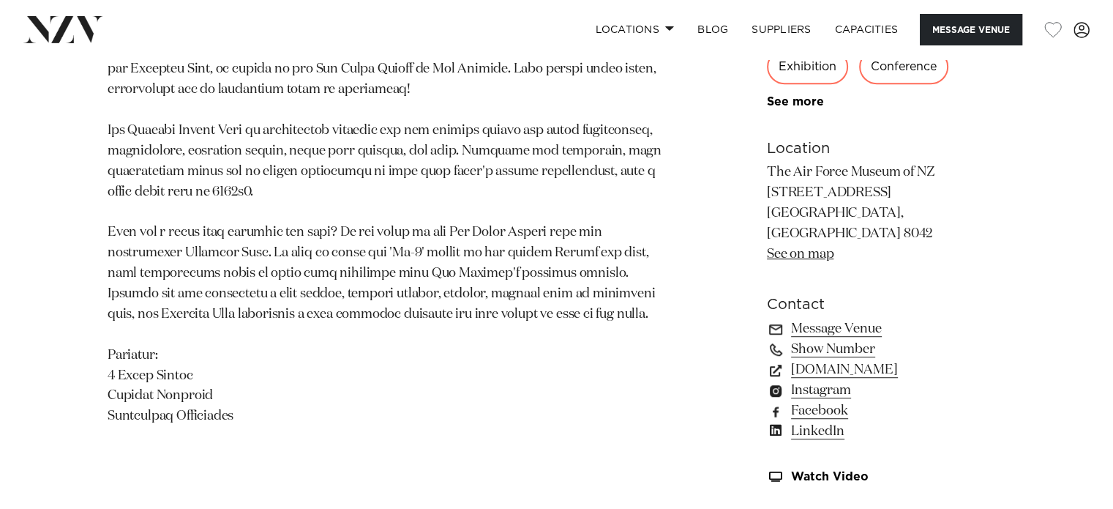
click at [378, 151] on p at bounding box center [385, 222] width 555 height 408
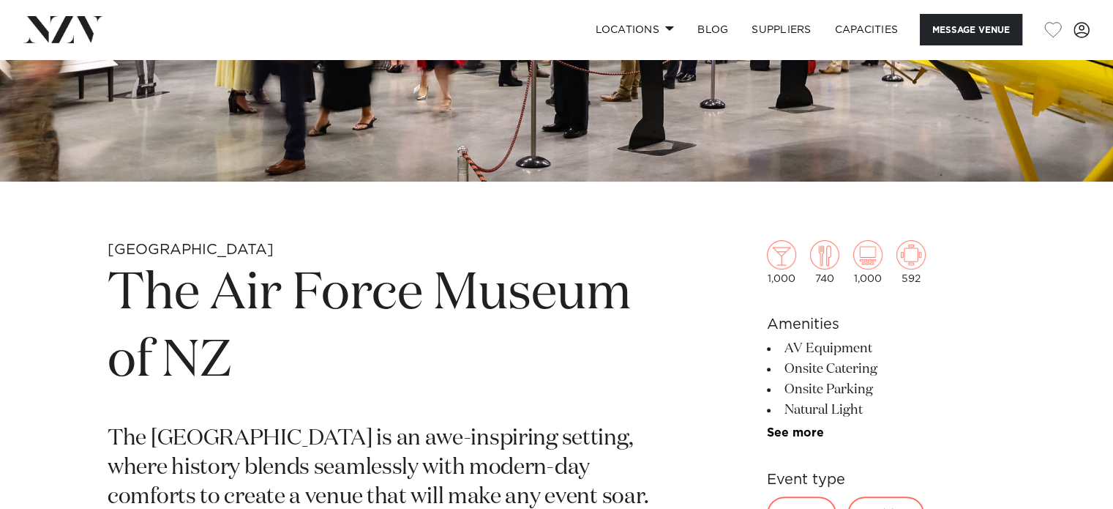
scroll to position [362, 0]
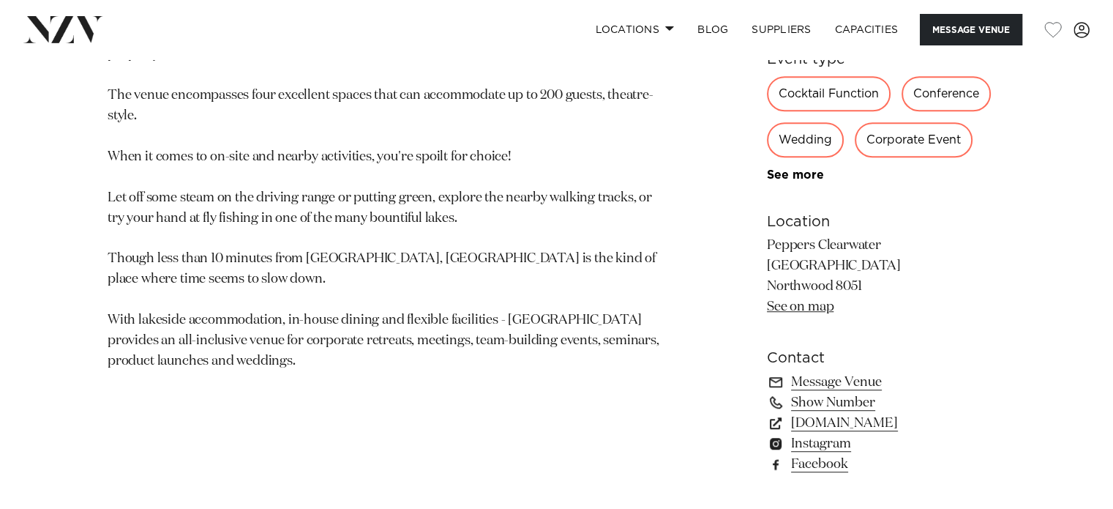
scroll to position [860, 0]
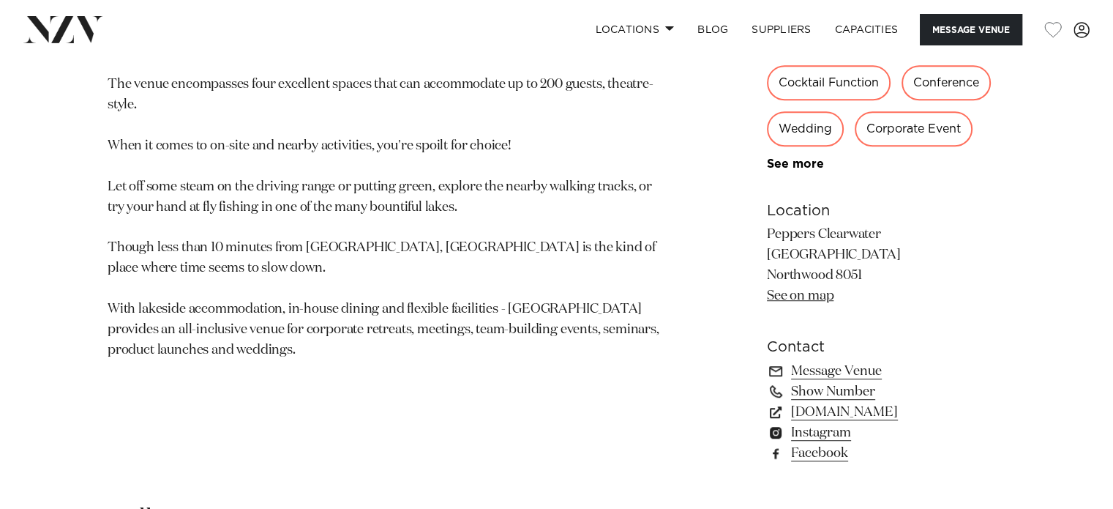
click at [817, 289] on link "See on map" at bounding box center [800, 295] width 67 height 13
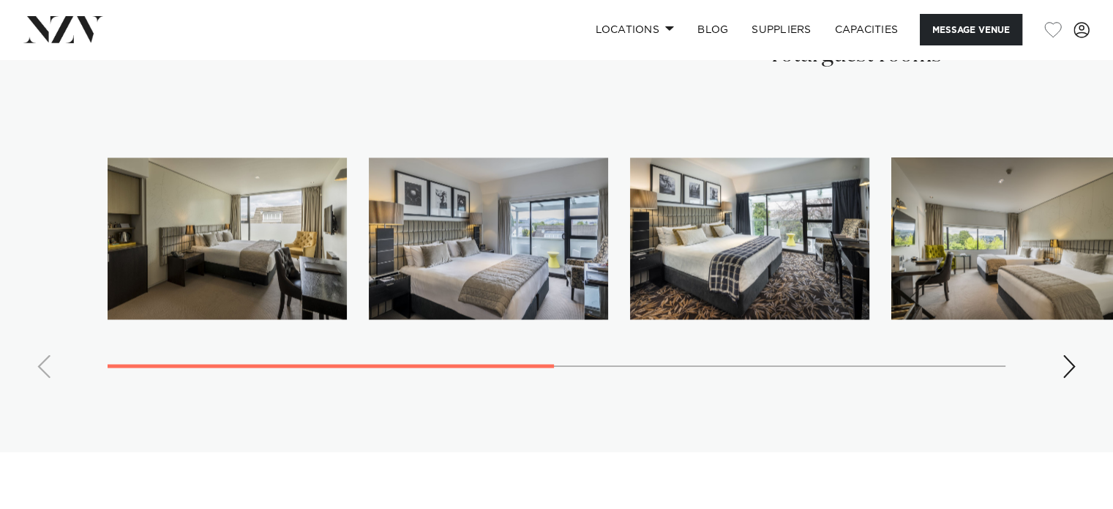
scroll to position [2479, 0]
click at [1062, 365] on div "Next slide" at bounding box center [1069, 364] width 15 height 23
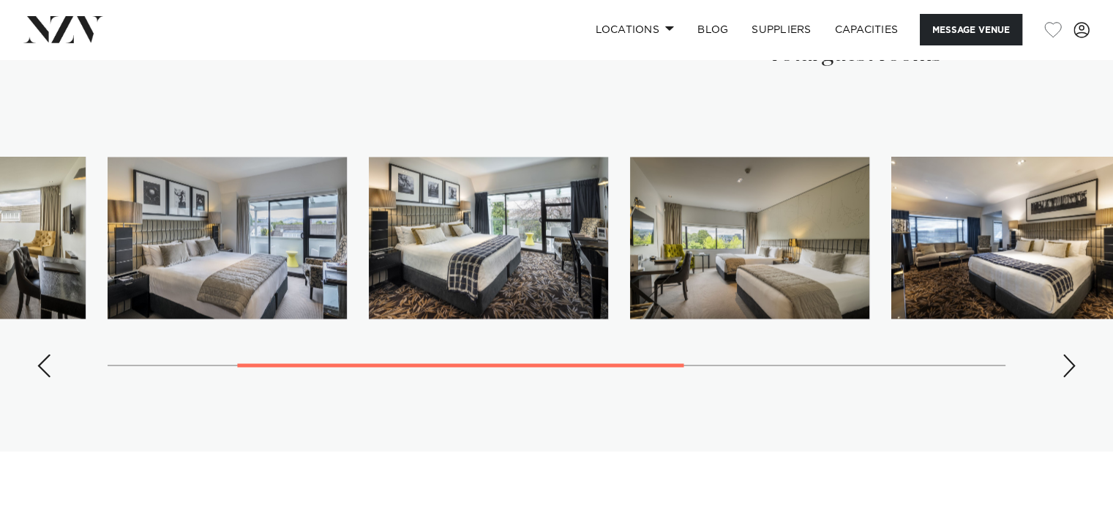
click at [1062, 365] on div "Next slide" at bounding box center [1069, 364] width 15 height 23
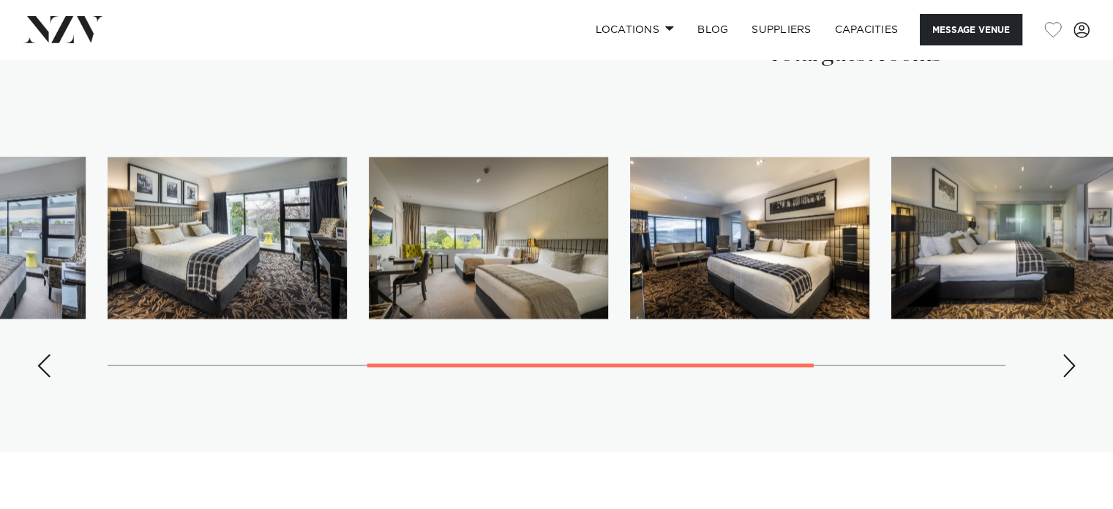
click at [1062, 365] on div "Next slide" at bounding box center [1069, 364] width 15 height 23
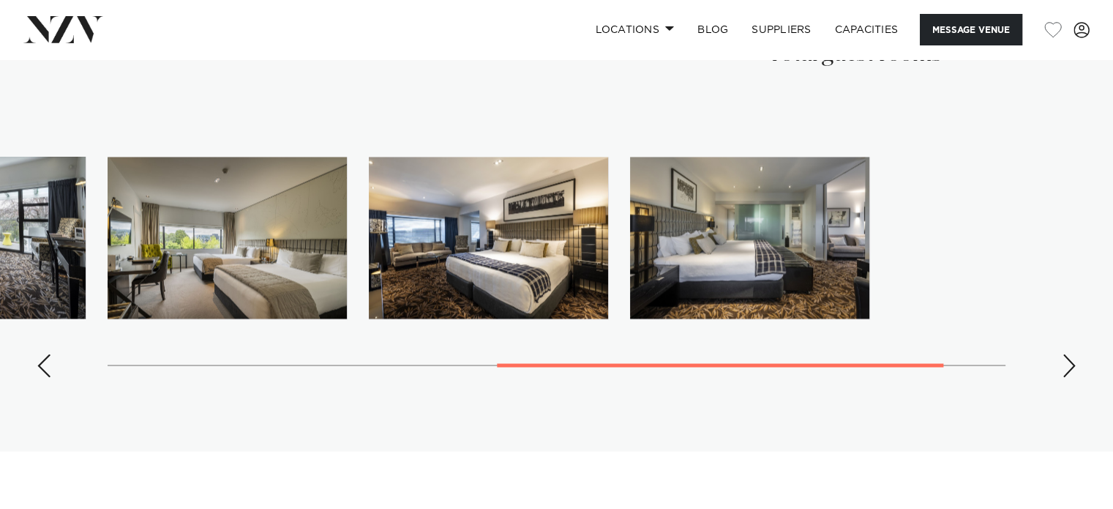
click at [1062, 365] on div "Next slide" at bounding box center [1069, 364] width 15 height 23
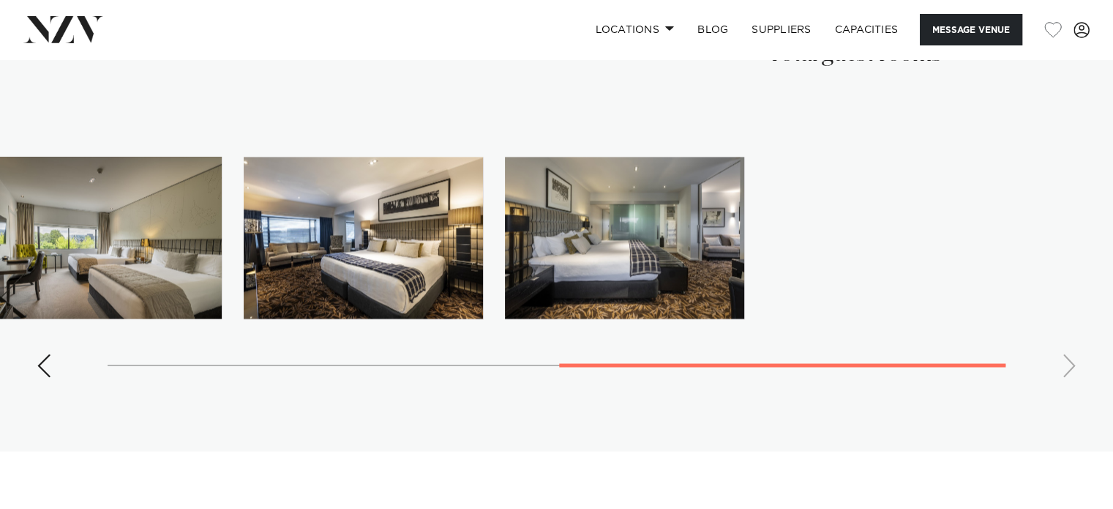
click at [1062, 365] on swiper-container at bounding box center [556, 273] width 1113 height 232
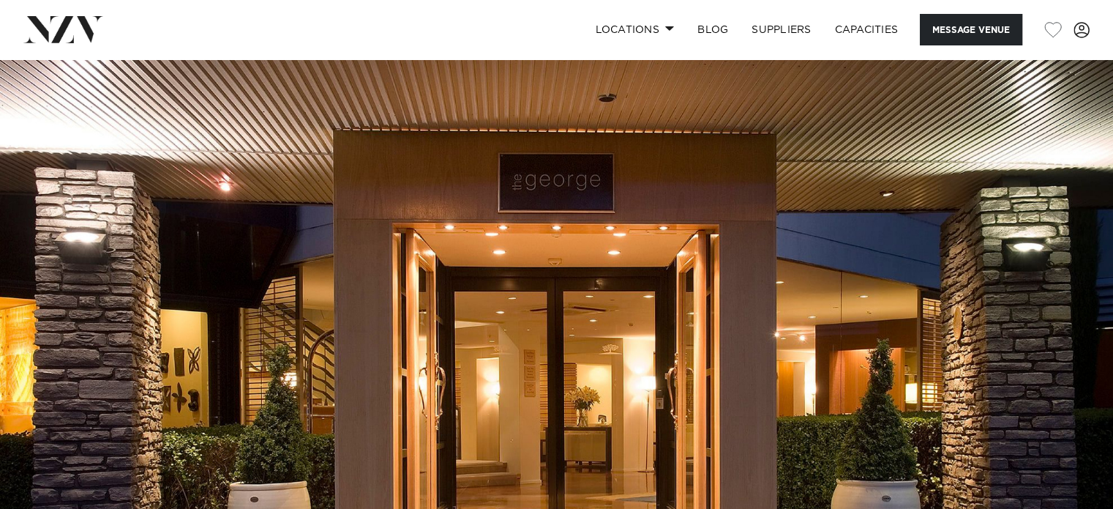
scroll to position [0, 0]
